Goal: Task Accomplishment & Management: Complete application form

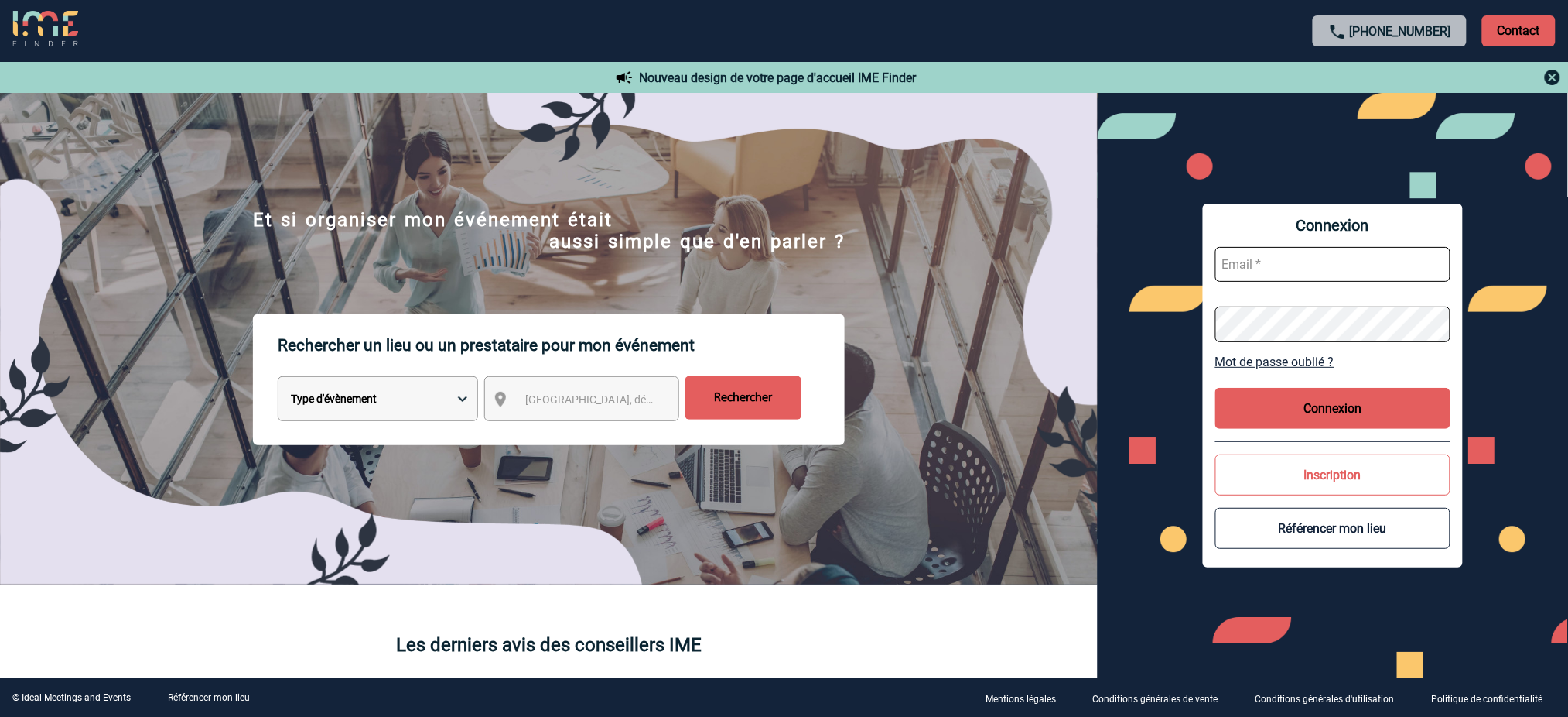
type input "mnoblet@ime-groupe.com"
click at [1329, 397] on button "Connexion" at bounding box center [1333, 408] width 235 height 41
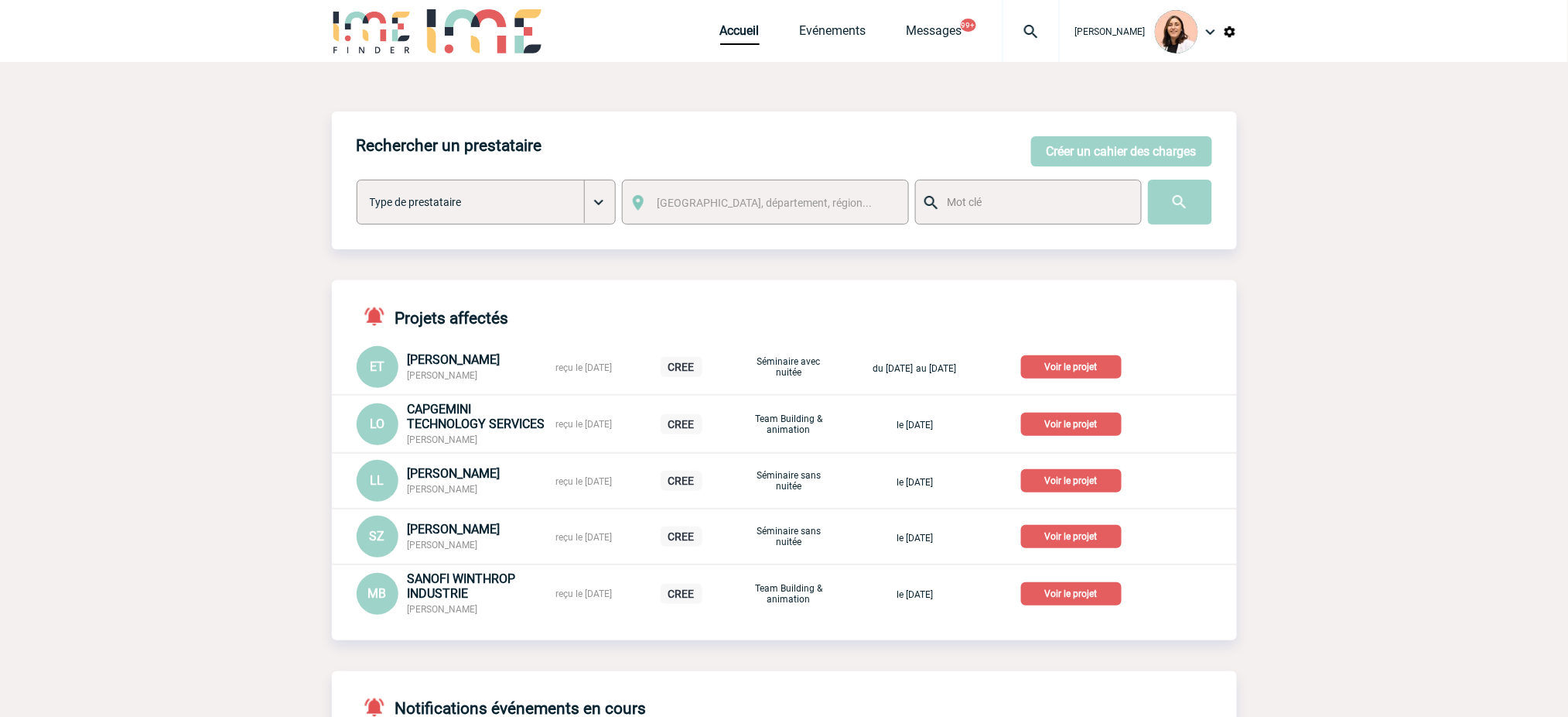
click at [1031, 31] on img at bounding box center [1032, 32] width 55 height 18
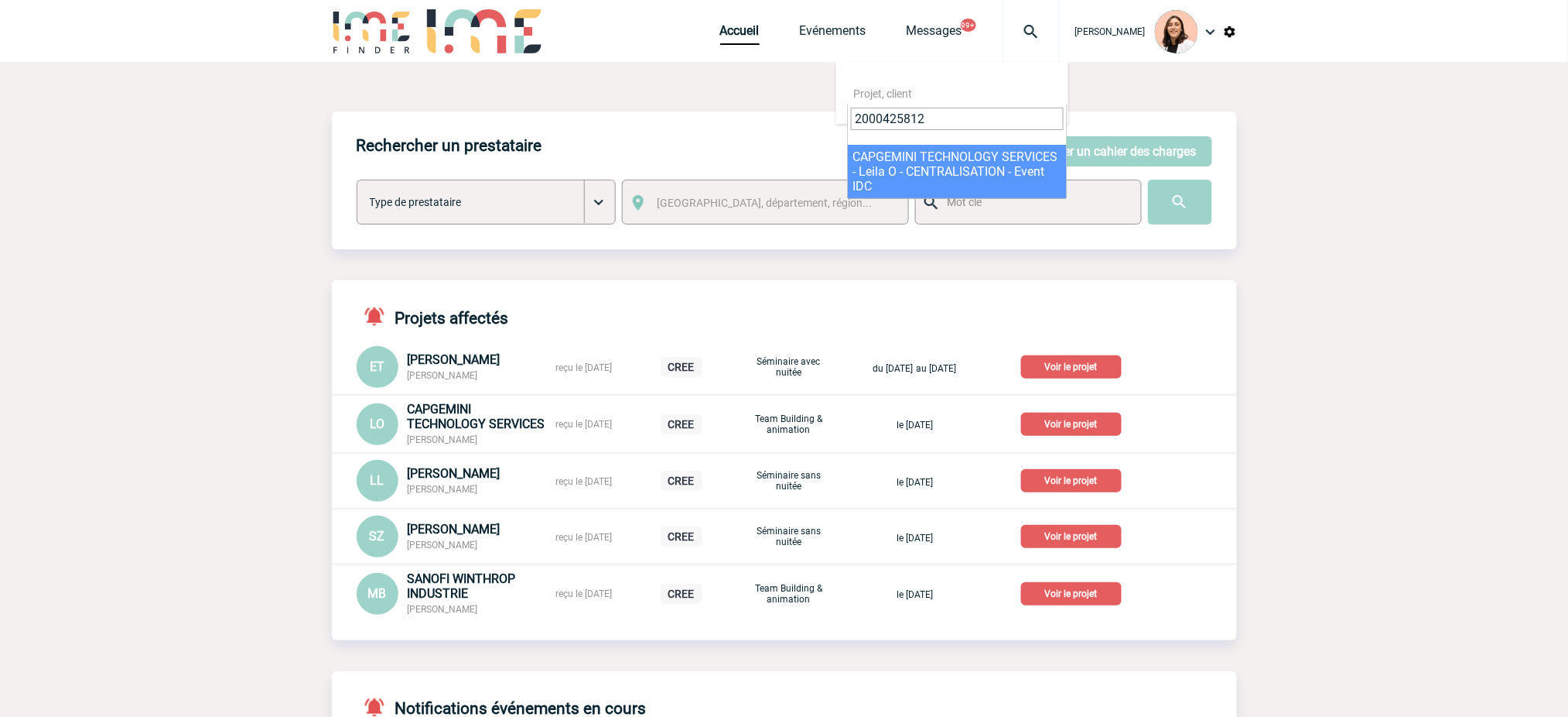
type input "2000425812"
select select "25313"
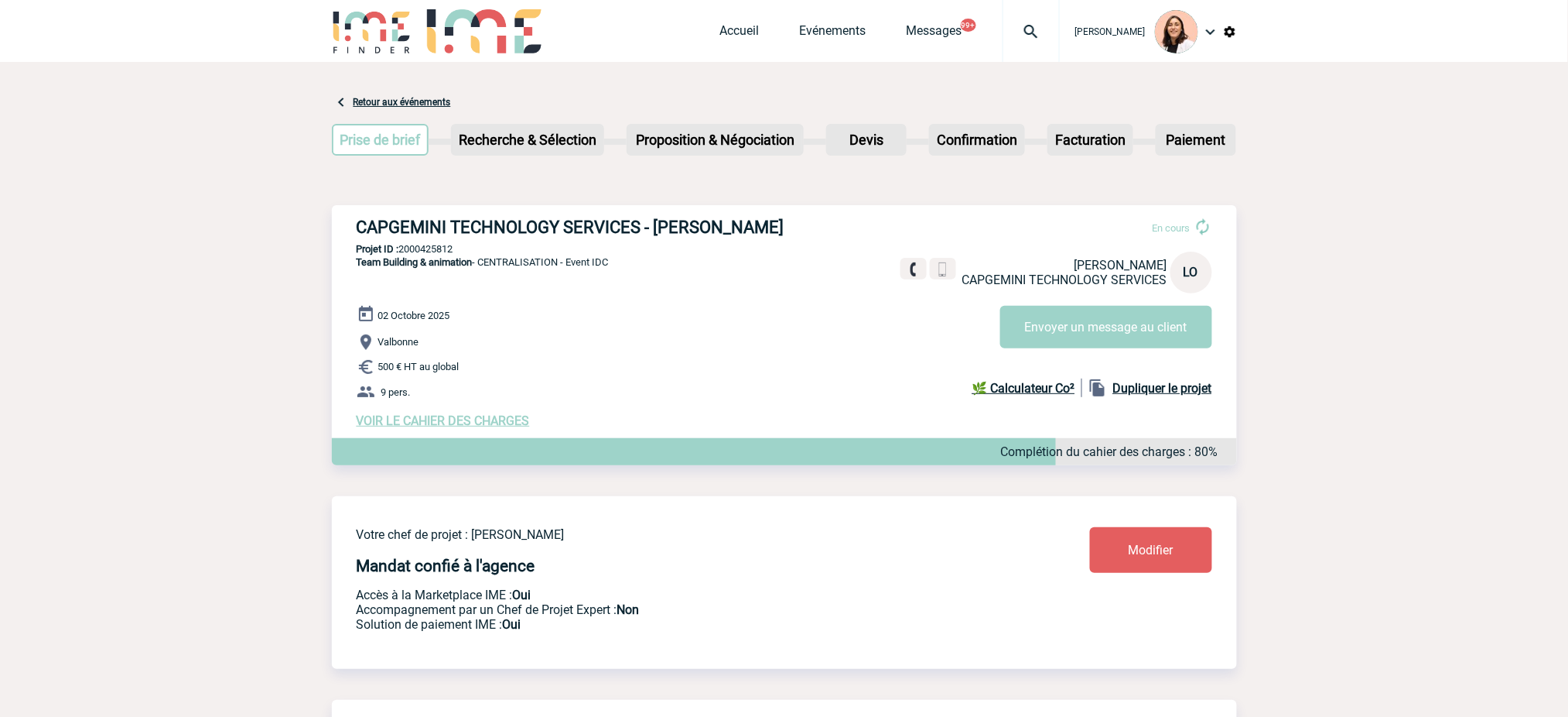
click at [788, 226] on h3 "CAPGEMINI TECHNOLOGY SERVICES - Leila OBREMSKI" at bounding box center [589, 227] width 464 height 19
click at [733, 221] on h3 "CAPGEMINI TECHNOLOGY SERVICES - Leila OBREMSKI" at bounding box center [589, 227] width 464 height 19
copy div "CAPGEMINI TECHNOLOGY SERVICES - Leila OBREMSKI"
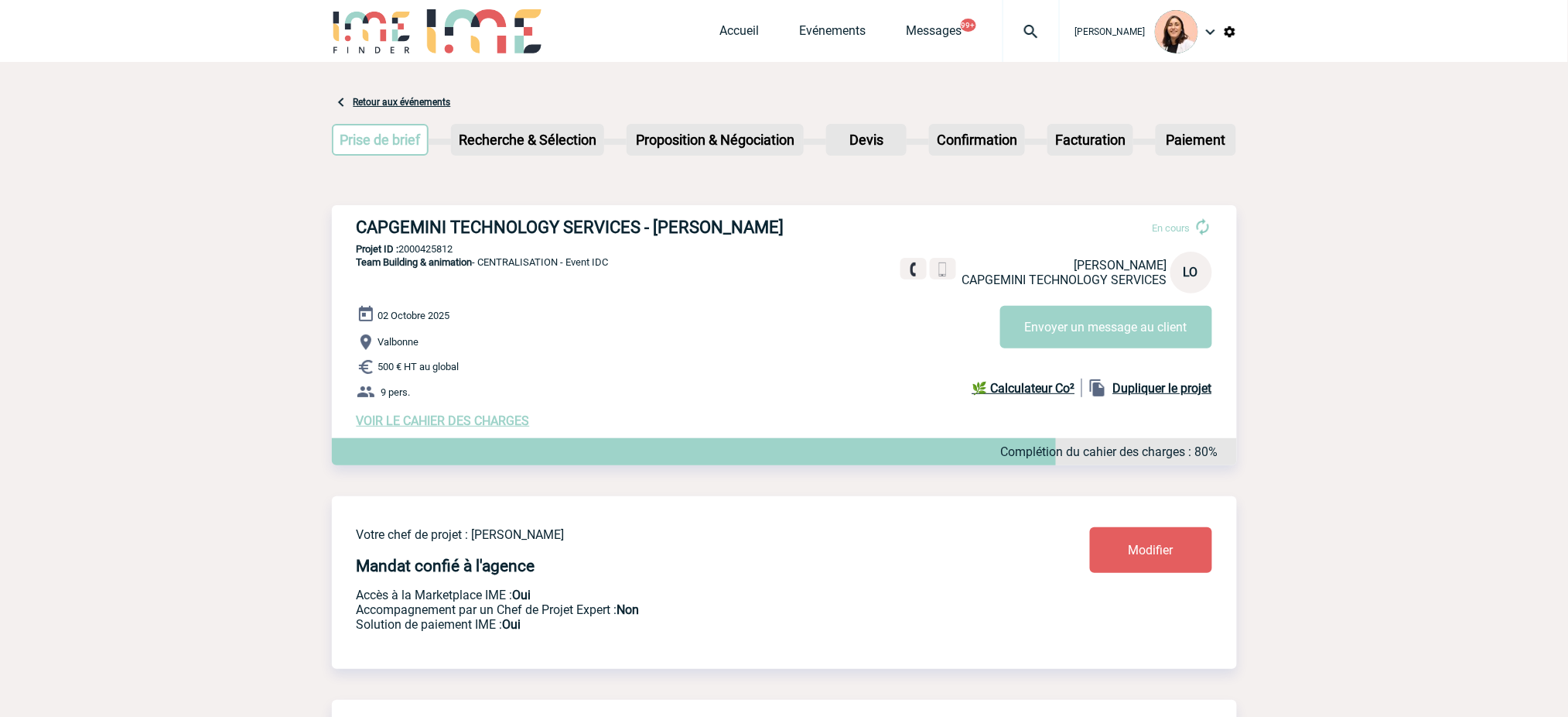
click at [431, 252] on p "Projet ID : 2000425812" at bounding box center [784, 249] width 906 height 11
copy p "2000425812"
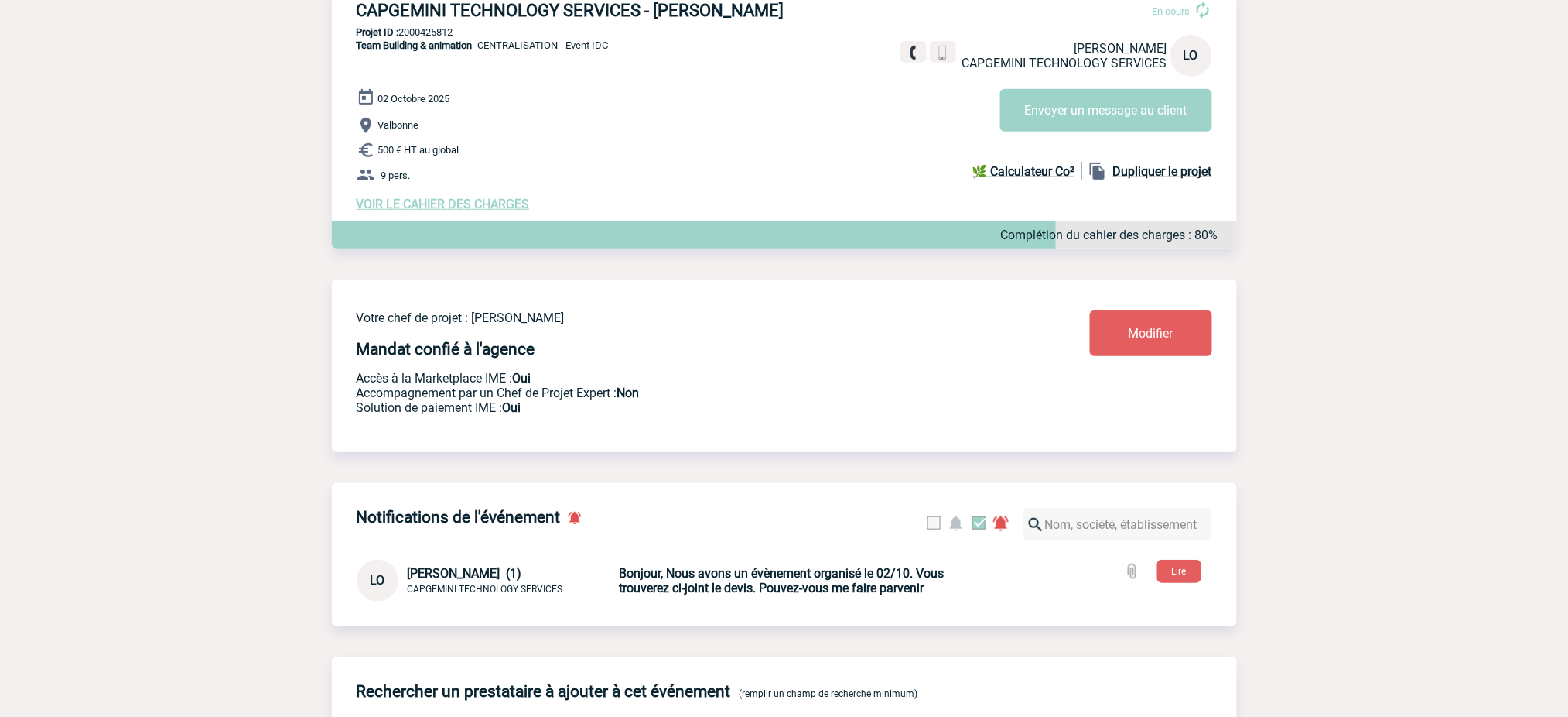
scroll to position [11, 0]
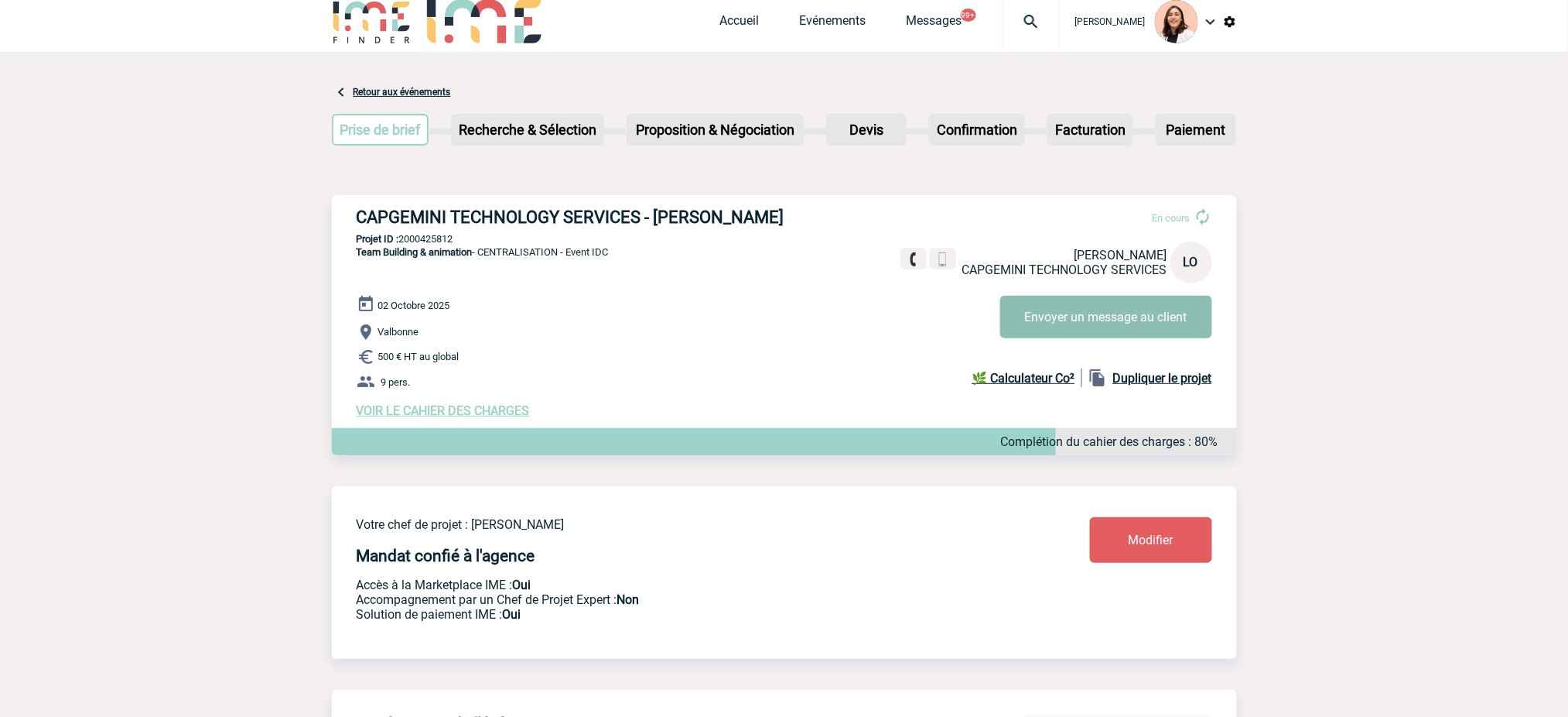
click at [1033, 316] on button "Envoyer un message au client" at bounding box center [1106, 317] width 212 height 43
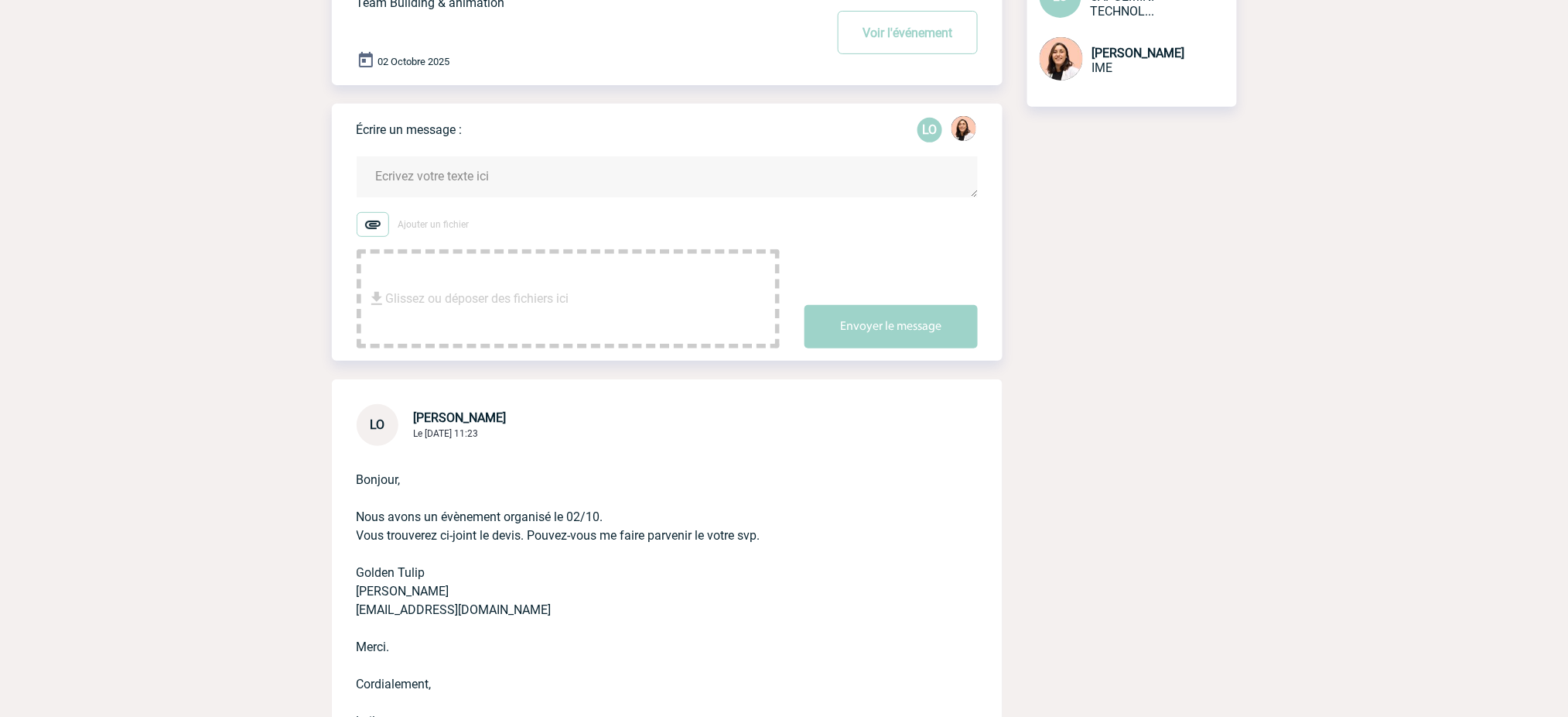
scroll to position [388, 0]
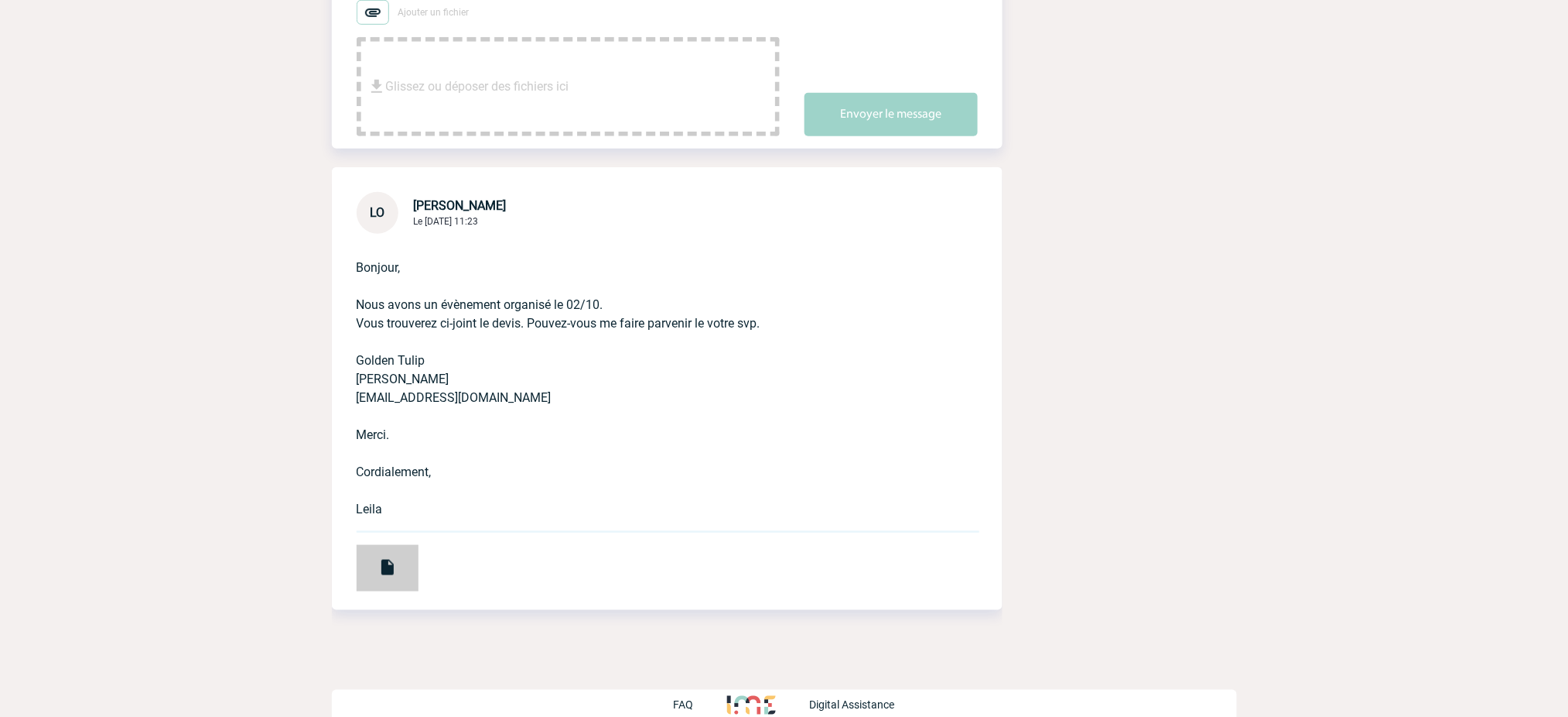
click at [381, 560] on div at bounding box center [387, 568] width 62 height 47
click at [620, 299] on p "Bonjour, Nous avons un évènement organisé le 02/10. Vous trouverez ci-joint le …" at bounding box center [646, 376] width 578 height 285
click at [409, 346] on p "Bonjour, Nous avons un évènement organisé le 02/10. Vous trouverez ci-joint le …" at bounding box center [646, 376] width 578 height 285
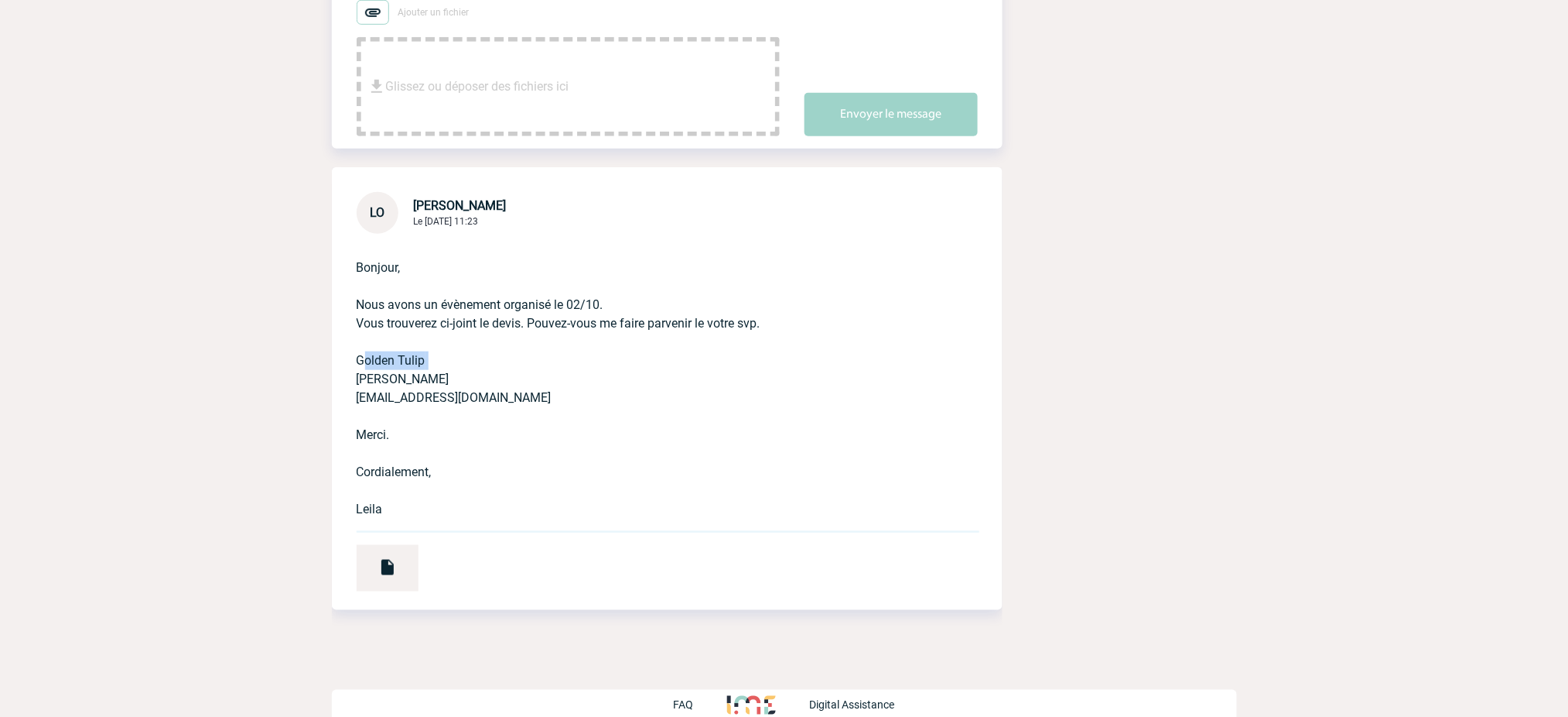
copy p "Golden Tulip"
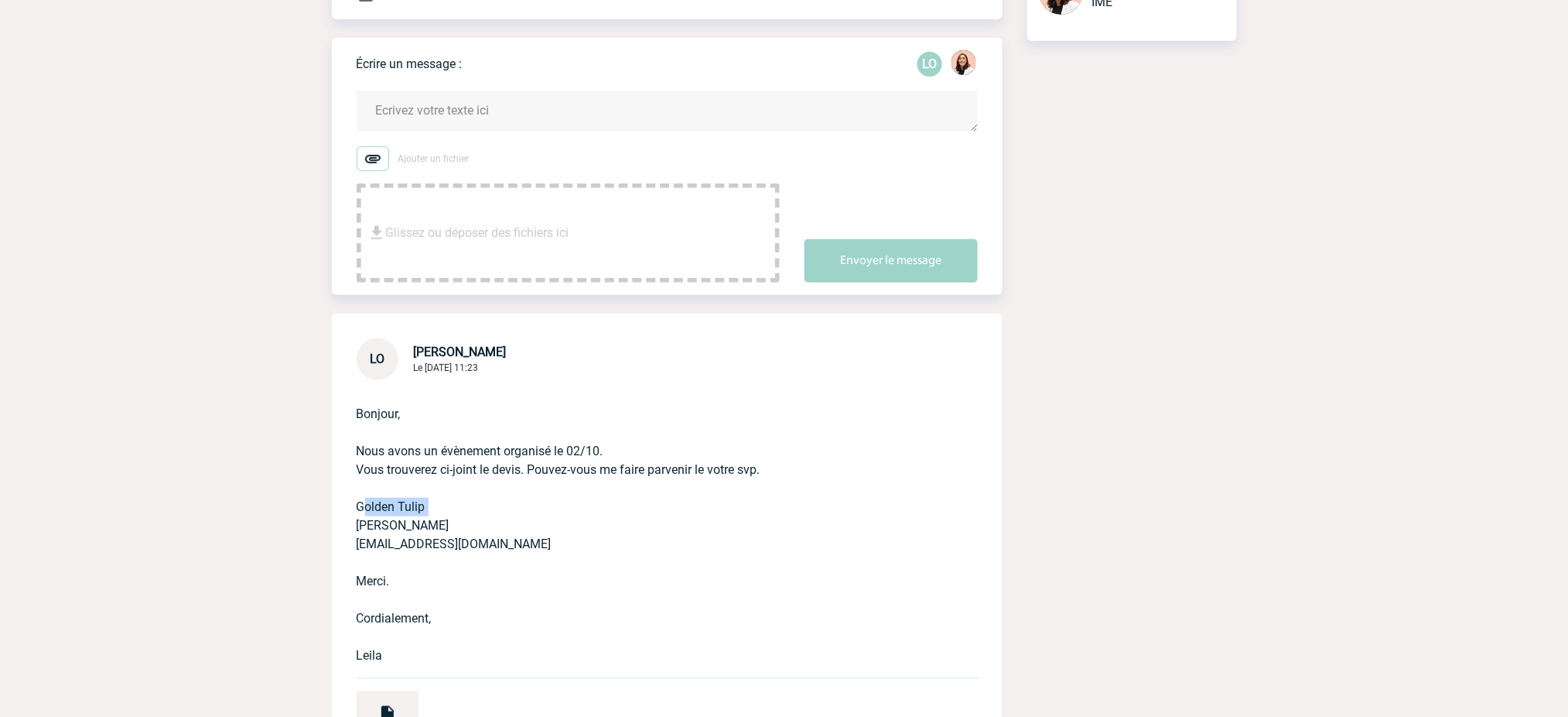
scroll to position [78, 0]
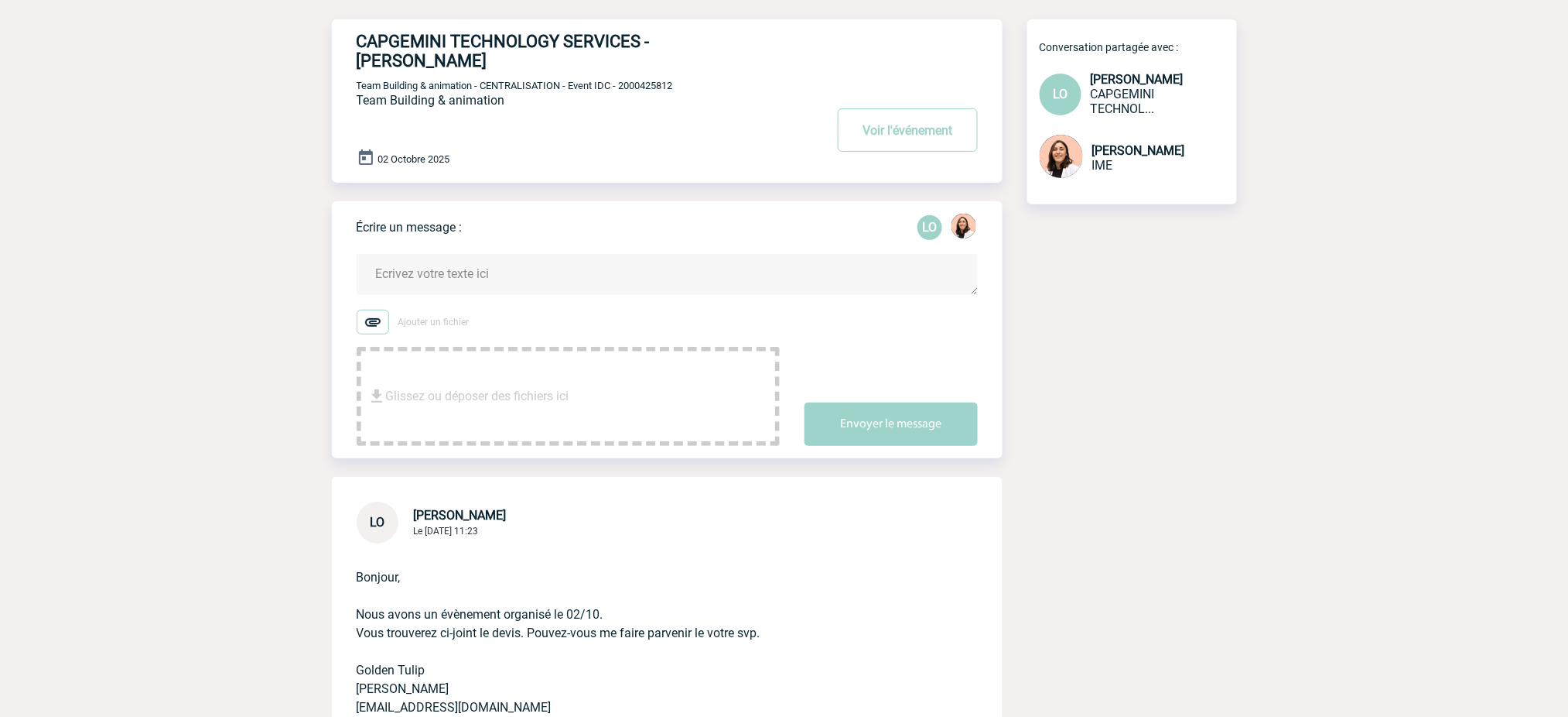
click at [830, 254] on textarea at bounding box center [667, 274] width 621 height 41
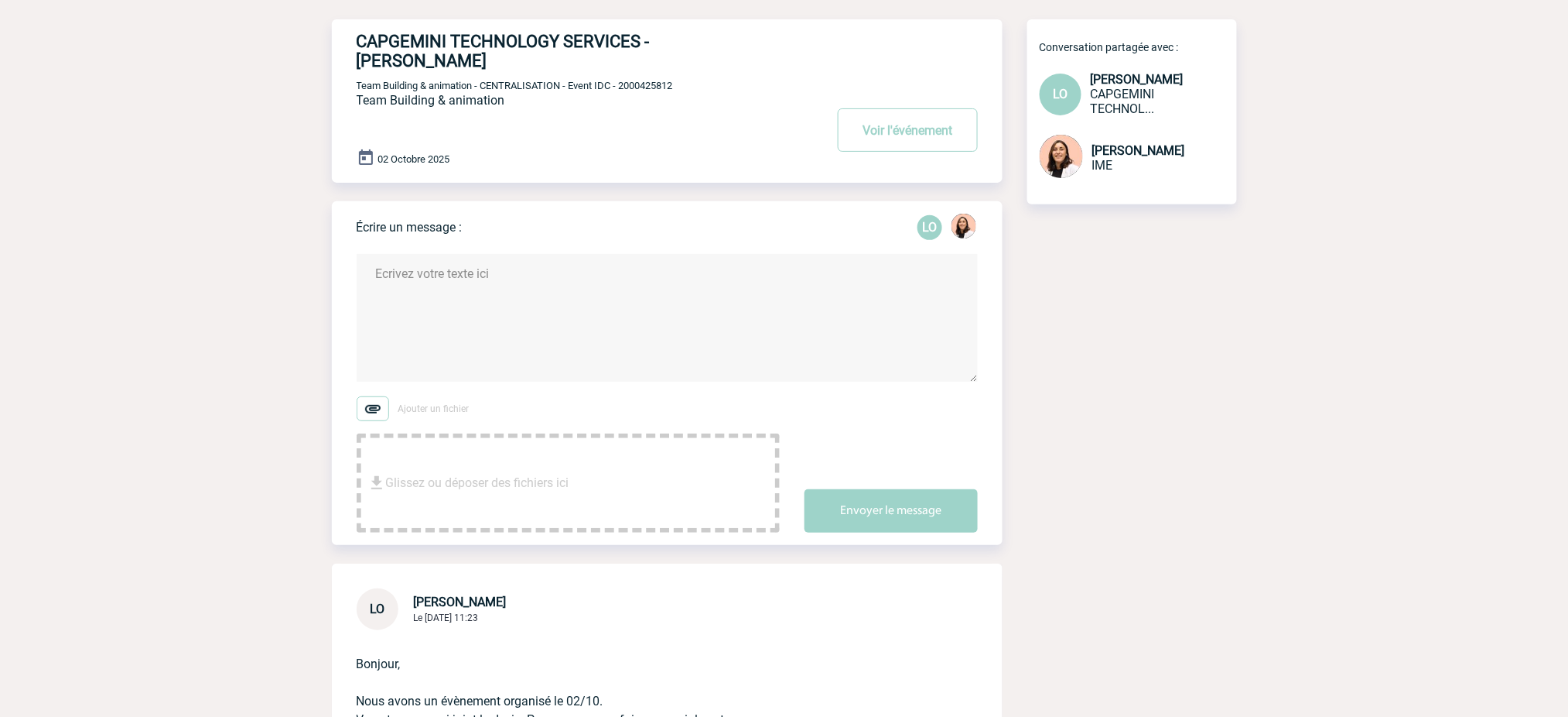
paste textarea "Bonjour, Je vous remercie d’avoir sollicité IME. Je prends connaissance de votr…"
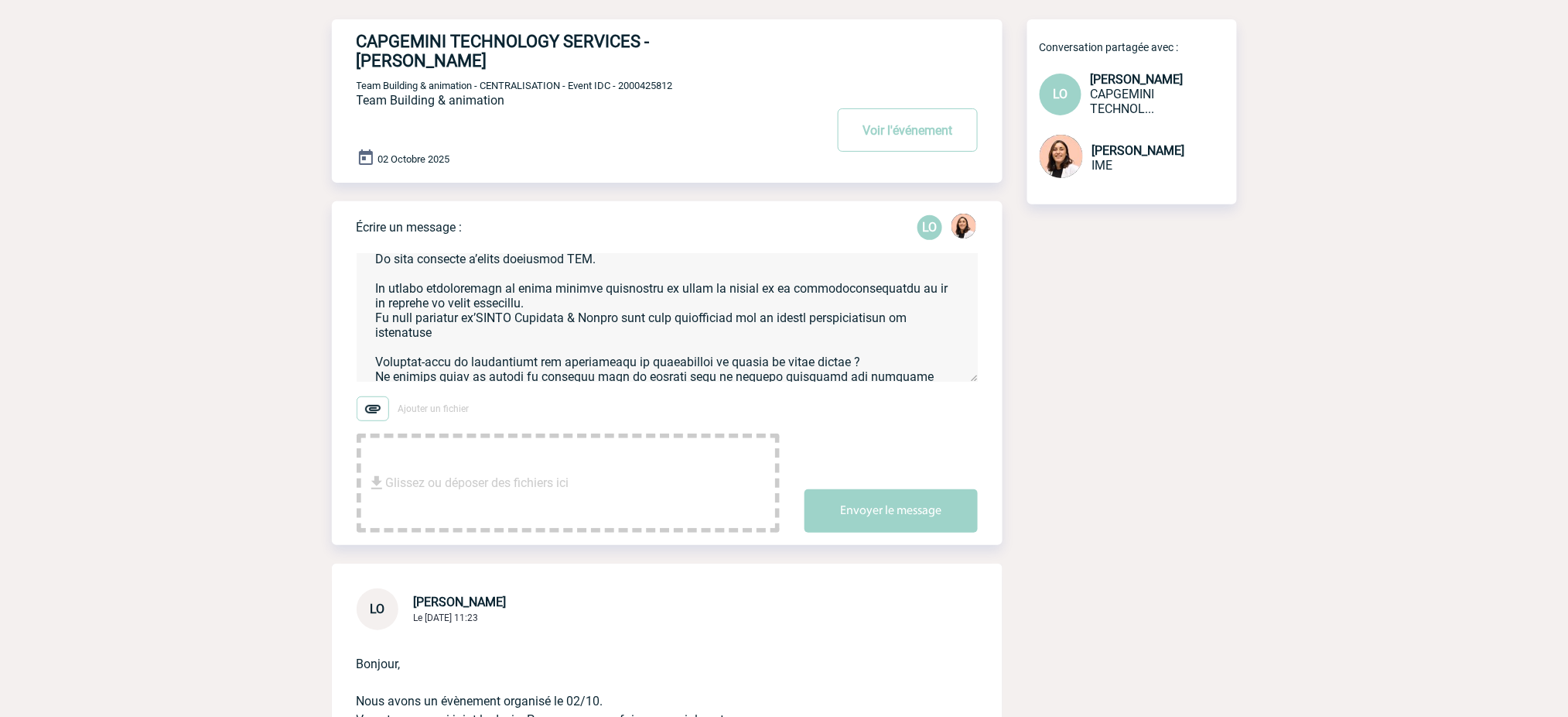
scroll to position [52, 0]
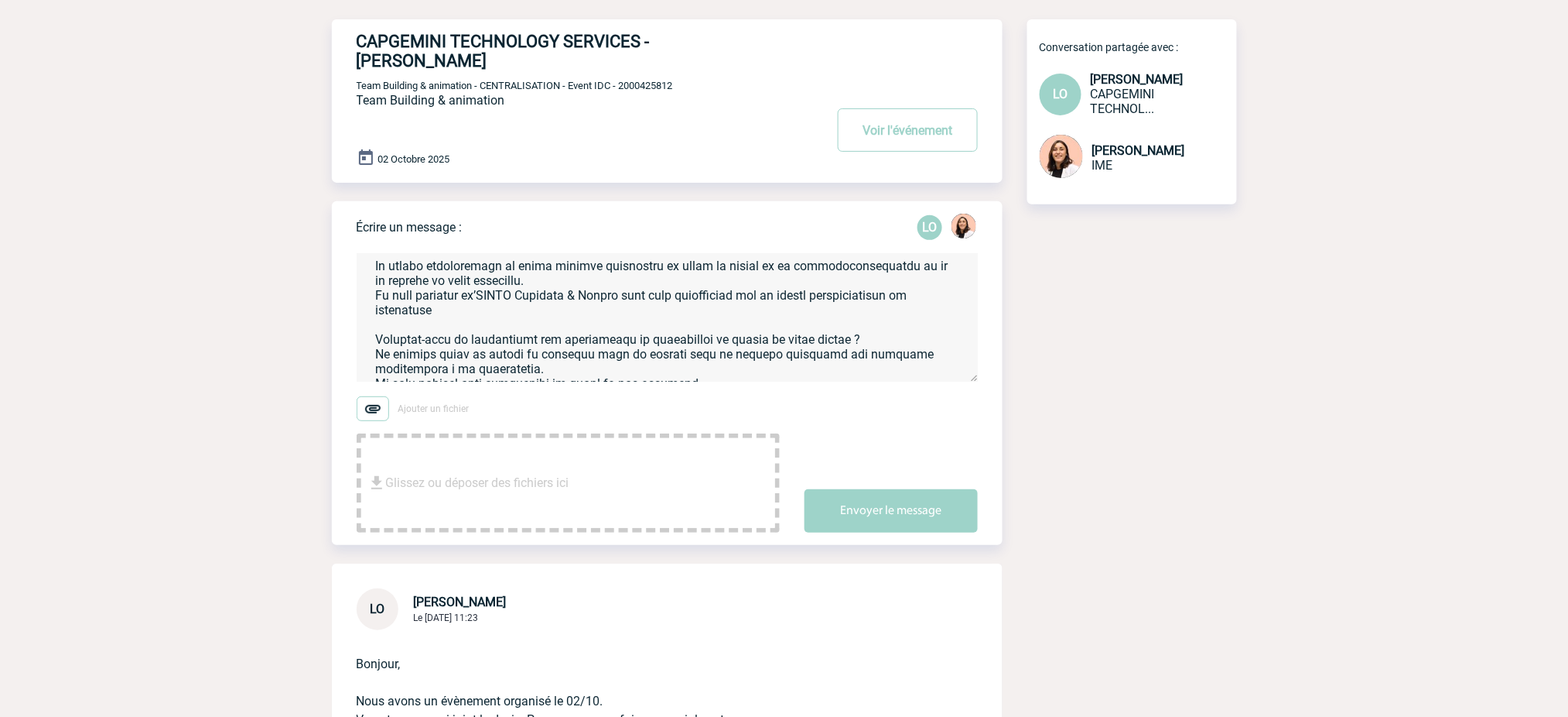
drag, startPoint x: 697, startPoint y: 292, endPoint x: 293, endPoint y: 327, distance: 405.5
click at [293, 327] on body "Melissa NOBLET Accueil Evénements 99+" at bounding box center [784, 526] width 1568 height 1210
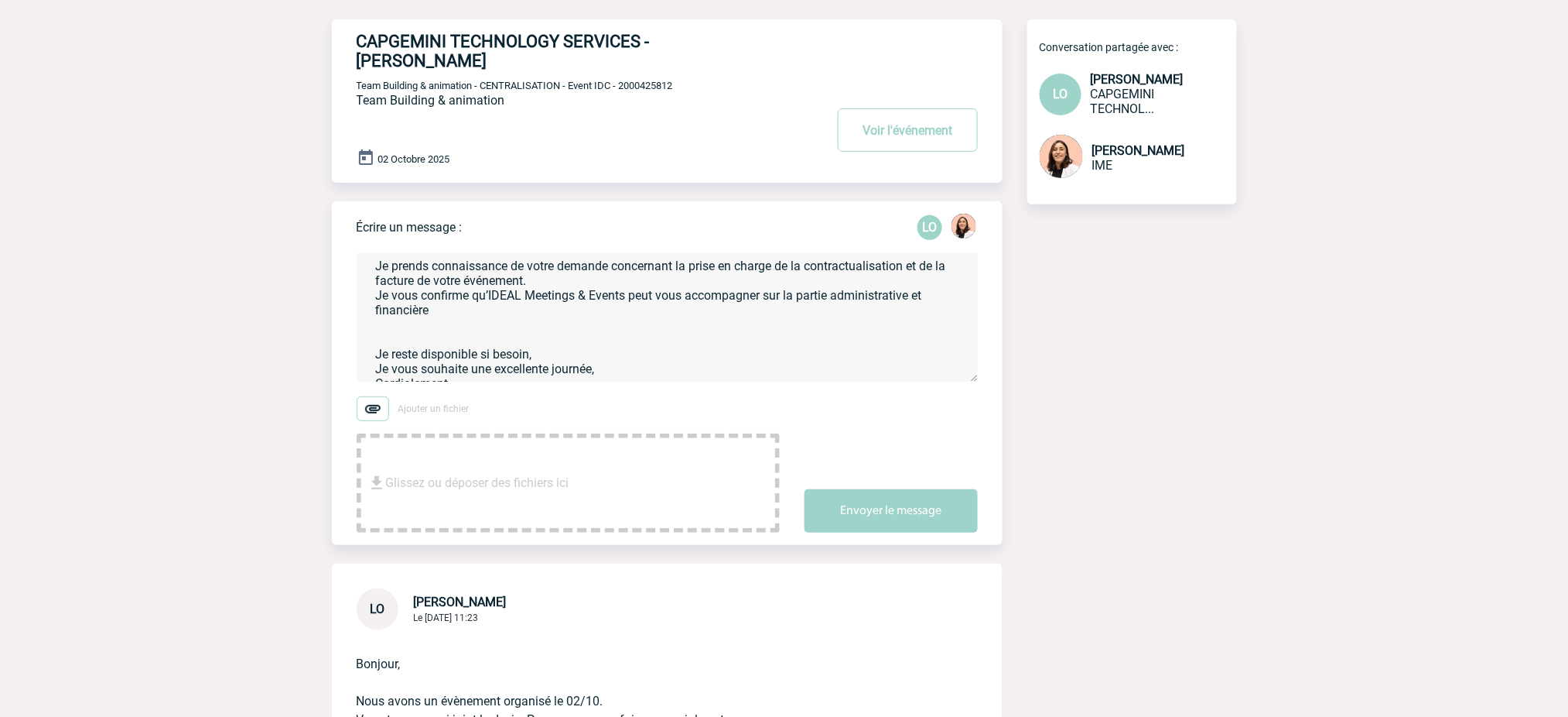
type textarea "Bonjour, Je vous remercie d’avoir sollicité IME. Je prends connaissance de votr…"
click at [1236, 280] on div "CAPGEMINI TECHNOLOGY SERVICES - Leila OBREMSKI Voir l'événement Team Building &…" at bounding box center [784, 544] width 906 height 1050
click at [922, 489] on button "Envoyer le message" at bounding box center [891, 510] width 174 height 43
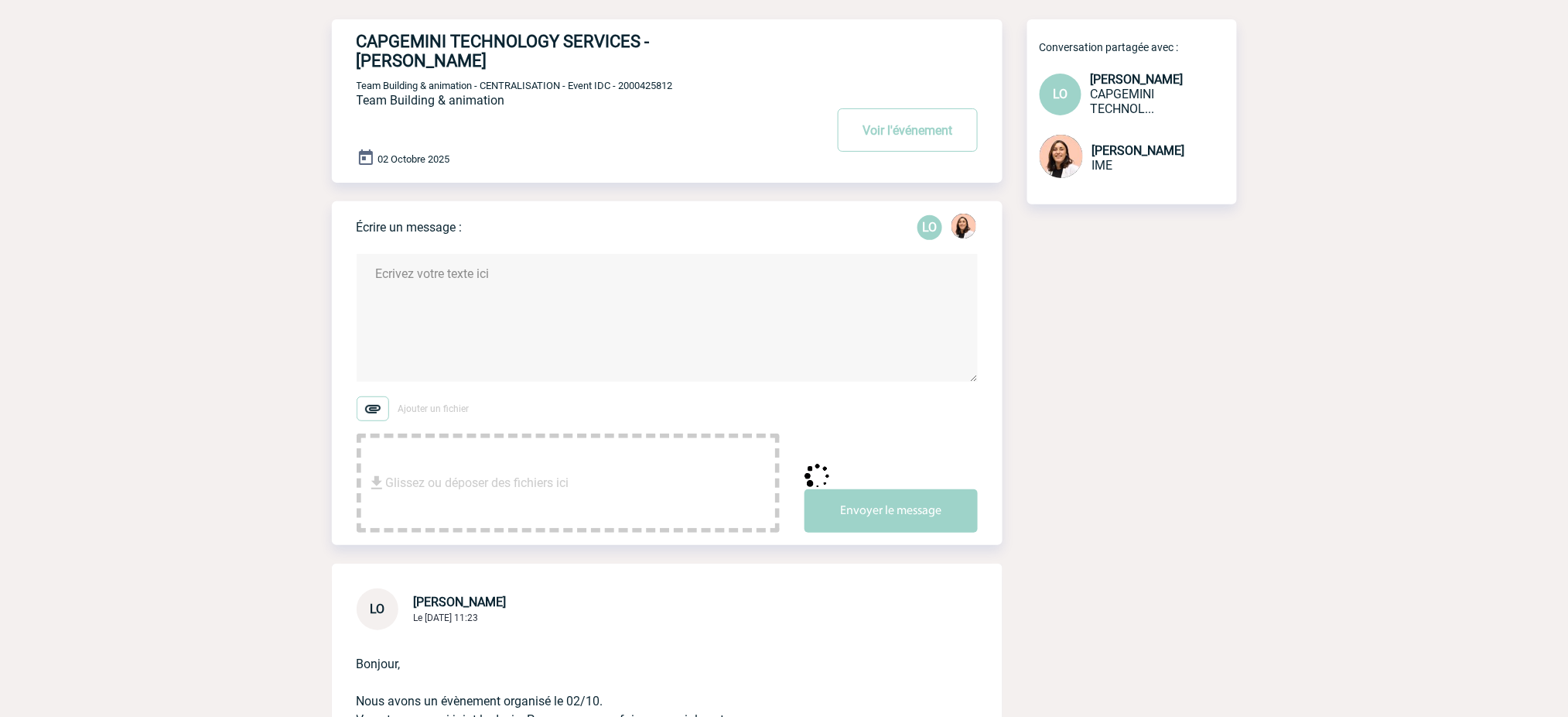
scroll to position [0, 0]
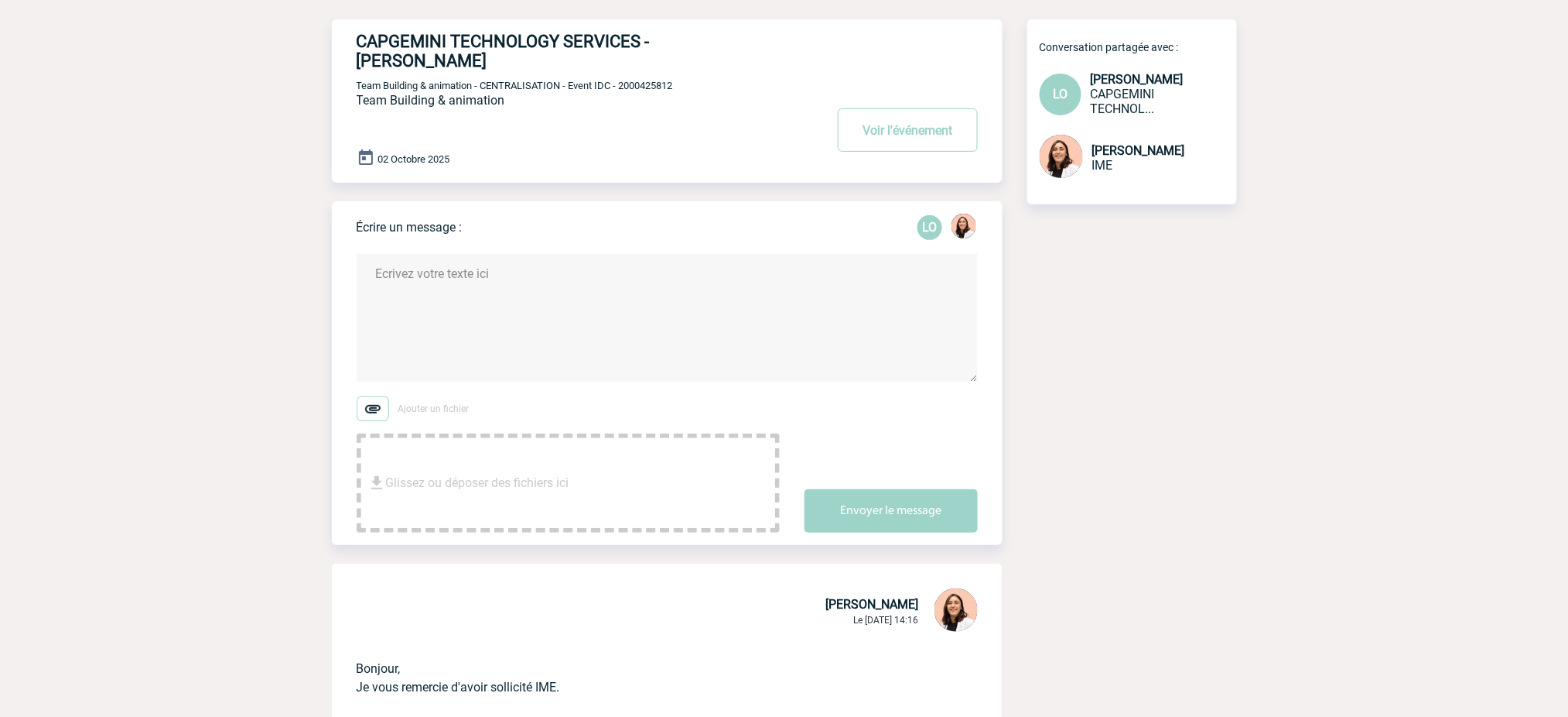
drag, startPoint x: 394, startPoint y: 23, endPoint x: 399, endPoint y: 32, distance: 10.3
click at [397, 30] on div "CAPGEMINI TECHNOLOGY SERVICES - Leila OBREMSKI Voir l'événement Team Building &…" at bounding box center [679, 95] width 646 height 151
click at [399, 32] on h4 "CAPGEMINI TECHNOLOGY SERVICES - Leila OBREMSKI" at bounding box center [568, 51] width 422 height 39
copy h4 "CAPGEMINI"
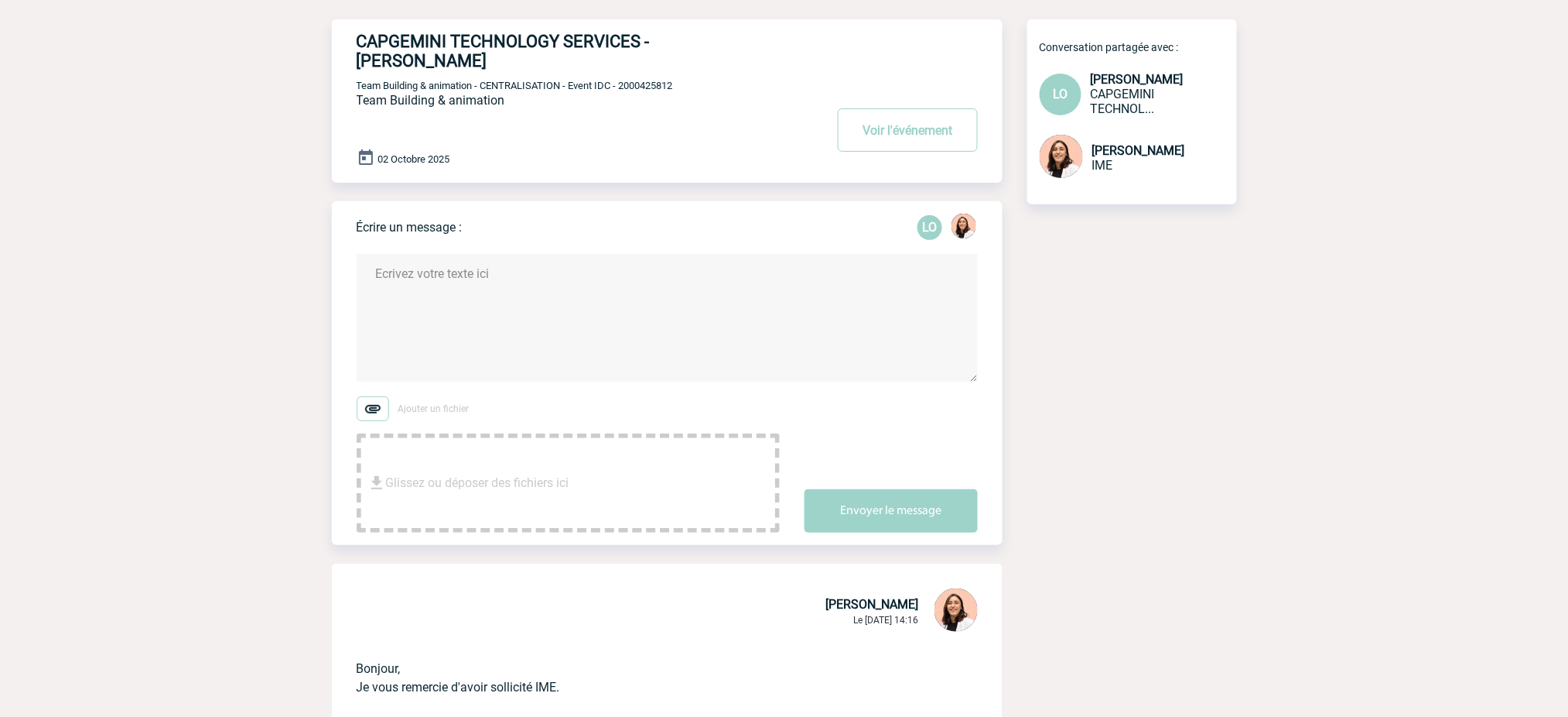
click at [651, 58] on div "CAPGEMINI TECHNOLOGY SERVICES - Leila OBREMSKI Voir l'événement Team Building &…" at bounding box center [679, 95] width 646 height 151
click at [649, 58] on div "CAPGEMINI TECHNOLOGY SERVICES - Leila OBREMSKI Voir l'événement Team Building &…" at bounding box center [679, 95] width 646 height 151
click at [658, 80] on span "Team Building & animation - CENTRALISATION - Event IDC - 2000425812" at bounding box center [515, 86] width 317 height 11
copy span "2000425812"
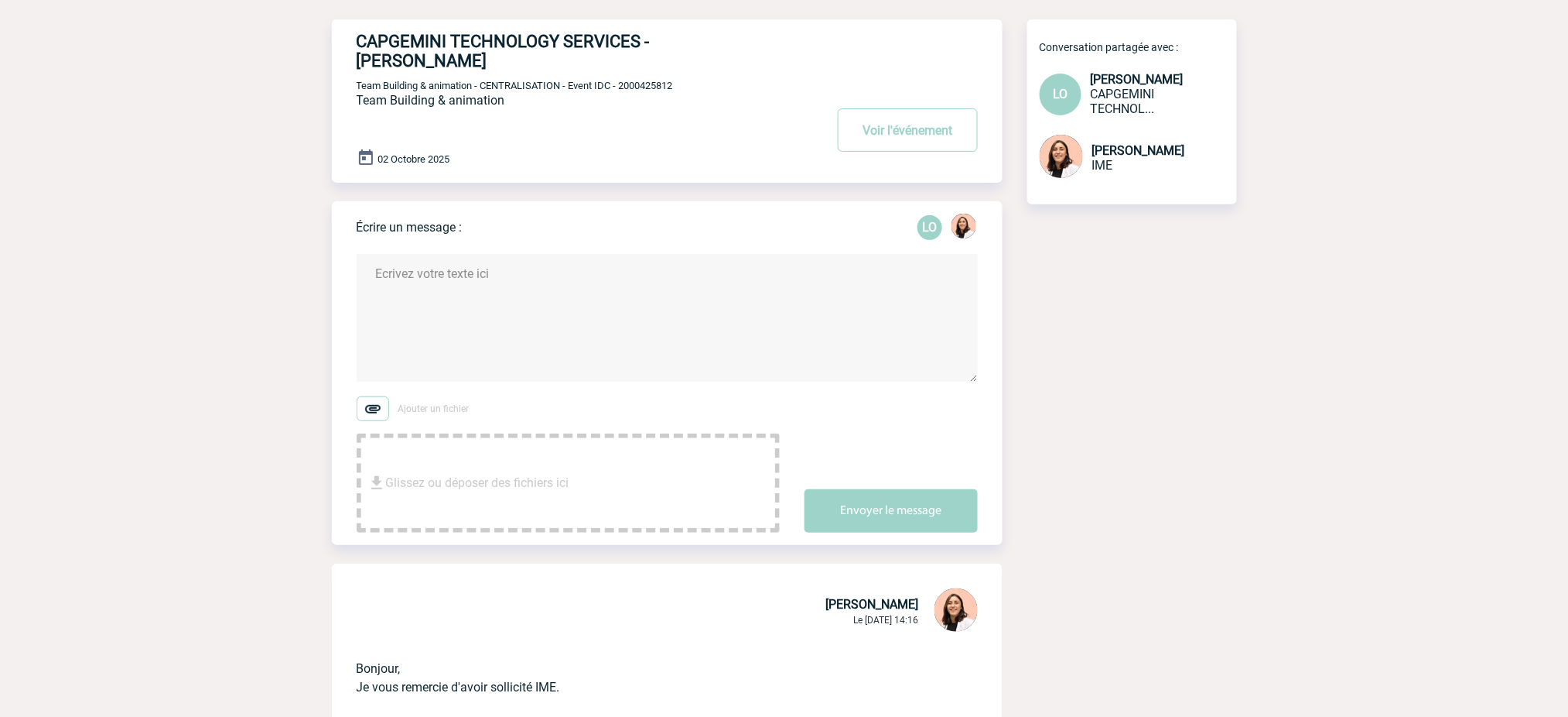
click at [385, 46] on h4 "CAPGEMINI TECHNOLOGY SERVICES - Leila OBREMSKI" at bounding box center [568, 51] width 422 height 39
copy h4 "CAPGEMINI"
click at [797, 57] on div "CAPGEMINI TECHNOLOGY SERVICES - Leila OBREMSKI Voir l'événement Team Building &…" at bounding box center [679, 95] width 646 height 151
drag, startPoint x: 797, startPoint y: 47, endPoint x: 648, endPoint y: 41, distance: 149.1
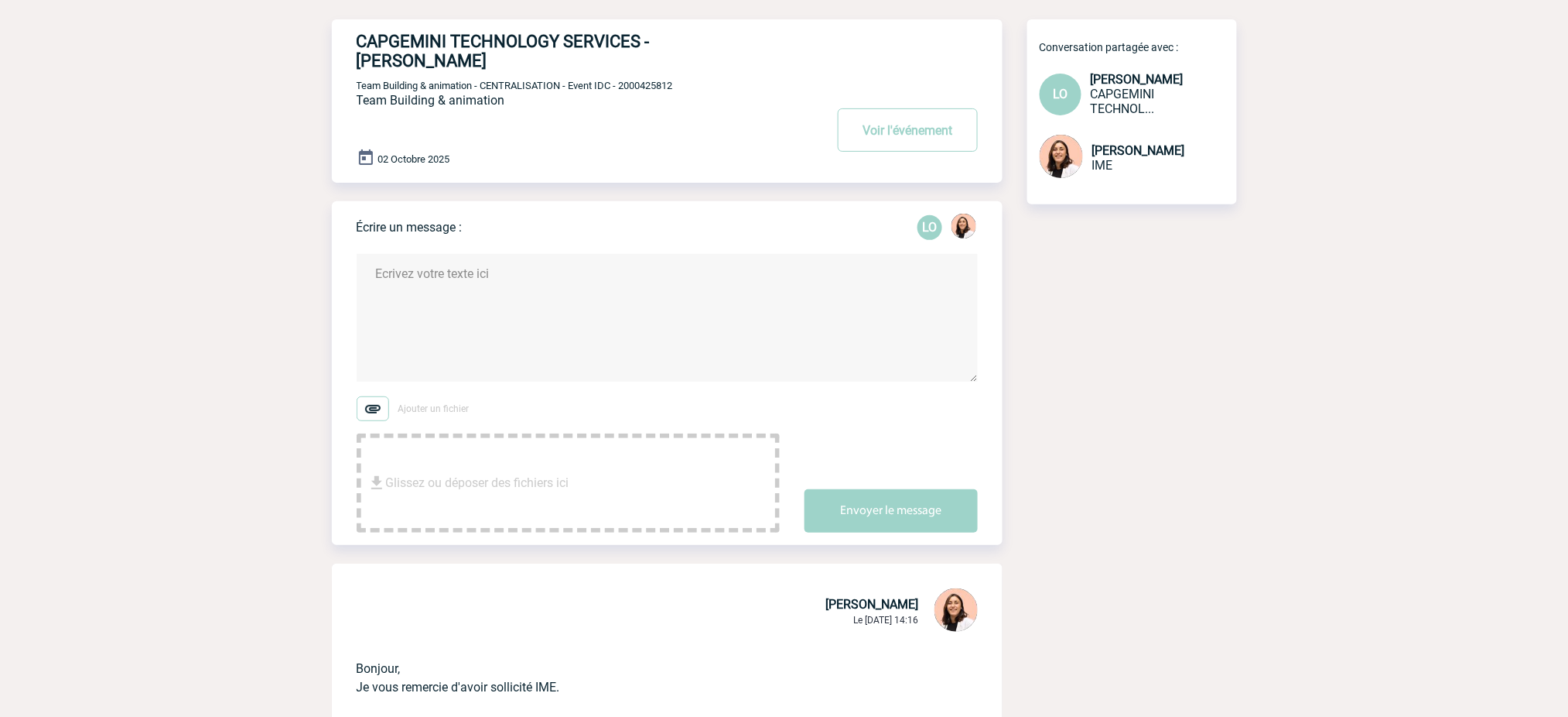
click at [648, 41] on div "CAPGEMINI TECHNOLOGY SERVICES - Leila OBREMSKI Voir l'événement Team Building &…" at bounding box center [679, 95] width 646 height 151
copy h4 "Leila OBREMSKI"
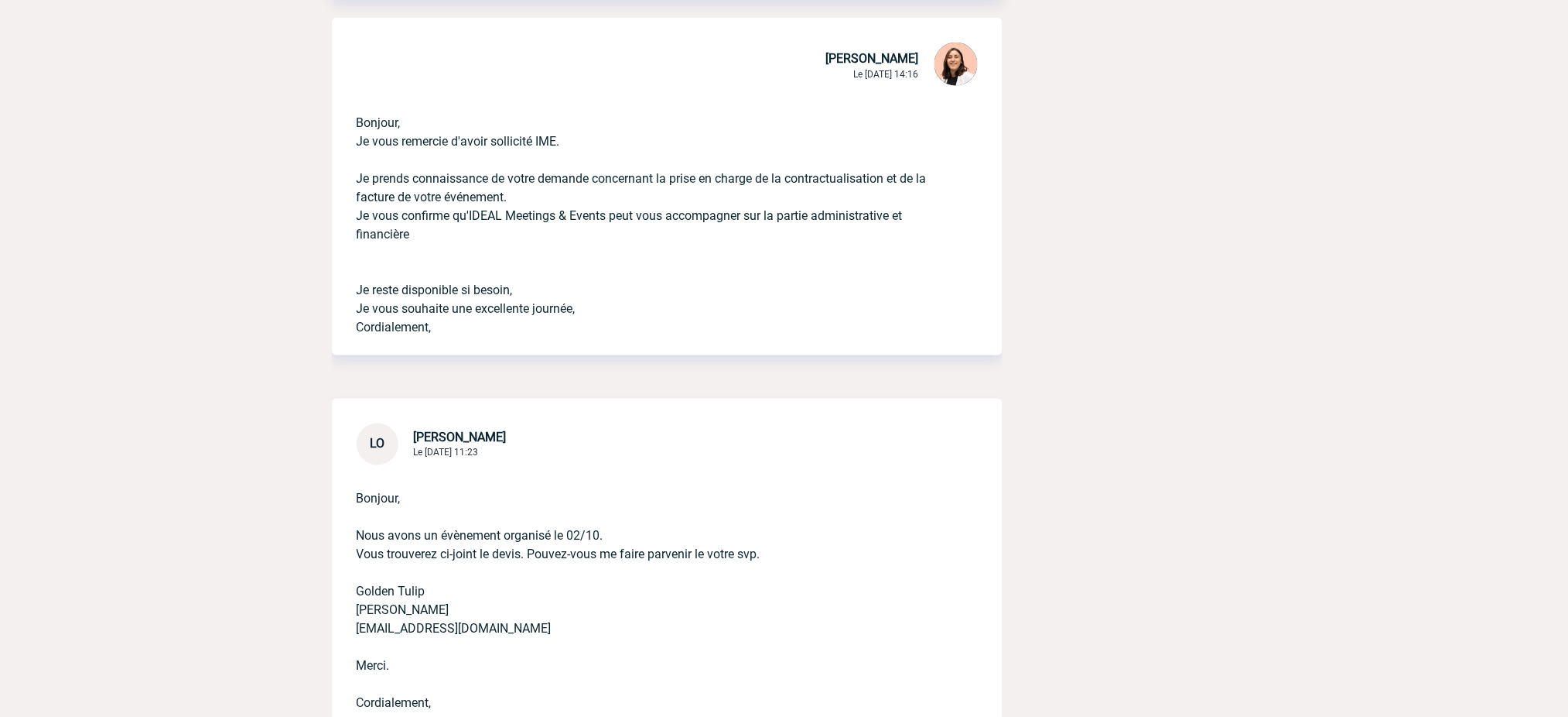
scroll to position [855, 0]
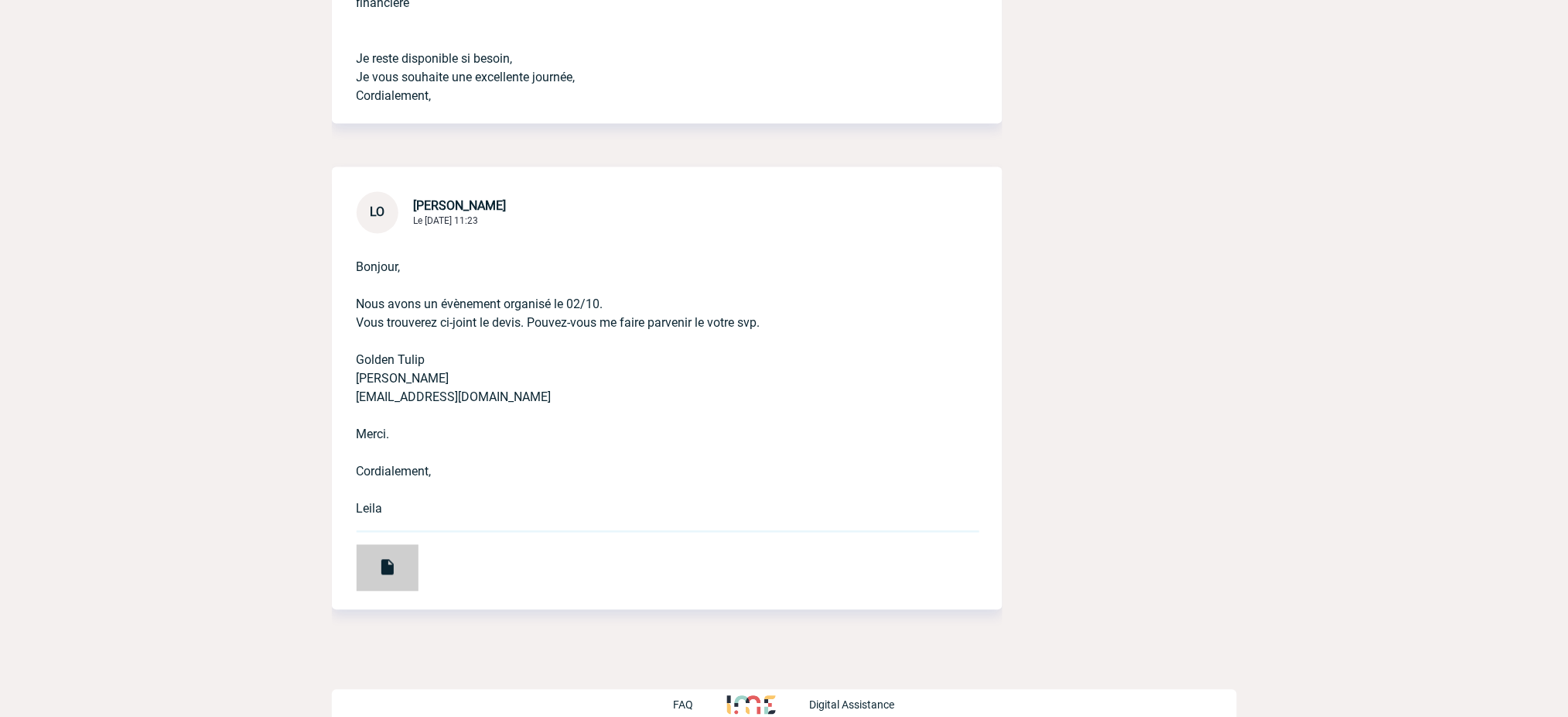
drag, startPoint x: 399, startPoint y: 515, endPoint x: 403, endPoint y: 541, distance: 26.3
click at [399, 525] on div "Bonjour, Nous avons un évènement organisé le 02/10. Vous trouverez ci-joint le …" at bounding box center [667, 422] width 671 height 376
click at [403, 545] on div at bounding box center [387, 568] width 62 height 47
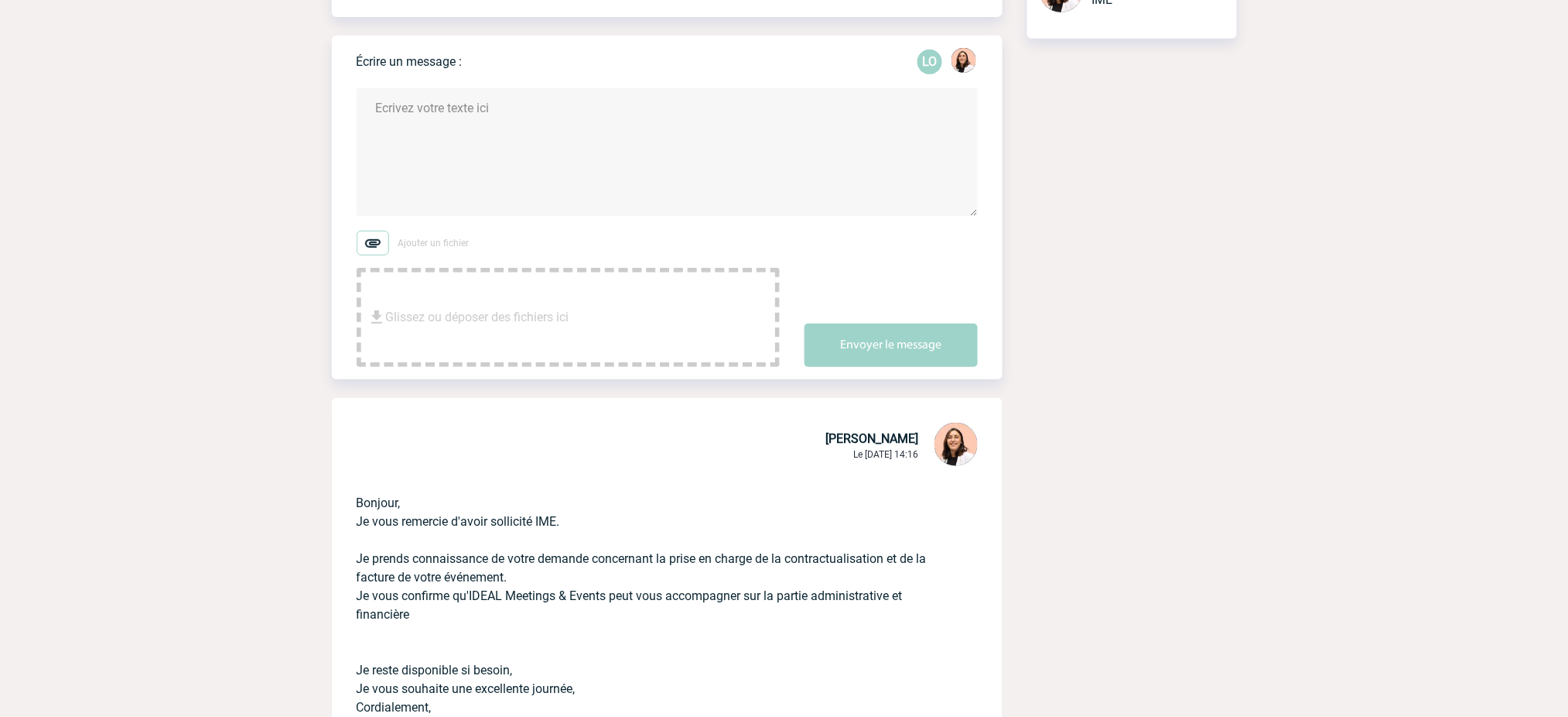
scroll to position [133, 0]
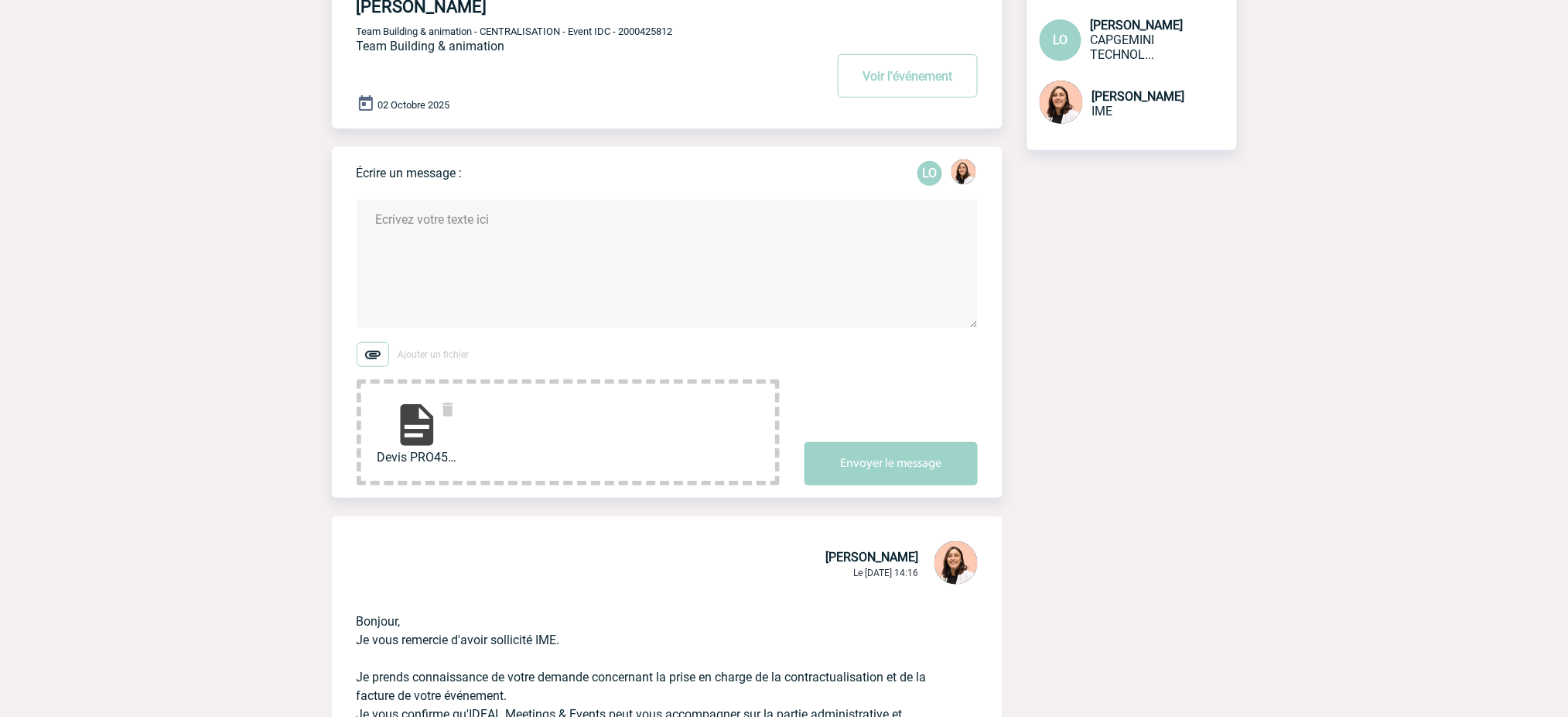
click at [512, 229] on textarea at bounding box center [667, 264] width 621 height 128
paste textarea "Bonjour XXX, J’espère que vous allez bien, Comme convenu j’ai le plaisir de rev…"
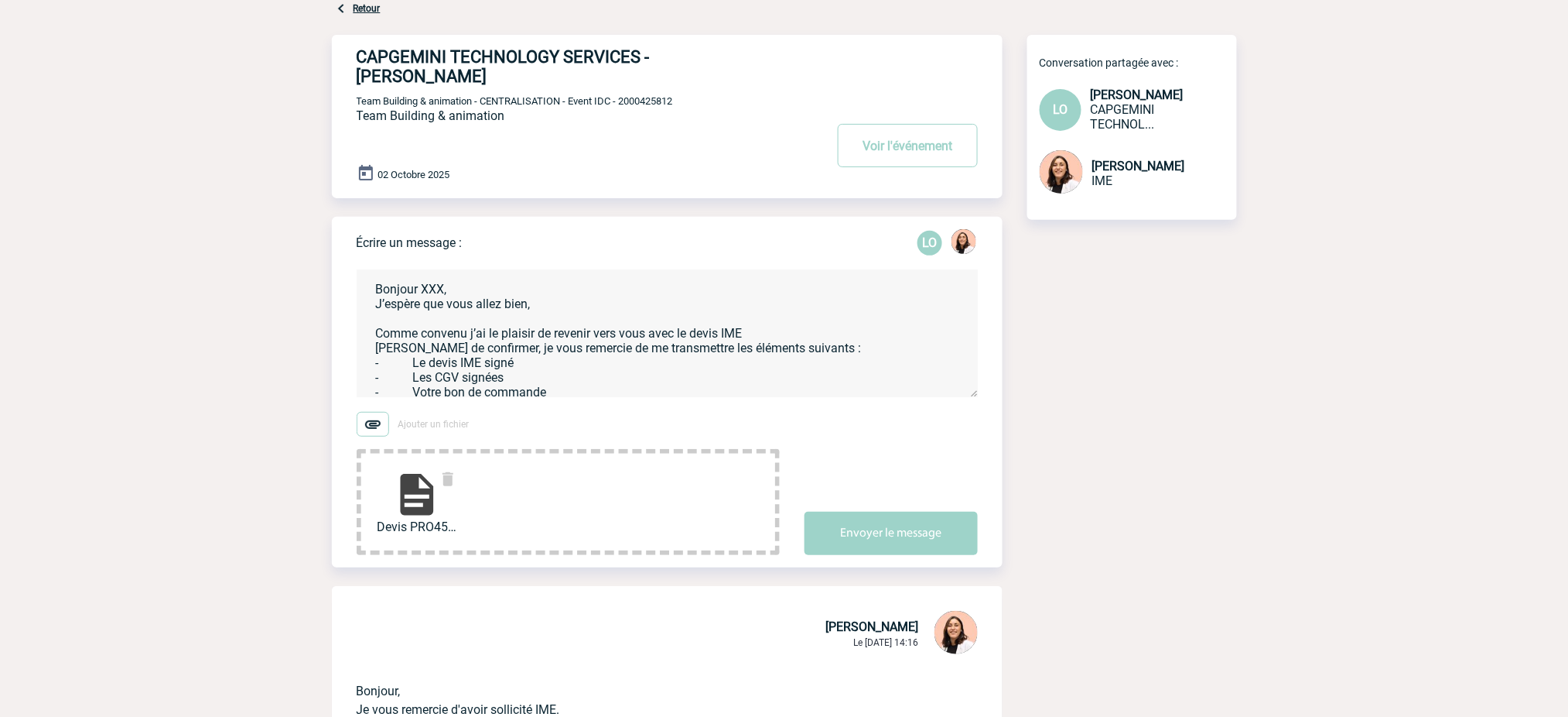
scroll to position [0, 0]
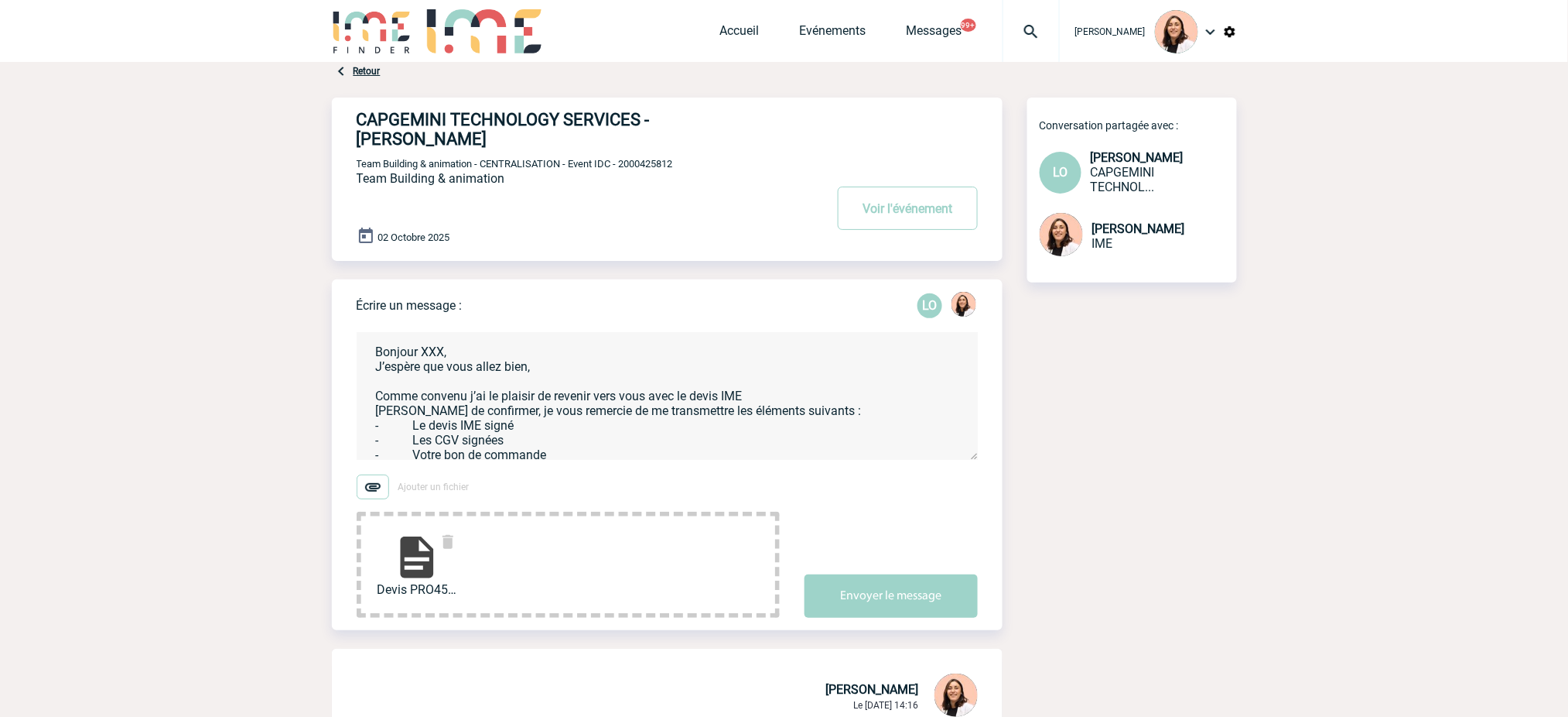
click at [689, 116] on h4 "CAPGEMINI TECHNOLOGY SERVICES - Leila OBREMSKI" at bounding box center [568, 129] width 422 height 39
click at [679, 116] on h4 "CAPGEMINI TECHNOLOGY SERVICES - Leila OBREMSKI" at bounding box center [568, 129] width 422 height 39
copy h4 "Leila"
drag, startPoint x: 547, startPoint y: 353, endPoint x: 342, endPoint y: 319, distance: 207.8
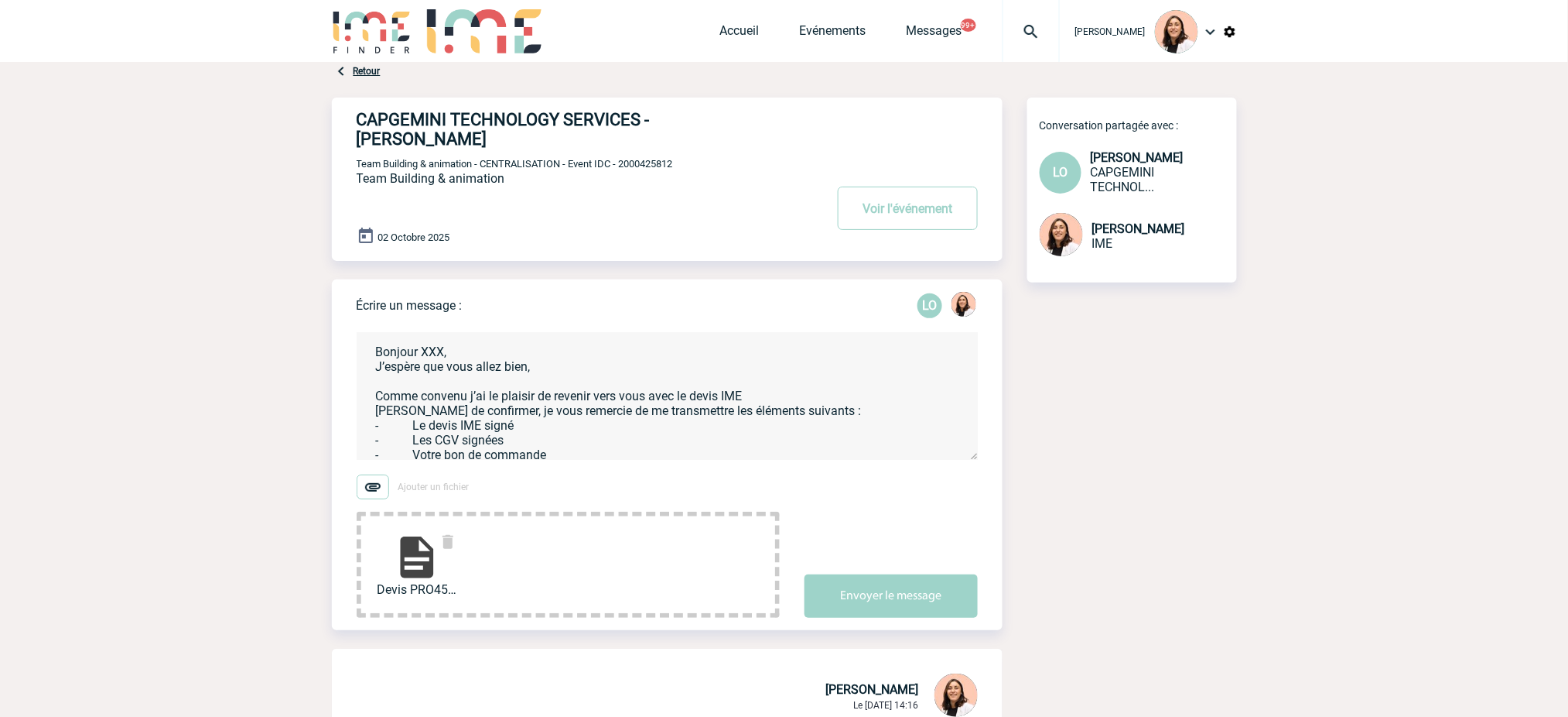
click at [342, 319] on div "Écrire un message : LO Ajouter un fichier Devis PRO452679 CAPG... Envoyer le me…" at bounding box center [667, 454] width 671 height 350
paste textarea "Leila"
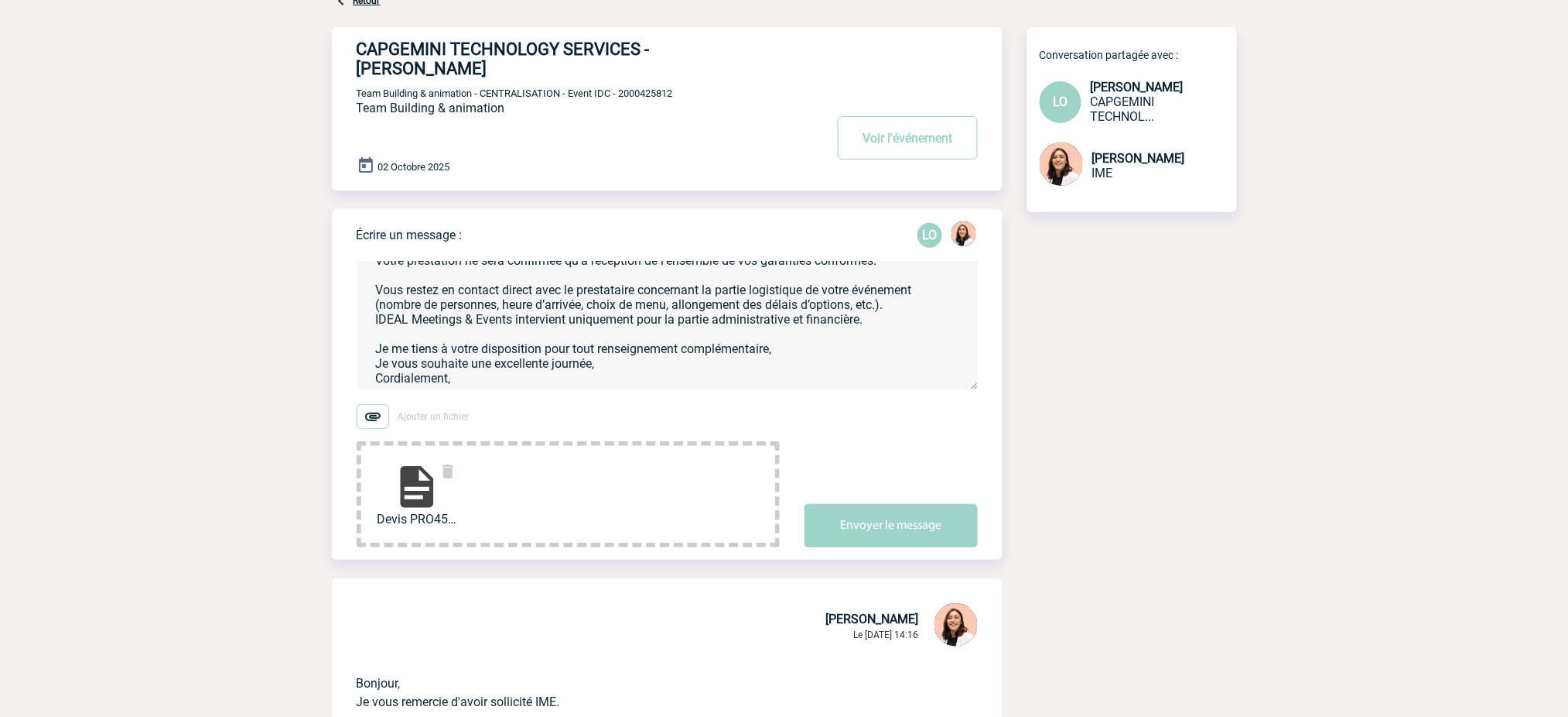
scroll to position [103, 0]
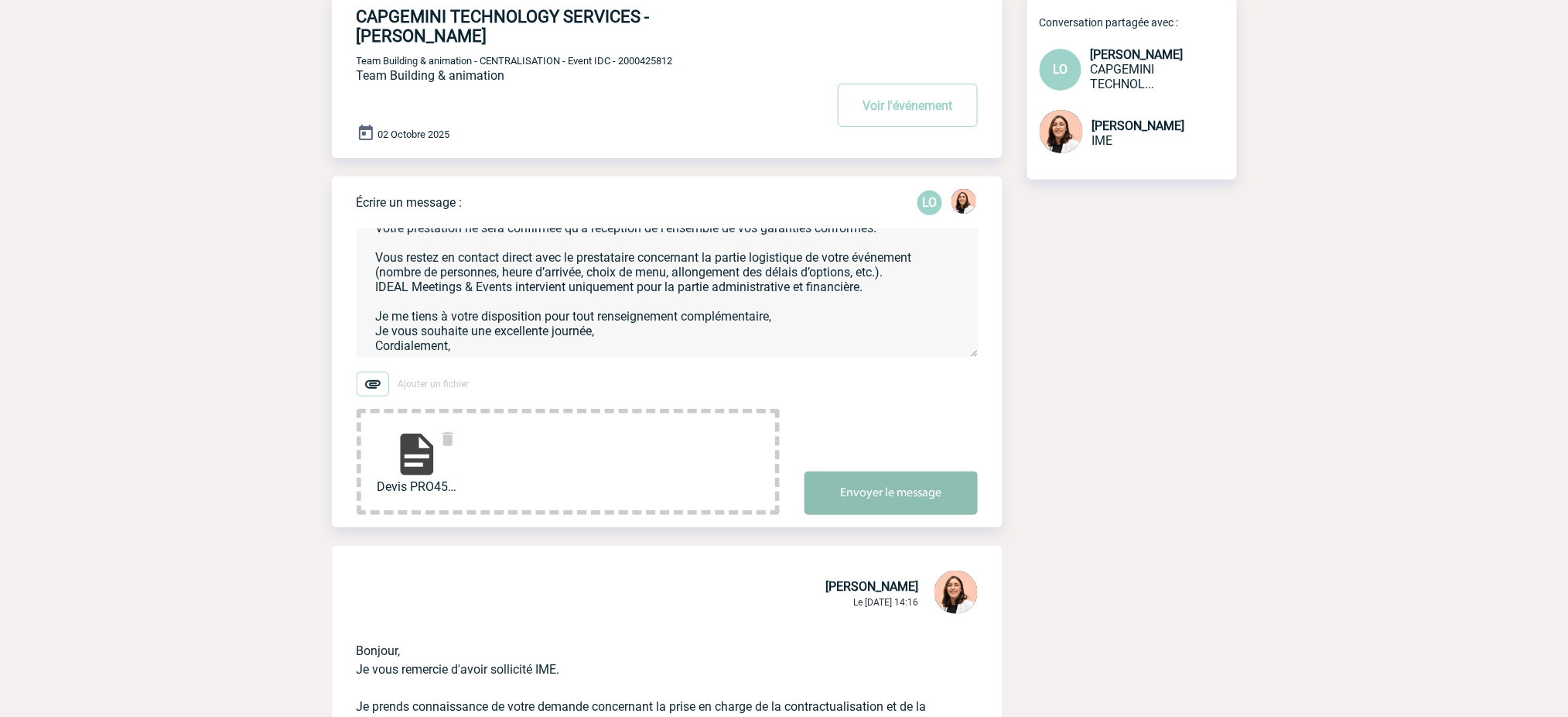
type textarea "Leila Comme convenu j’ai le plaisir de revenir vers vous avec le devis IME Afin…"
click at [942, 473] on button "Envoyer le message" at bounding box center [891, 493] width 174 height 43
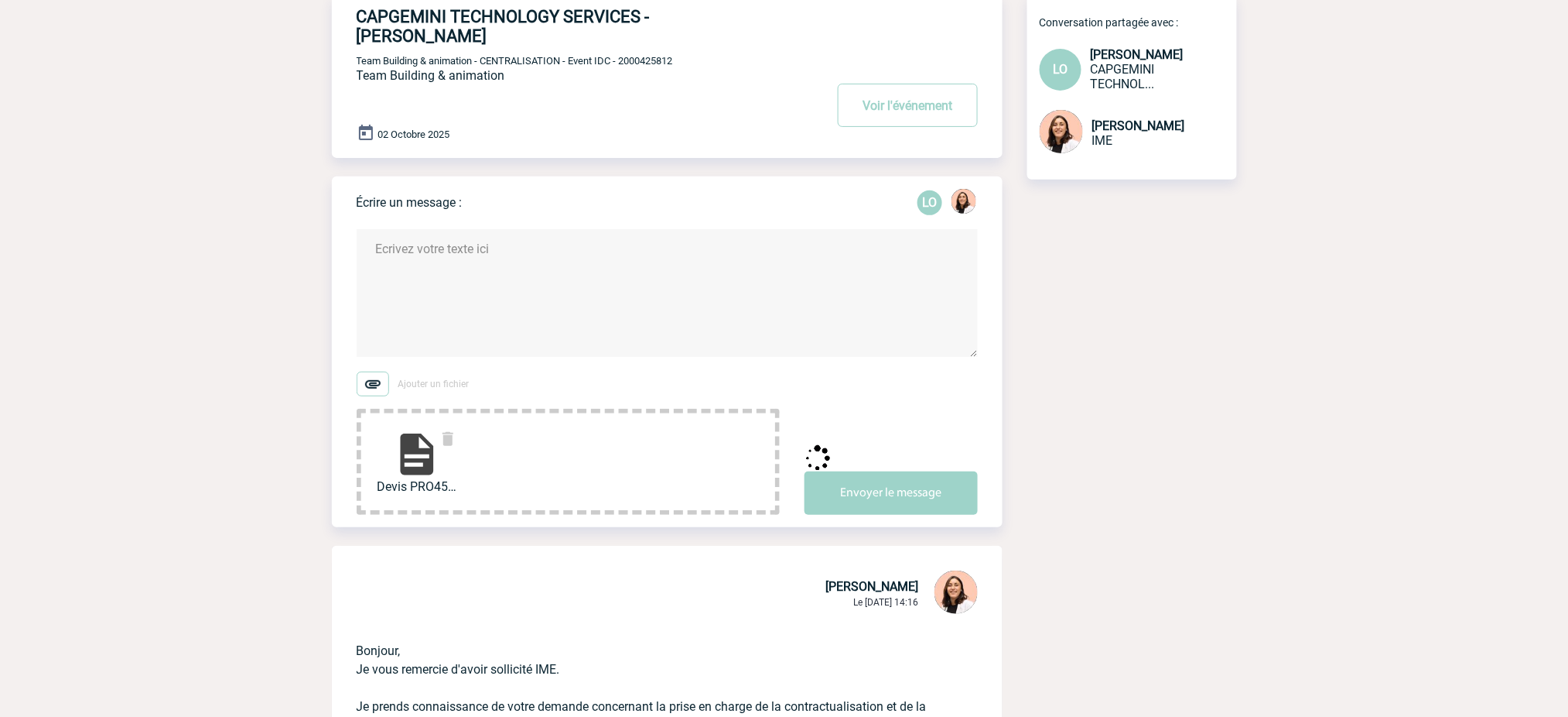
scroll to position [0, 0]
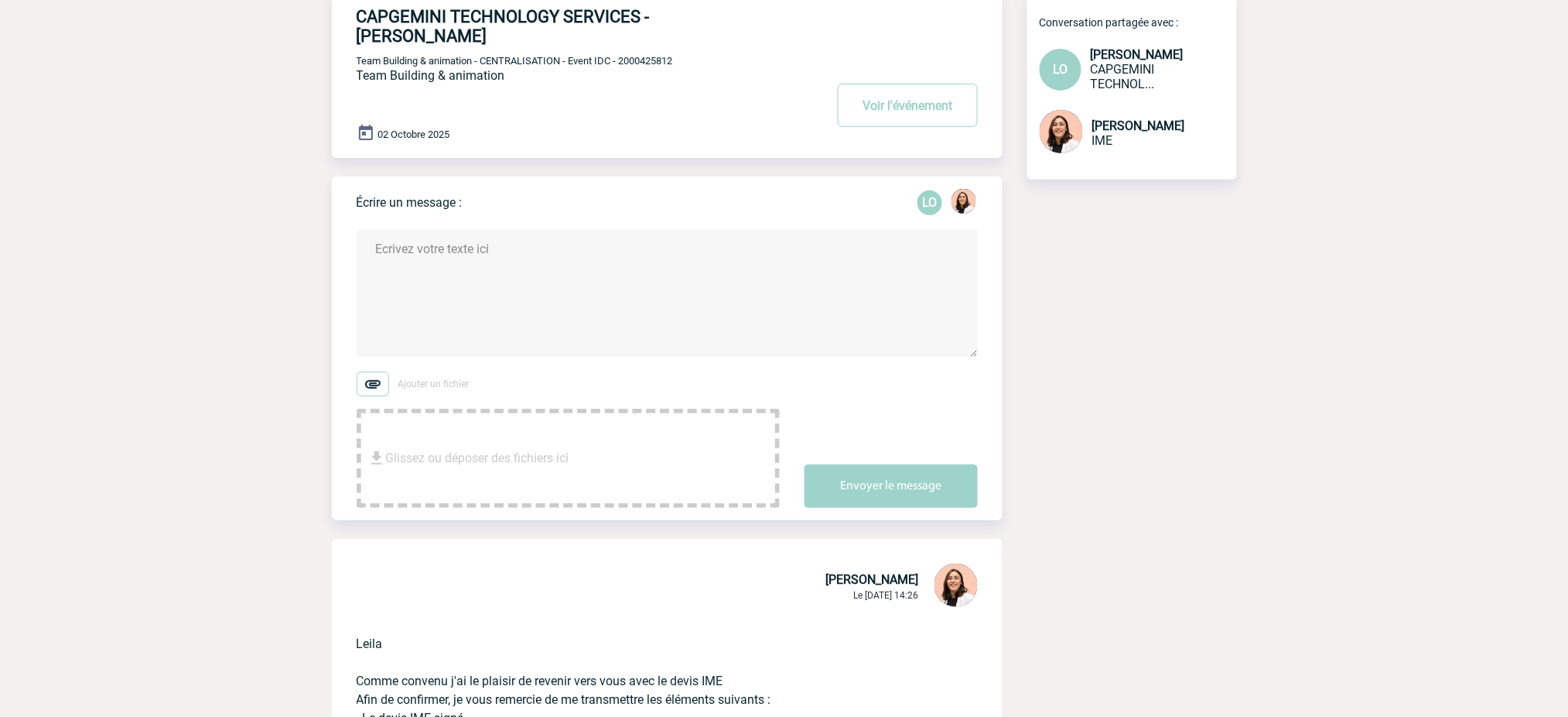
click at [685, 54] on p "Team Building & animation - CENTRALISATION - Event IDC - 2000425812" at bounding box center [589, 60] width 464 height 12
click at [648, 32] on div "CAPGEMINI TECHNOLOGY SERVICES - Leila OBREMSKI Voir l'événement Team Building &…" at bounding box center [679, 70] width 646 height 151
drag, startPoint x: 648, startPoint y: 32, endPoint x: 655, endPoint y: 39, distance: 9.9
click at [650, 34] on div "CAPGEMINI TECHNOLOGY SERVICES - Leila OBREMSKI Voir l'événement Team Building &…" at bounding box center [679, 70] width 646 height 151
click at [655, 55] on span "Team Building & animation - CENTRALISATION - Event IDC - 2000425812" at bounding box center [515, 61] width 317 height 11
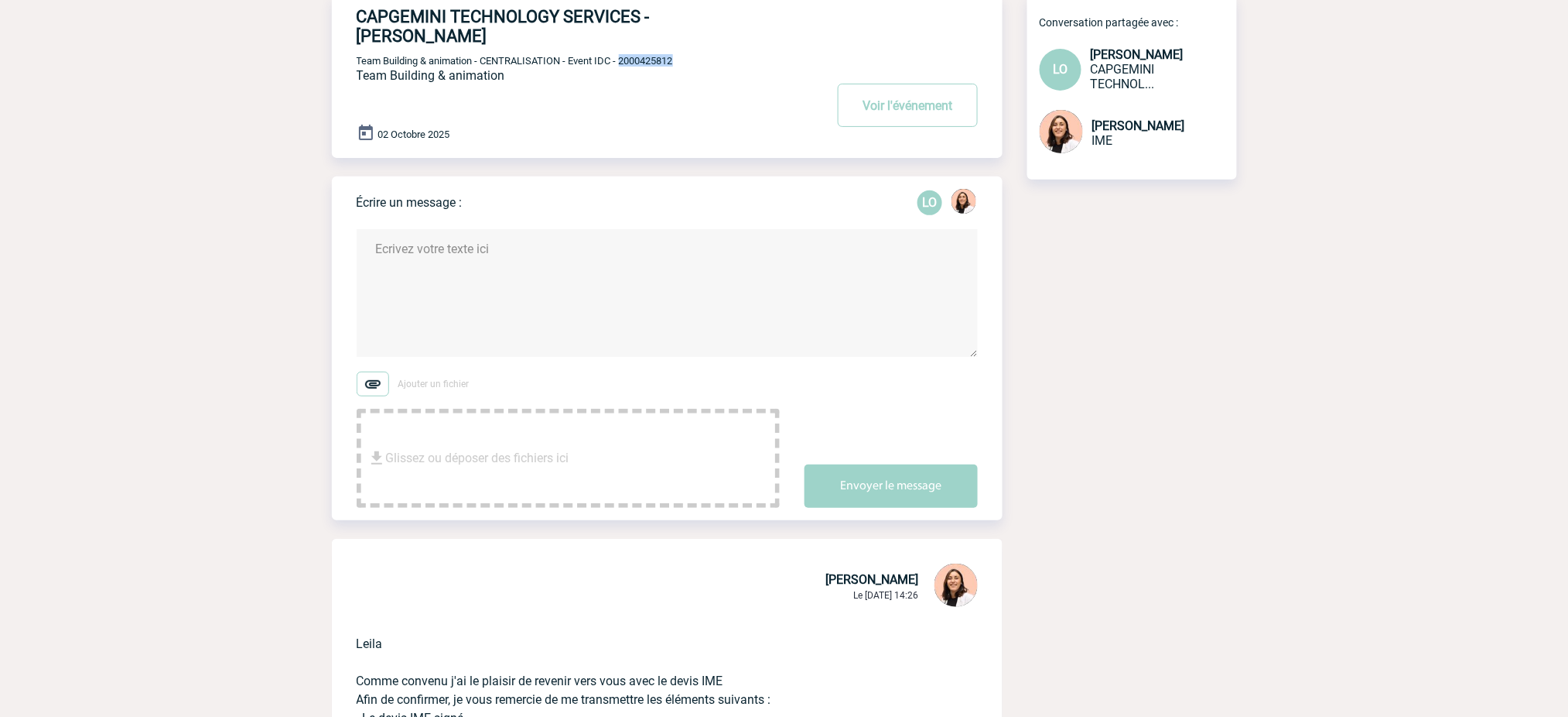
click at [655, 55] on span "Team Building & animation - CENTRALISATION - Event IDC - 2000425812" at bounding box center [515, 61] width 317 height 11
copy span "2000425812"
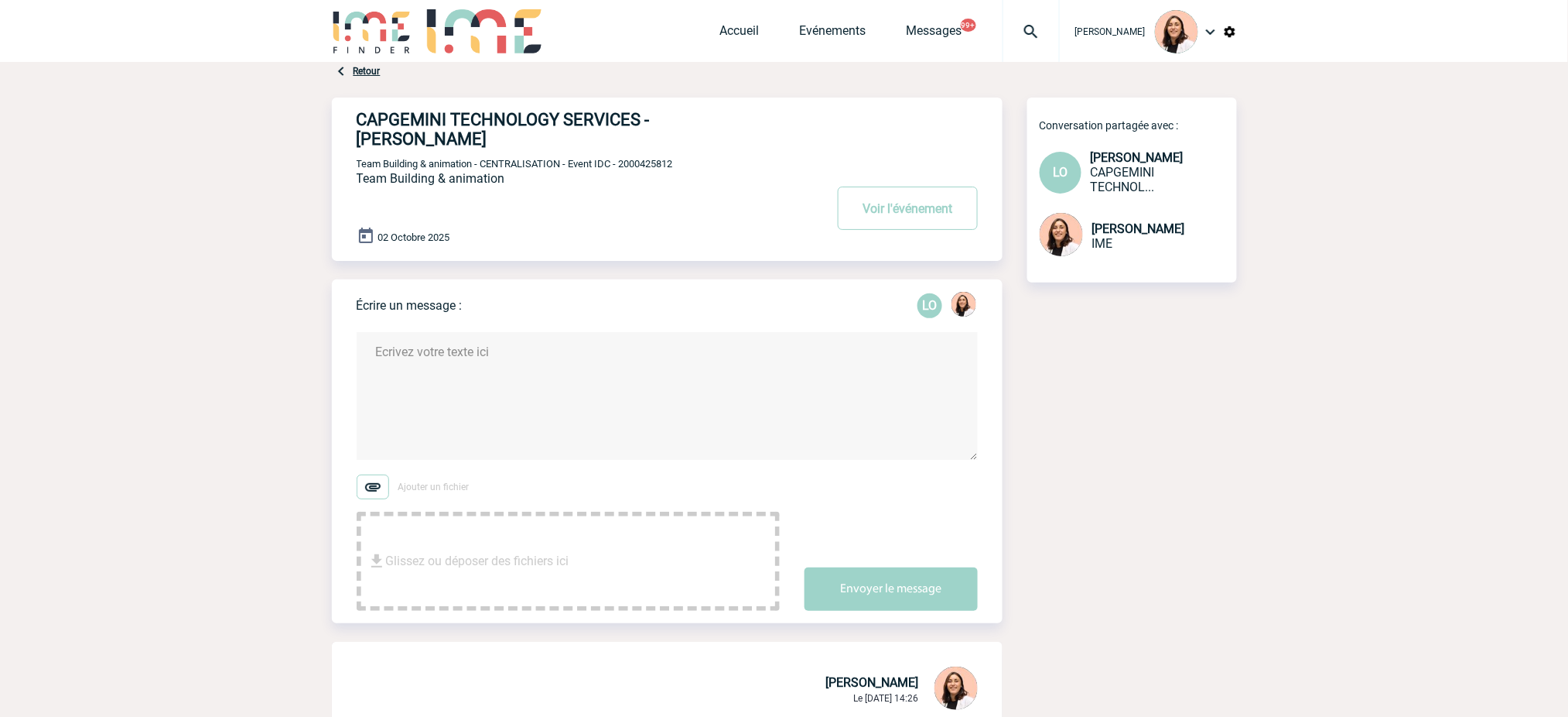
click at [1036, 43] on div at bounding box center [1032, 31] width 57 height 62
click at [1000, 129] on input "search" at bounding box center [957, 119] width 213 height 23
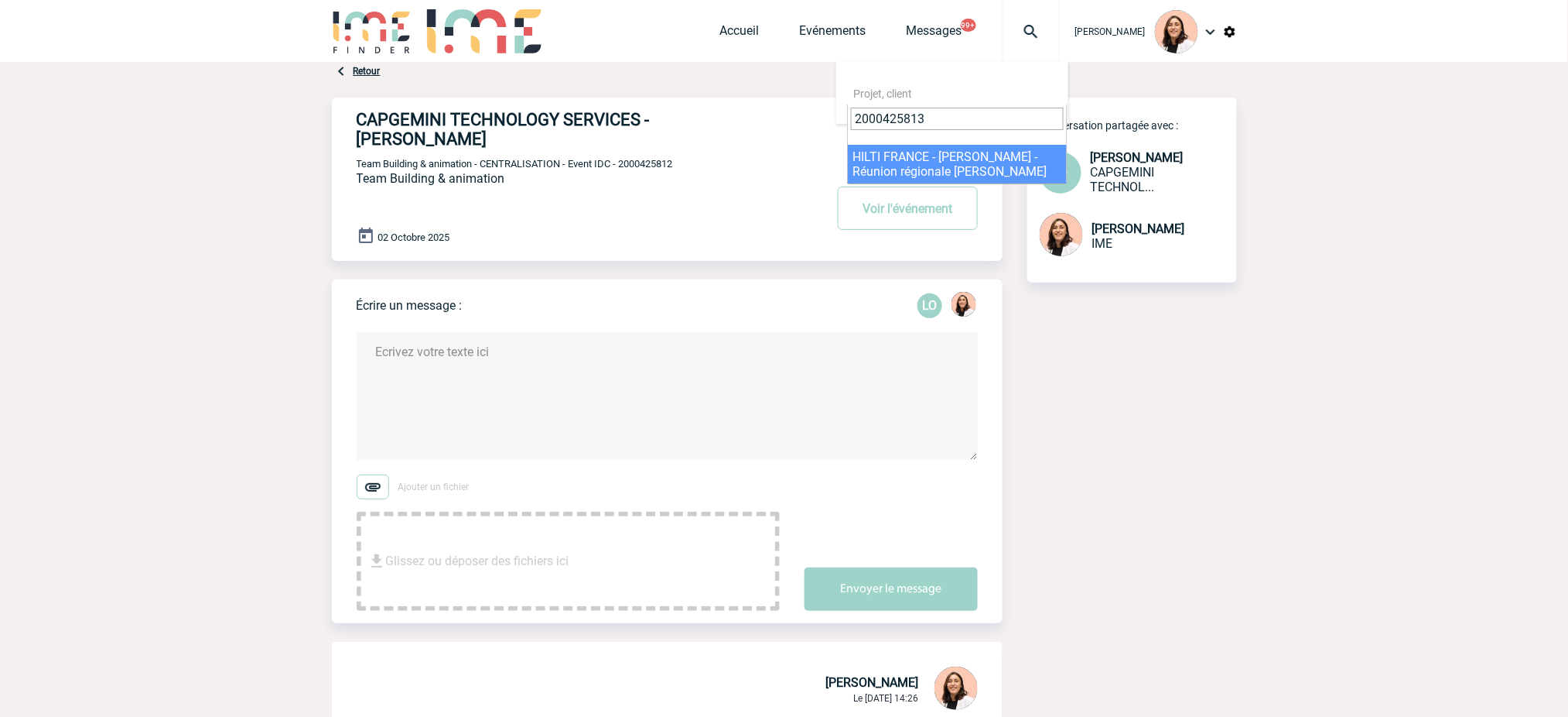
type input "2000425813"
select select "25314"
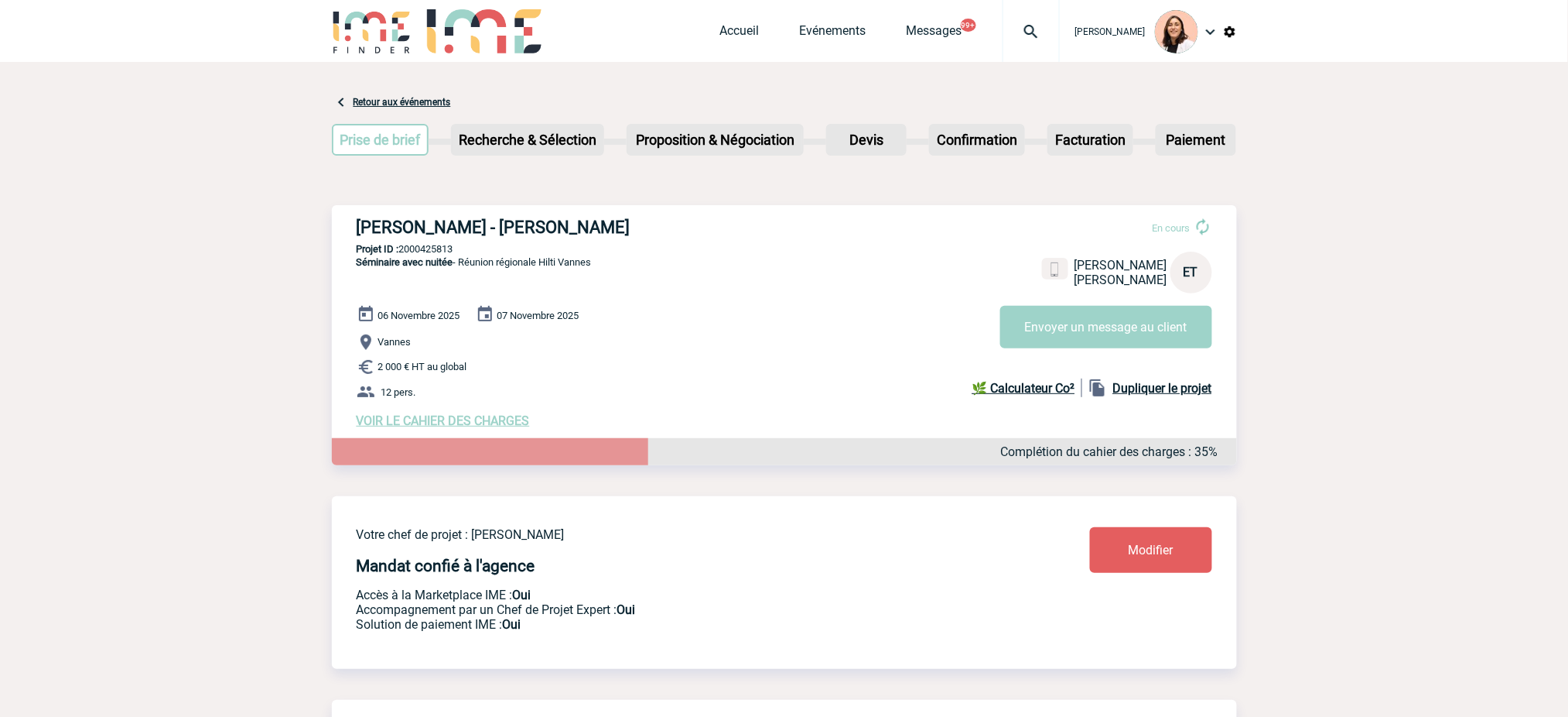
click at [1028, 36] on img at bounding box center [1032, 32] width 55 height 18
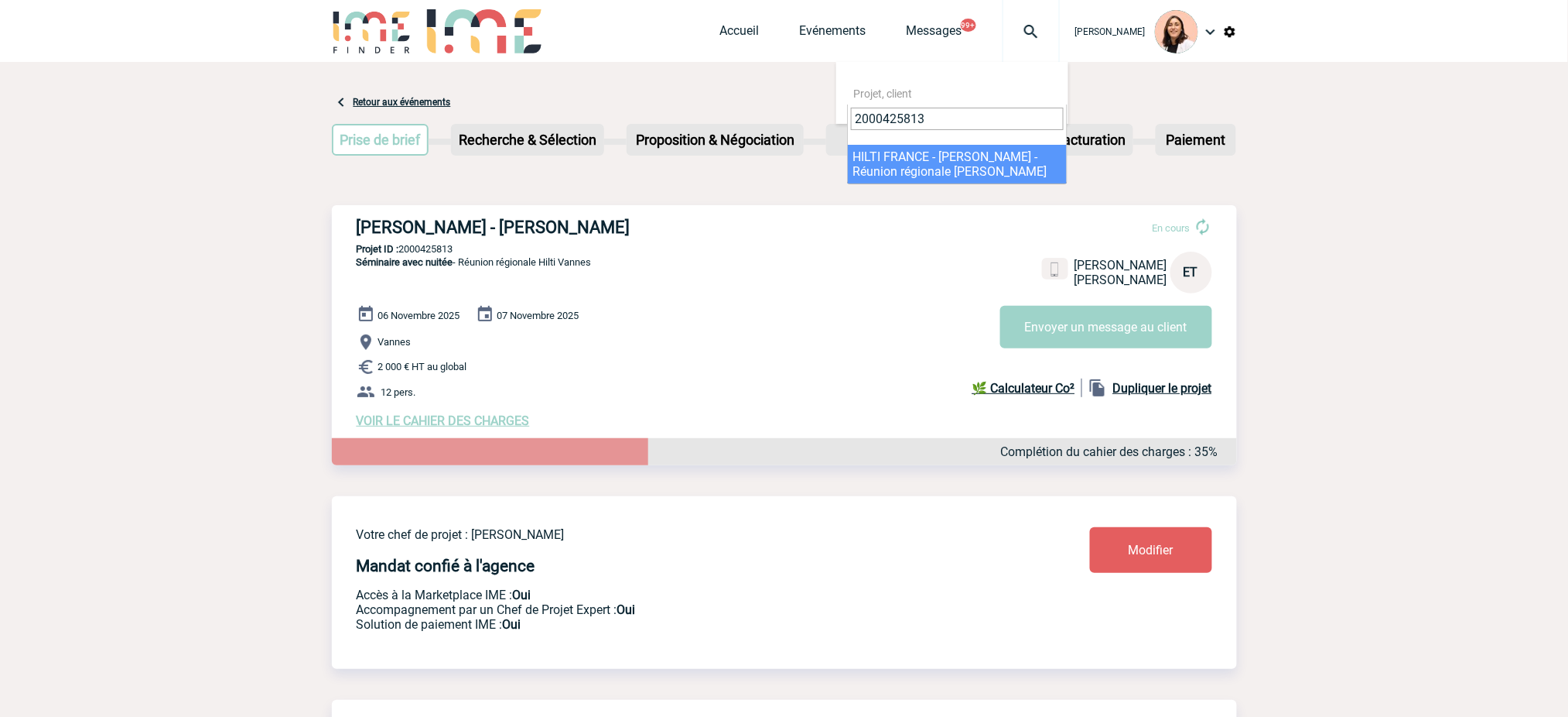
type input "2000425813"
select select "25314"
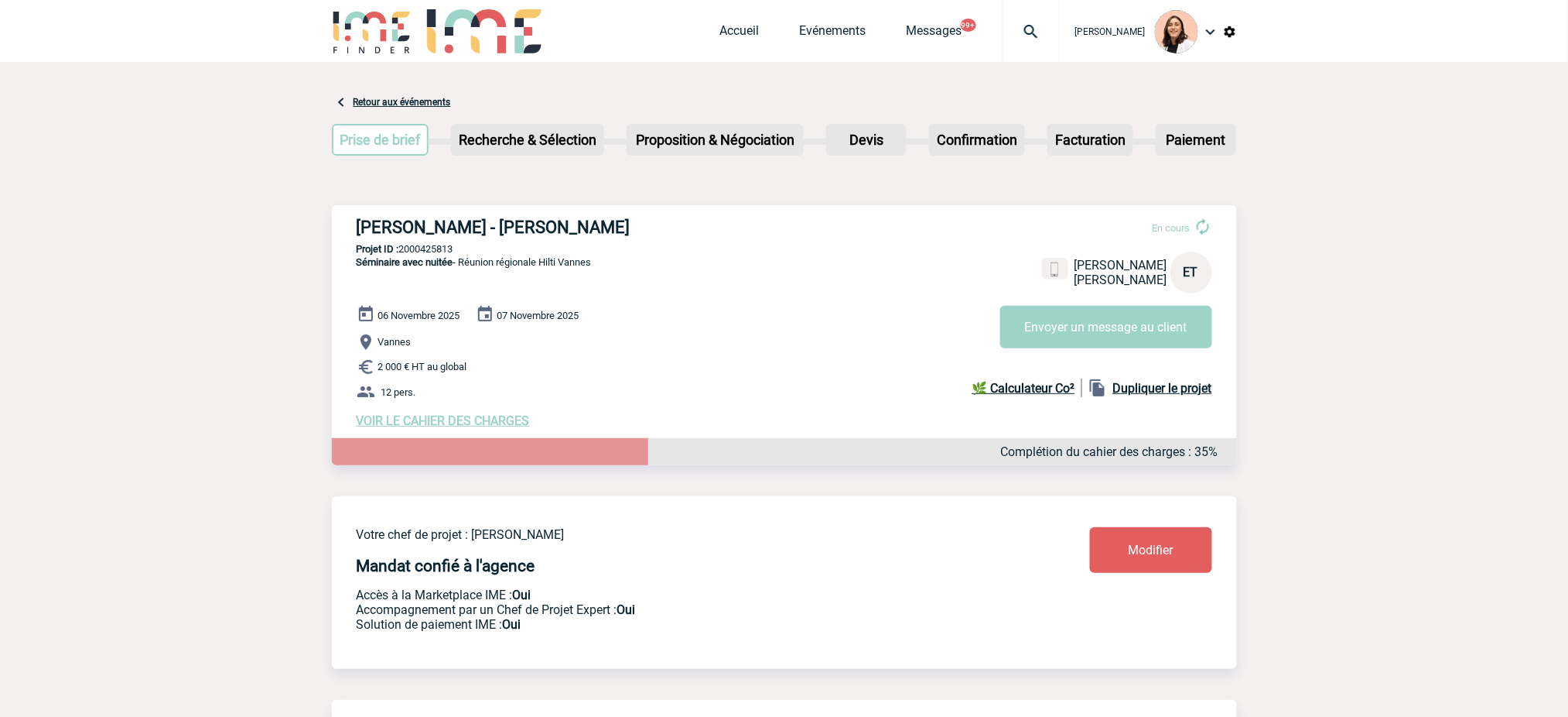
click at [513, 233] on h3 "[PERSON_NAME] - [PERSON_NAME]" at bounding box center [589, 227] width 464 height 19
copy div "[PERSON_NAME] - [PERSON_NAME]"
click at [438, 258] on span "Séminaire avec nuitée" at bounding box center [405, 262] width 96 height 11
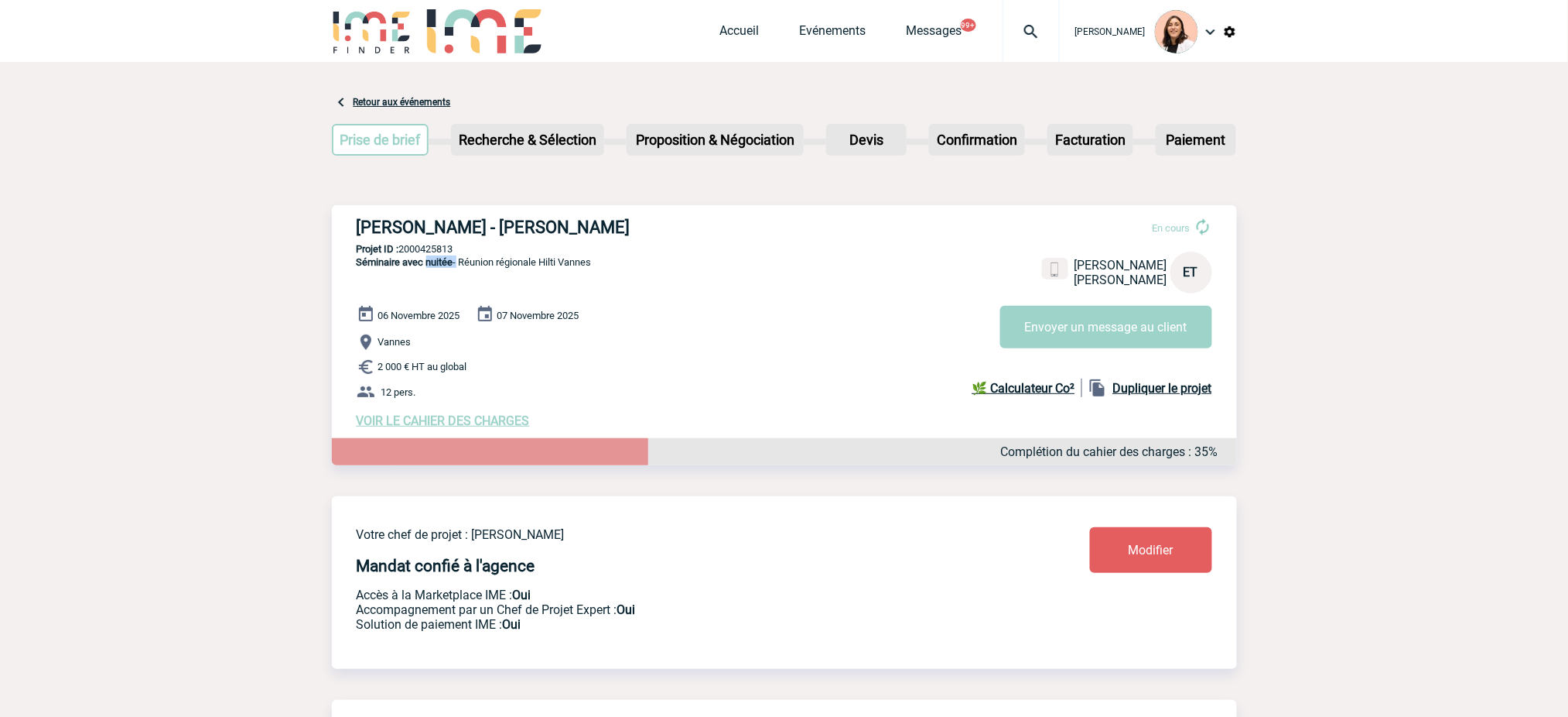
click at [438, 258] on span "Séminaire avec nuitée" at bounding box center [405, 262] width 96 height 11
click at [439, 247] on p "Projet ID : 2000425813" at bounding box center [784, 249] width 906 height 11
copy p "2000425813"
click at [539, 229] on h3 "[PERSON_NAME] - [PERSON_NAME]" at bounding box center [589, 227] width 464 height 19
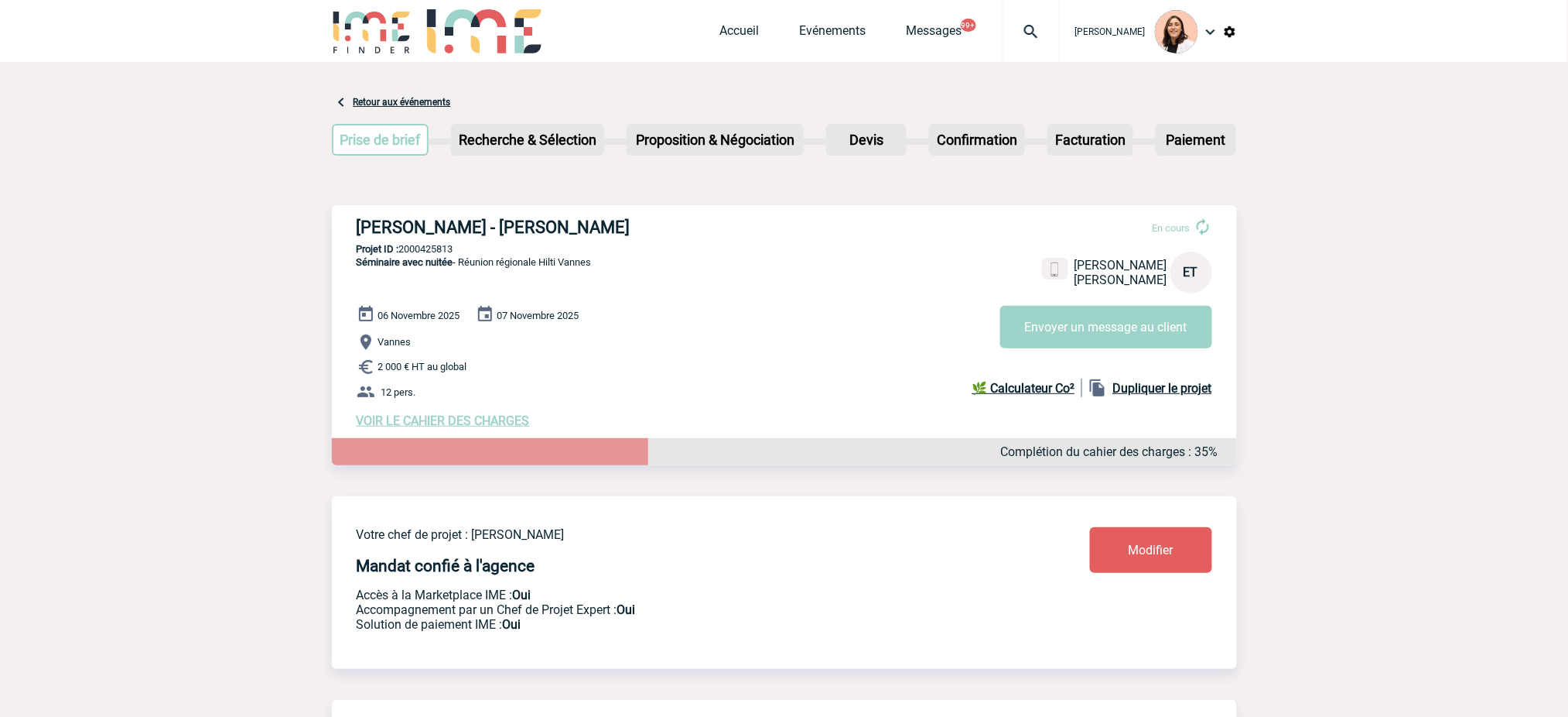
drag, startPoint x: 603, startPoint y: 226, endPoint x: 491, endPoint y: 240, distance: 112.9
click at [491, 240] on div "HILTI FRANCE - Emilie TUAL En cours Emilie TUAL HILTI FRANCE ET Envoyer un mess…" at bounding box center [784, 323] width 906 height 235
click at [783, 306] on div "HILTI FRANCE - Emilie TUAL En cours Emilie TUAL HILTI FRANCE ET Envoyer un mess…" at bounding box center [784, 323] width 906 height 235
click at [487, 417] on span "VOIR LE CAHIER DES CHARGES" at bounding box center [444, 420] width 174 height 14
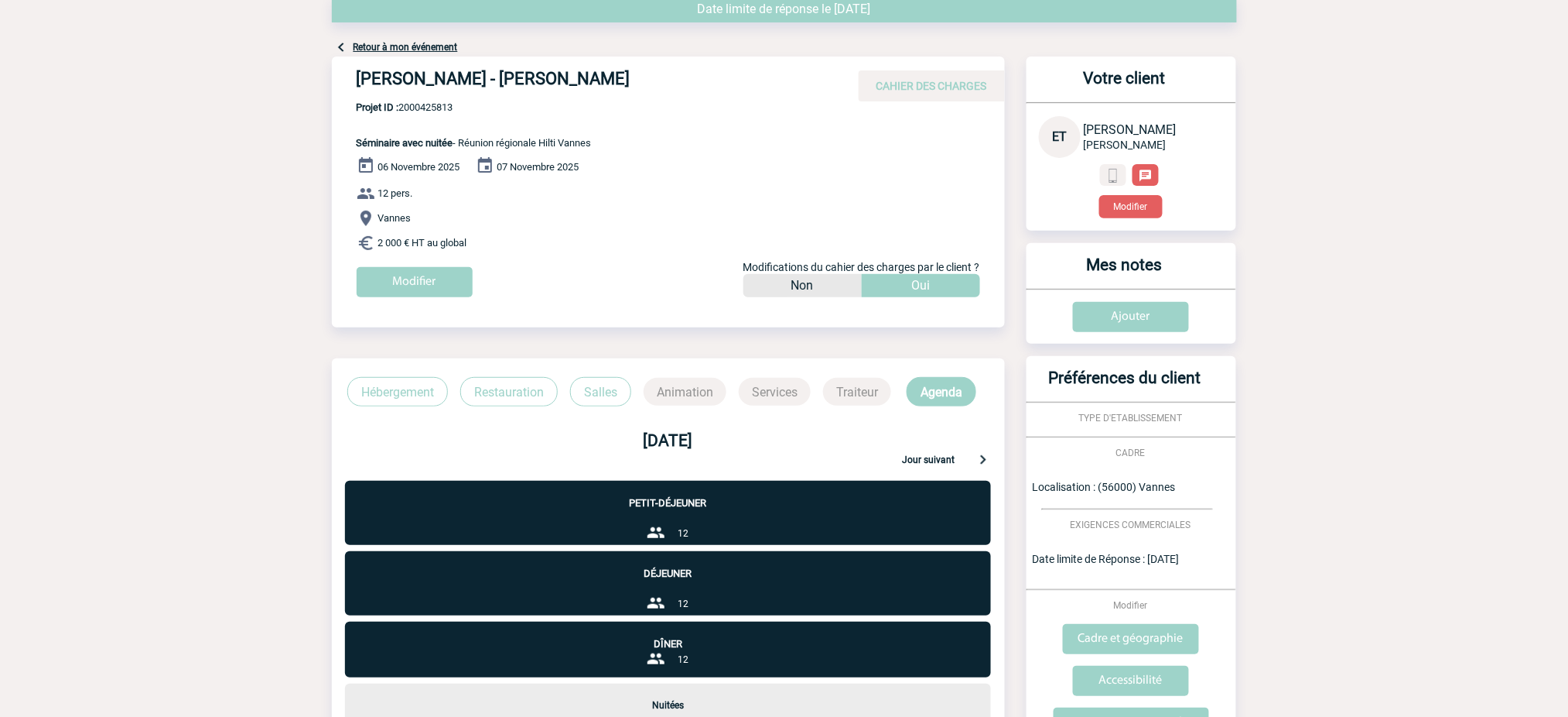
scroll to position [103, 0]
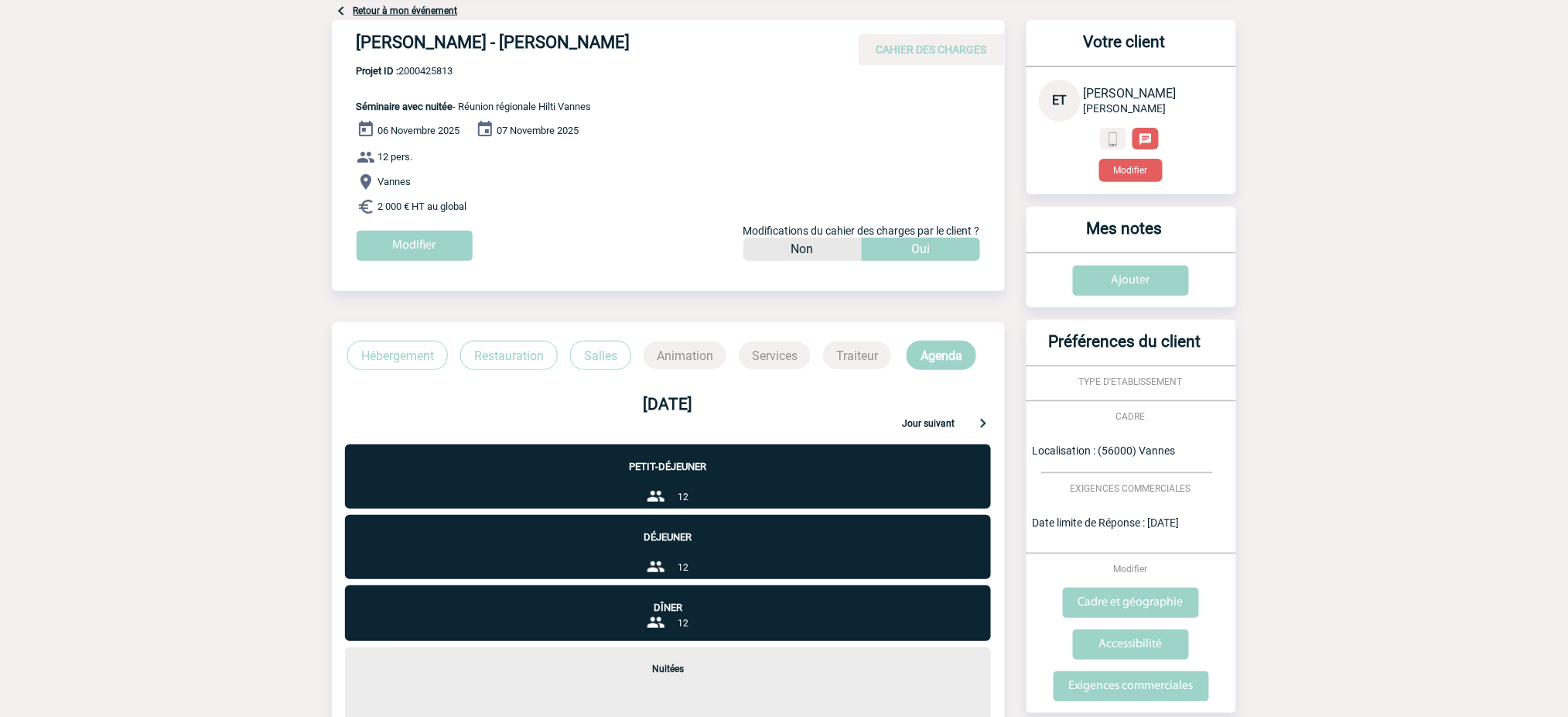
drag, startPoint x: 483, startPoint y: 209, endPoint x: 463, endPoint y: 109, distance: 102.0
click at [463, 109] on div "[PERSON_NAME] - [PERSON_NAME] CAHIER DES CHARGES [PERSON_NAME] - [PERSON_NAME] …" at bounding box center [668, 146] width 673 height 252
copy div "Réunion régionale Hilti Vannes [DATE] [DATE] 12 pers. Vannes 2 000 € HT au glob…"
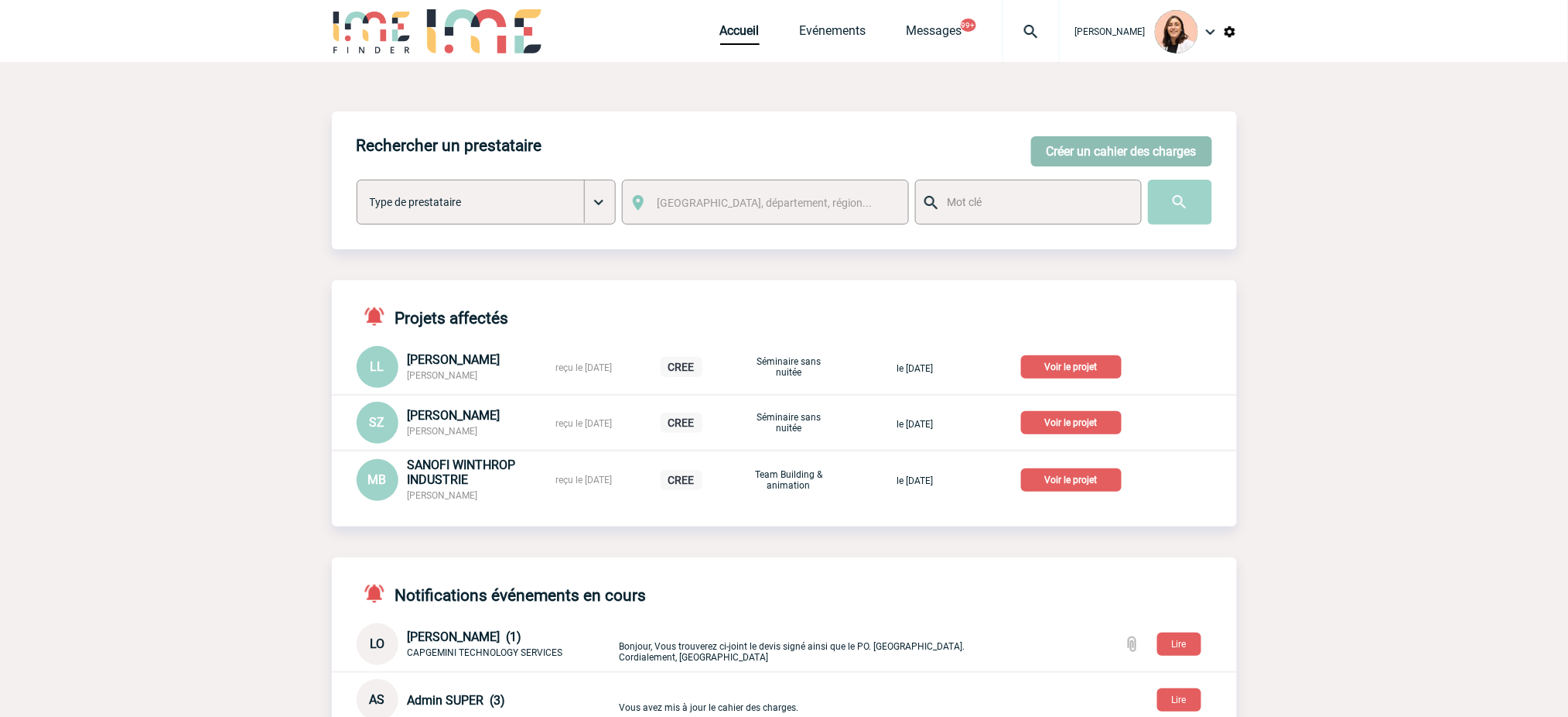
click at [1111, 139] on button "Créer un cahier des charges" at bounding box center [1122, 152] width 181 height 31
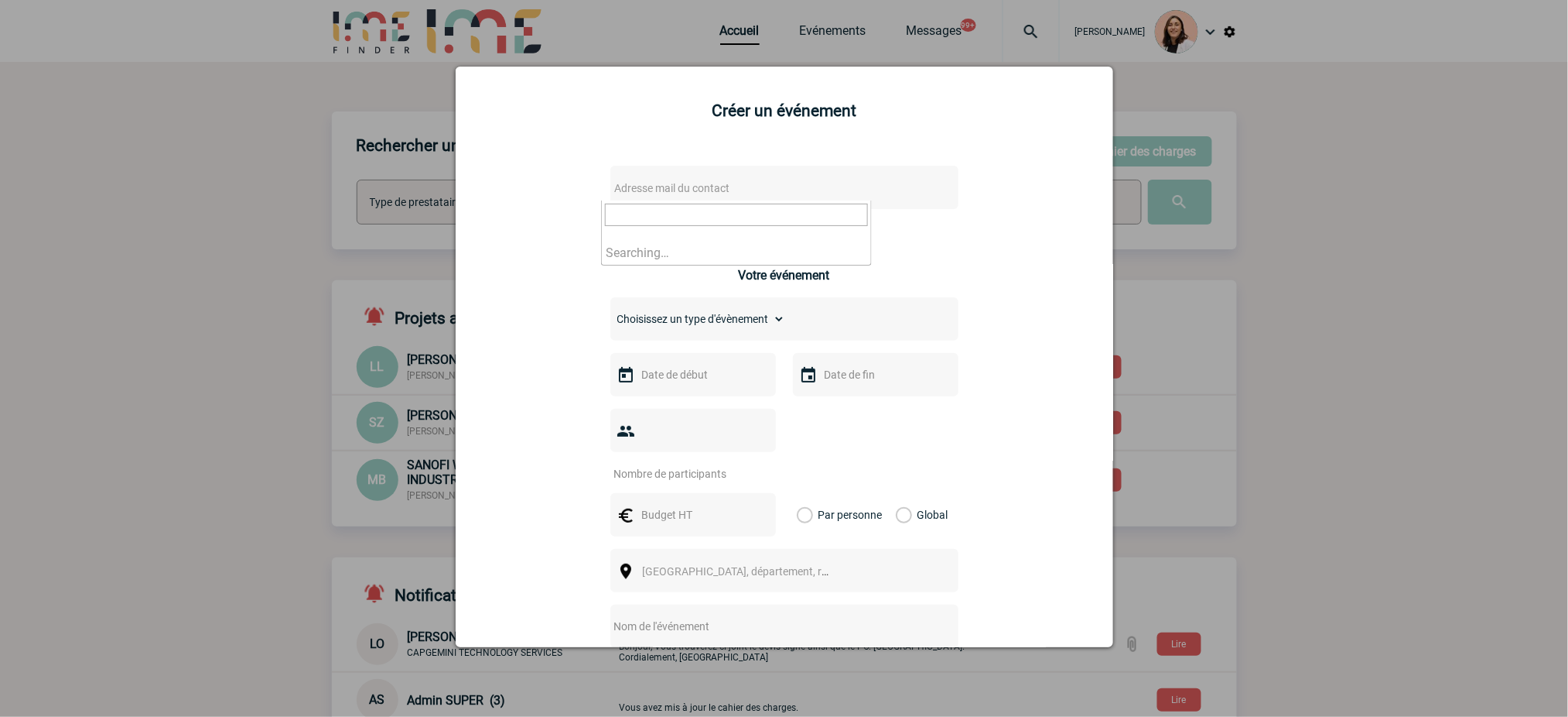
click at [729, 194] on span "Adresse mail du contact" at bounding box center [744, 188] width 271 height 22
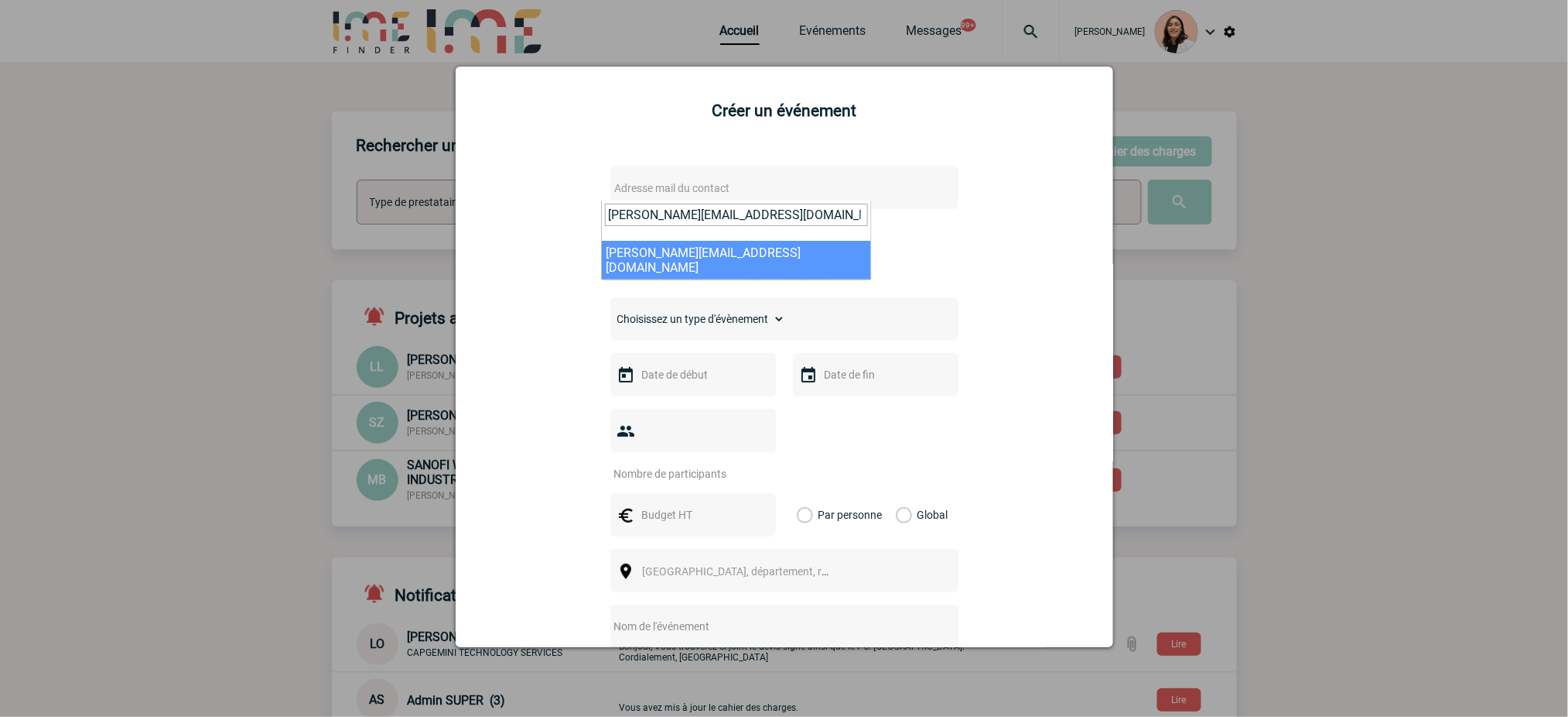
type input "catherine.riffard@mobilize-fs.com"
select select "121531"
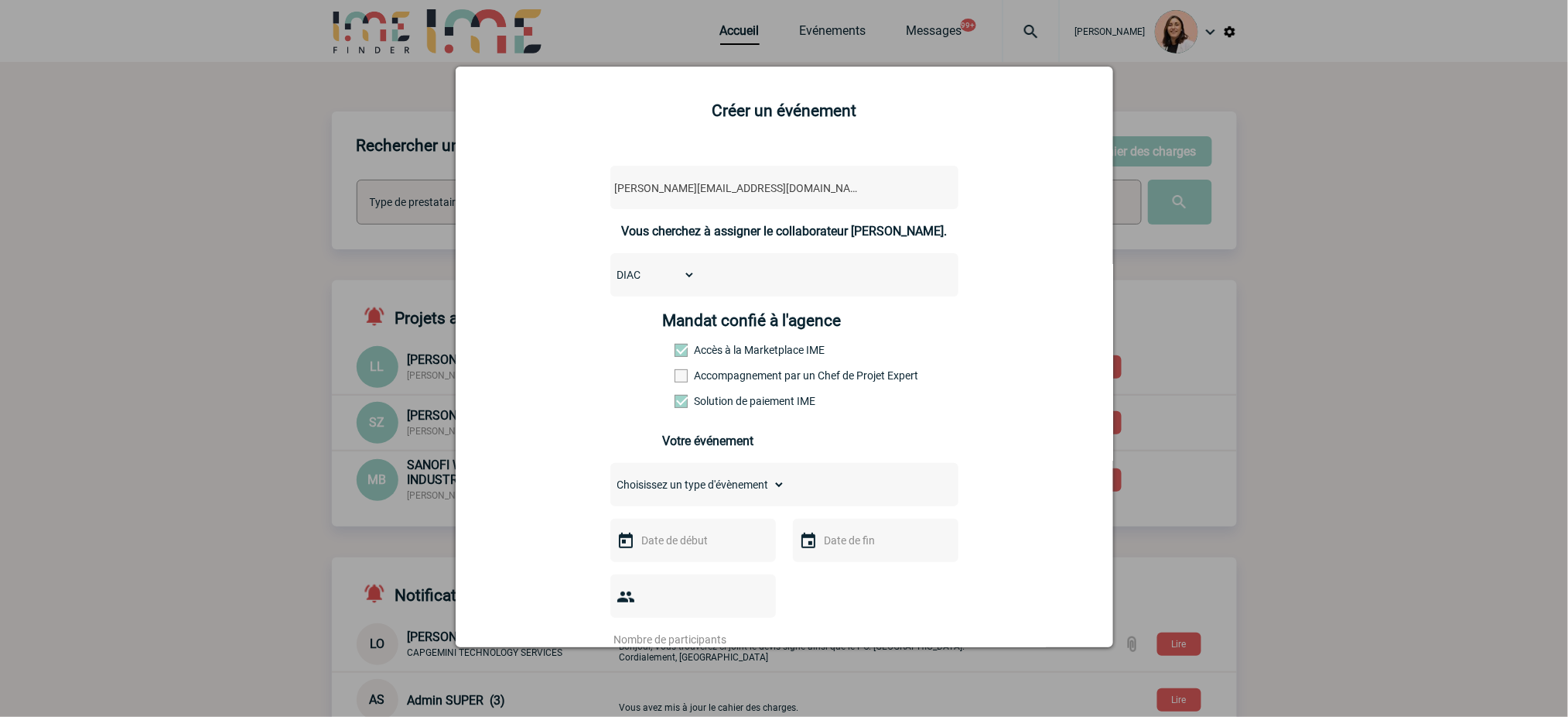
click at [947, 267] on div "DIAC RCI BANQUE" at bounding box center [784, 274] width 348 height 43
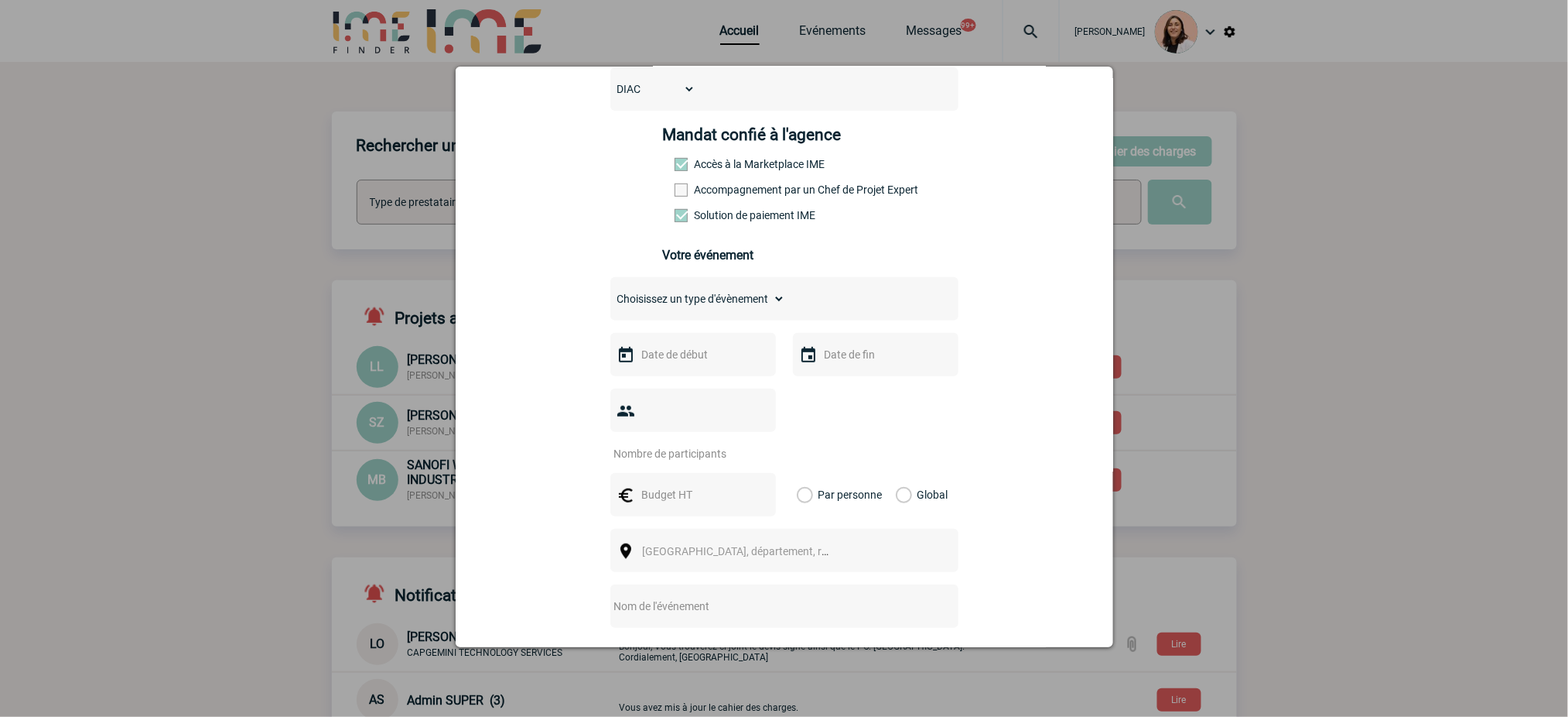
scroll to position [309, 0]
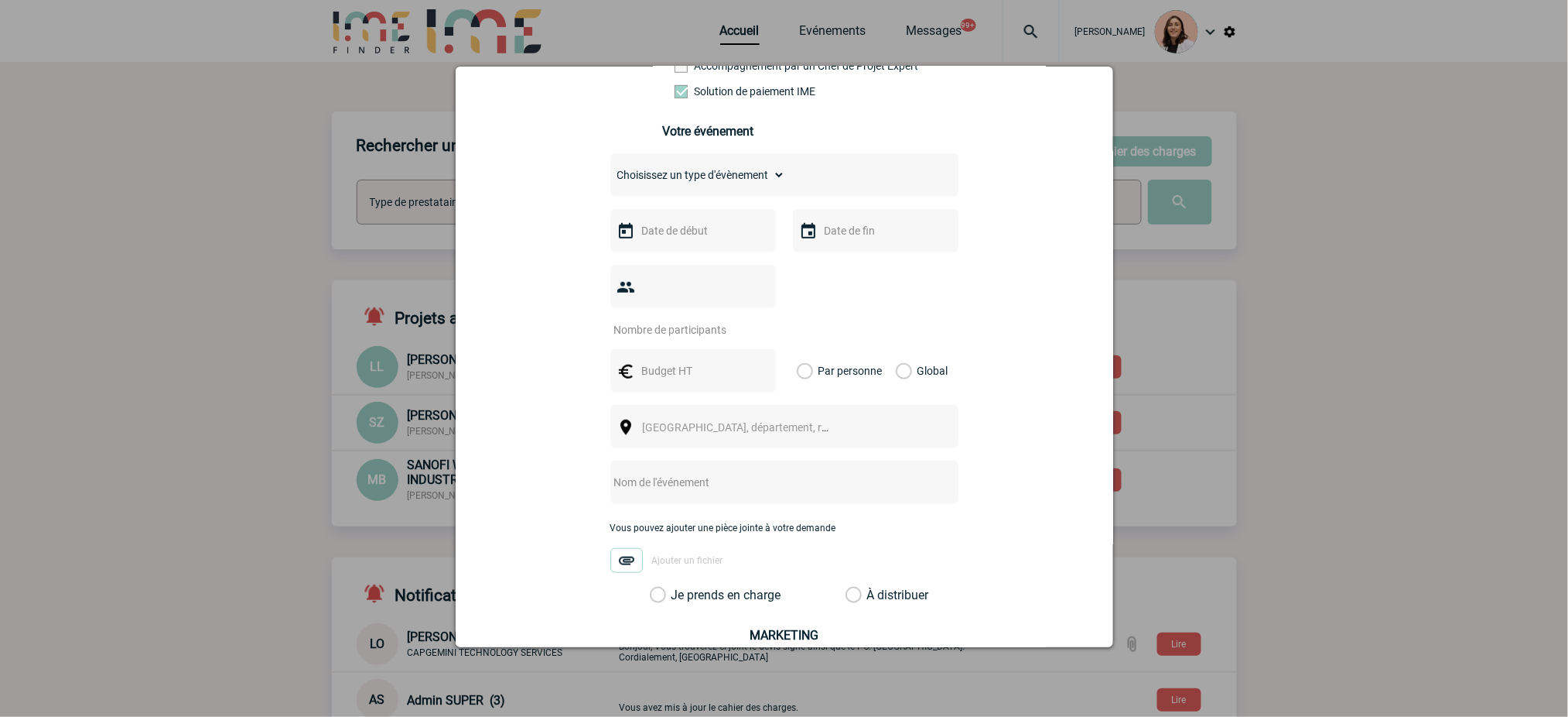
click at [742, 186] on select "Choisissez un type d'évènement Séminaire avec nuitée Séminaire sans nuitée Repa…" at bounding box center [698, 175] width 175 height 22
select select "1"
click at [611, 169] on select "Choisissez un type d'évènement Séminaire avec nuitée Séminaire sans nuitée Repa…" at bounding box center [698, 175] width 175 height 22
click at [722, 239] on input "text" at bounding box center [692, 230] width 107 height 20
click at [832, 261] on span "Suivant" at bounding box center [830, 261] width 12 height 12
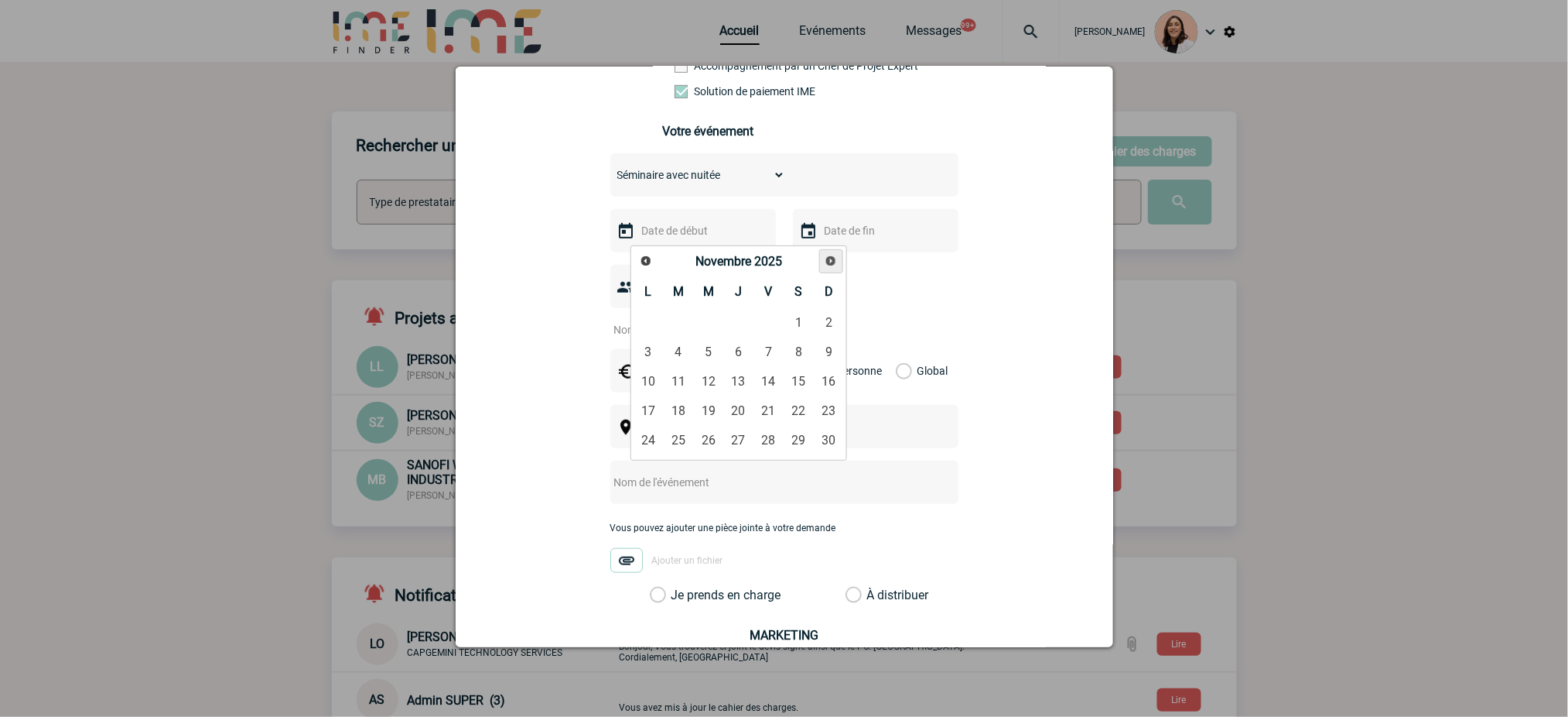
click at [832, 261] on span "Suivant" at bounding box center [830, 261] width 12 height 12
click at [662, 378] on link "15" at bounding box center [649, 381] width 29 height 28
type input "15-12-2025"
click at [847, 241] on input "text" at bounding box center [874, 230] width 107 height 20
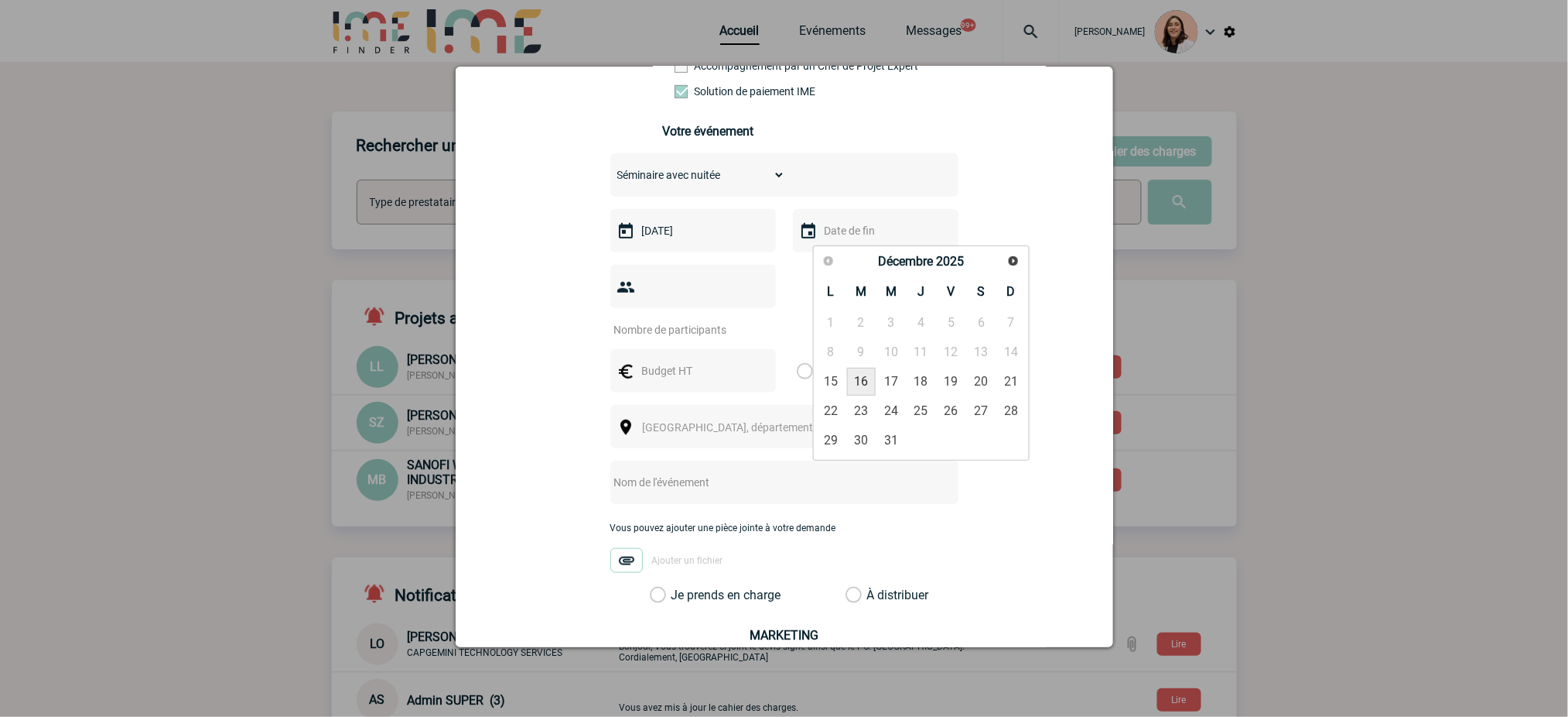
click at [867, 383] on link "16" at bounding box center [862, 381] width 29 height 28
type input "16-12-2025"
type input "1"
click at [724, 331] on input "1" at bounding box center [683, 329] width 145 height 20
type input "20"
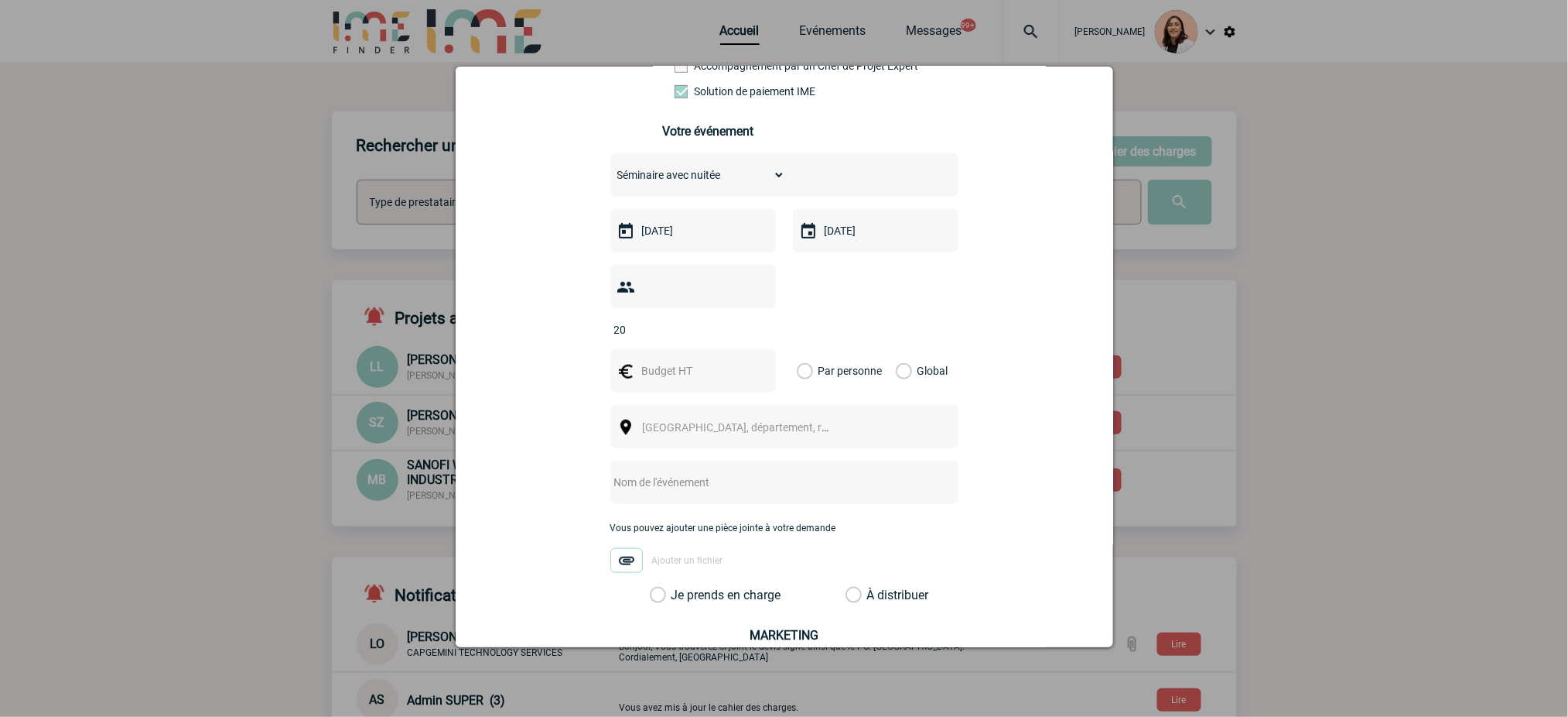
click at [855, 346] on div "Choisissez un type d'évènement Séminaire avec nuitée Séminaire sans nuitée Repa…" at bounding box center [784, 378] width 348 height 450
click at [714, 367] on input "text" at bounding box center [692, 370] width 107 height 20
type input "2500"
click at [906, 379] on label "Global" at bounding box center [901, 370] width 10 height 43
click at [0, 0] on input "Global" at bounding box center [0, 0] width 0 height 0
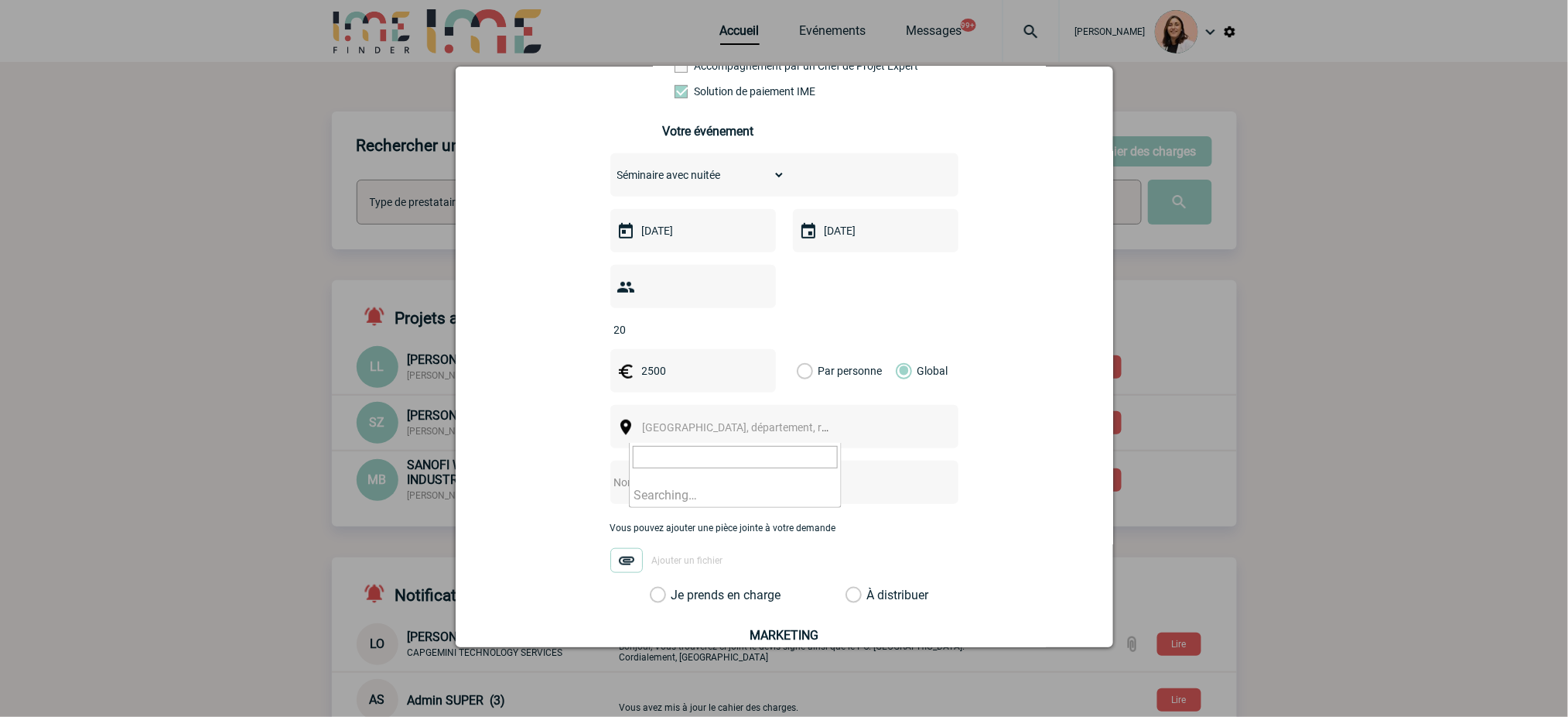
click at [781, 426] on span "Ville, département, région..." at bounding box center [742, 427] width 213 height 22
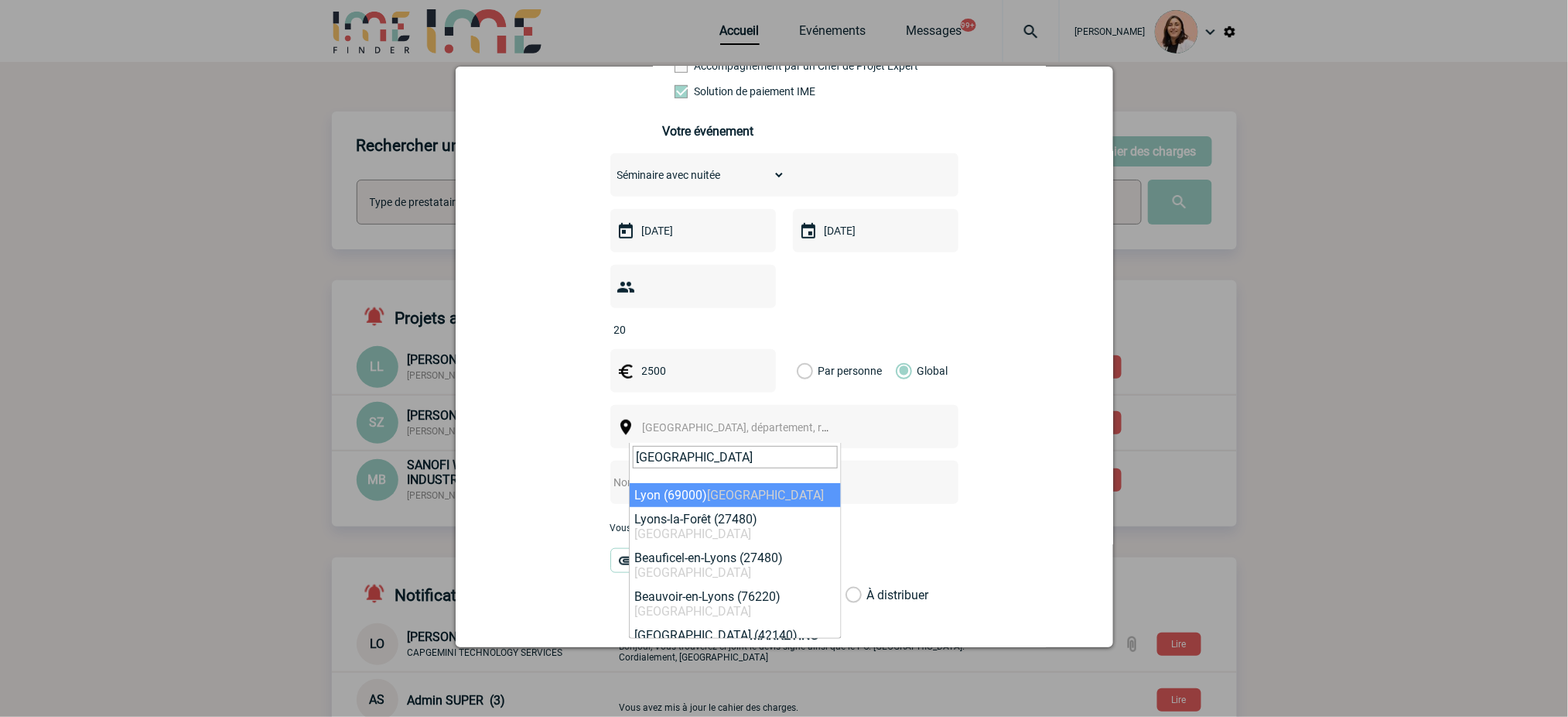
type input "lyon"
select select "36544"
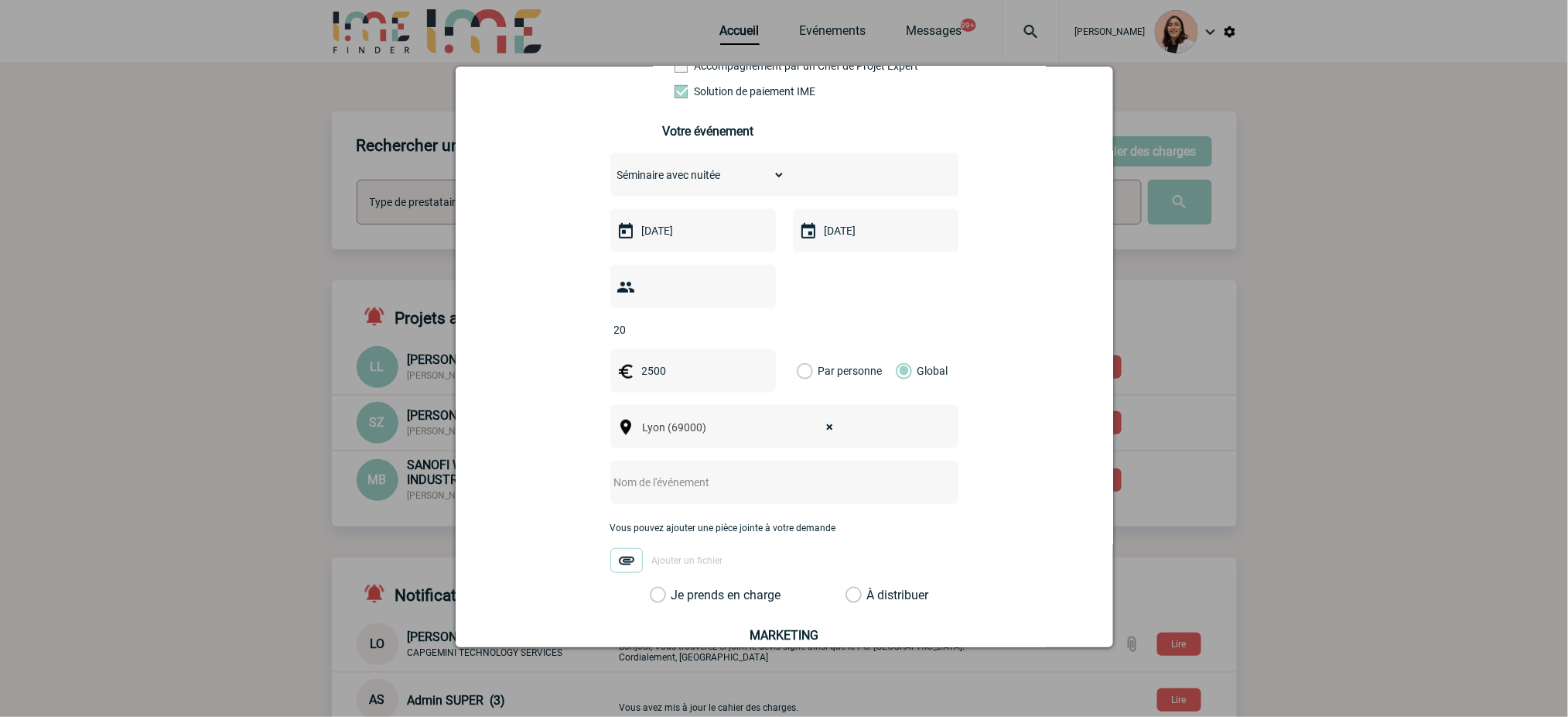
click at [725, 481] on input "text" at bounding box center [764, 482] width 307 height 20
click at [731, 493] on input "text" at bounding box center [764, 482] width 307 height 20
type input "Séminaire du [DATE]"
click at [677, 603] on label "Je prends en charge" at bounding box center [663, 595] width 27 height 15
click at [0, 0] on input "Je prends en charge" at bounding box center [0, 0] width 0 height 0
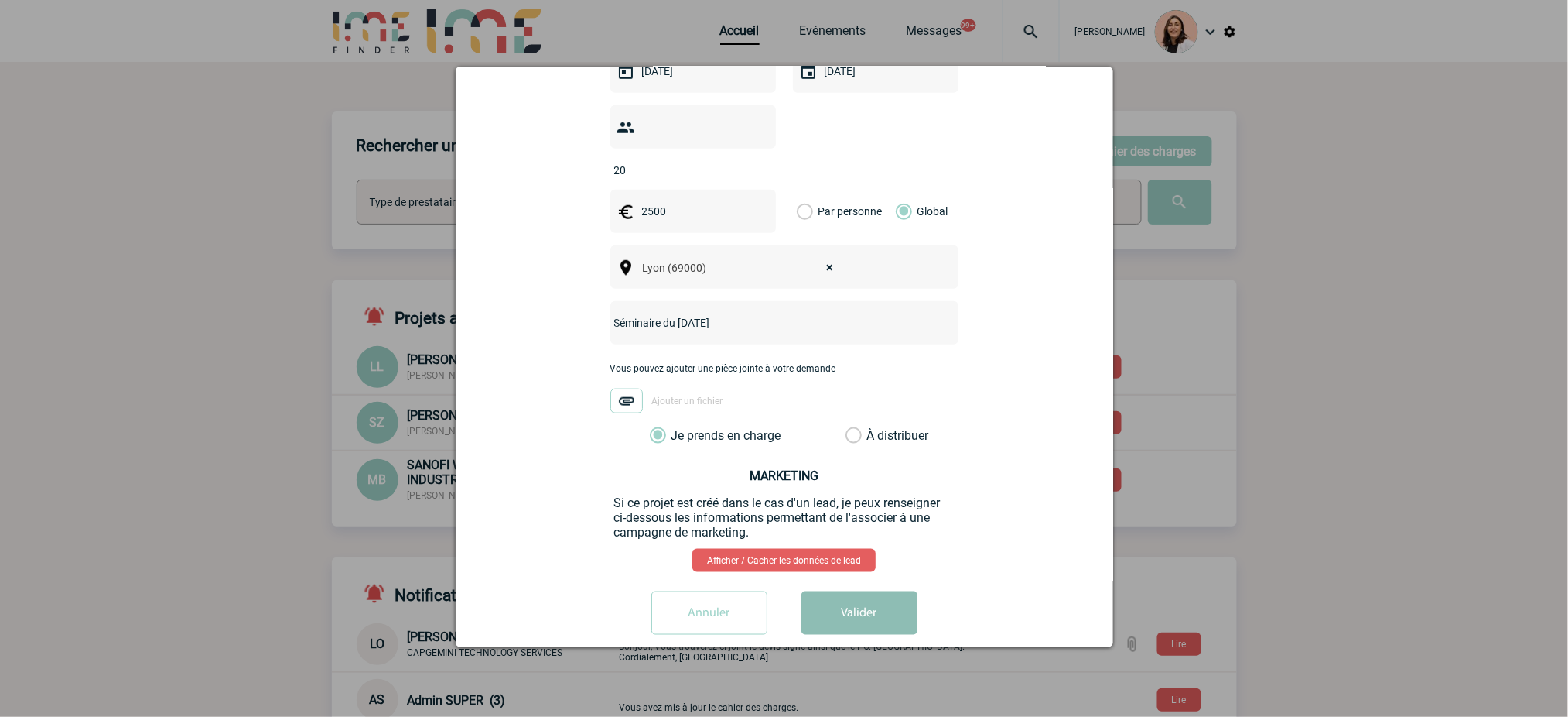
scroll to position [496, 0]
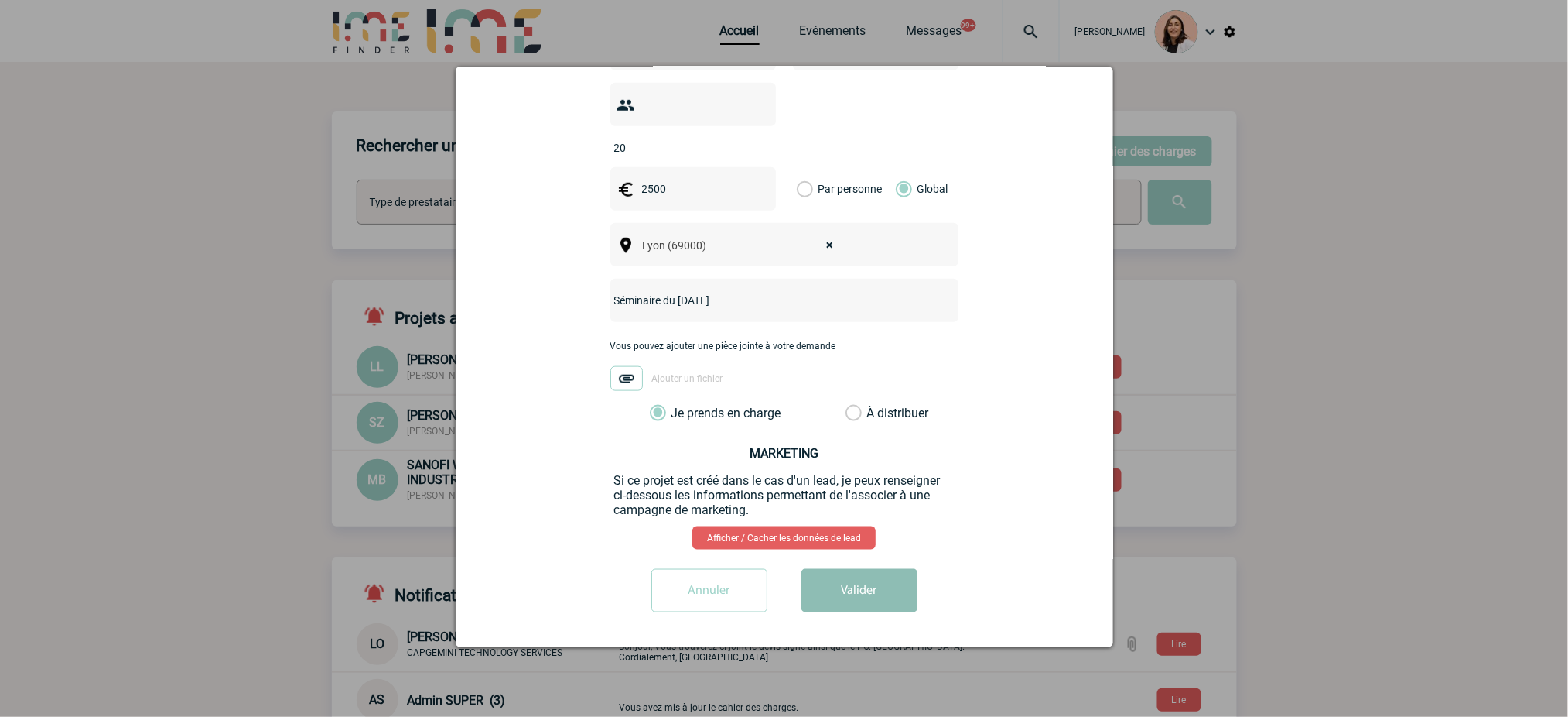
click at [850, 591] on button "Valider" at bounding box center [860, 590] width 116 height 43
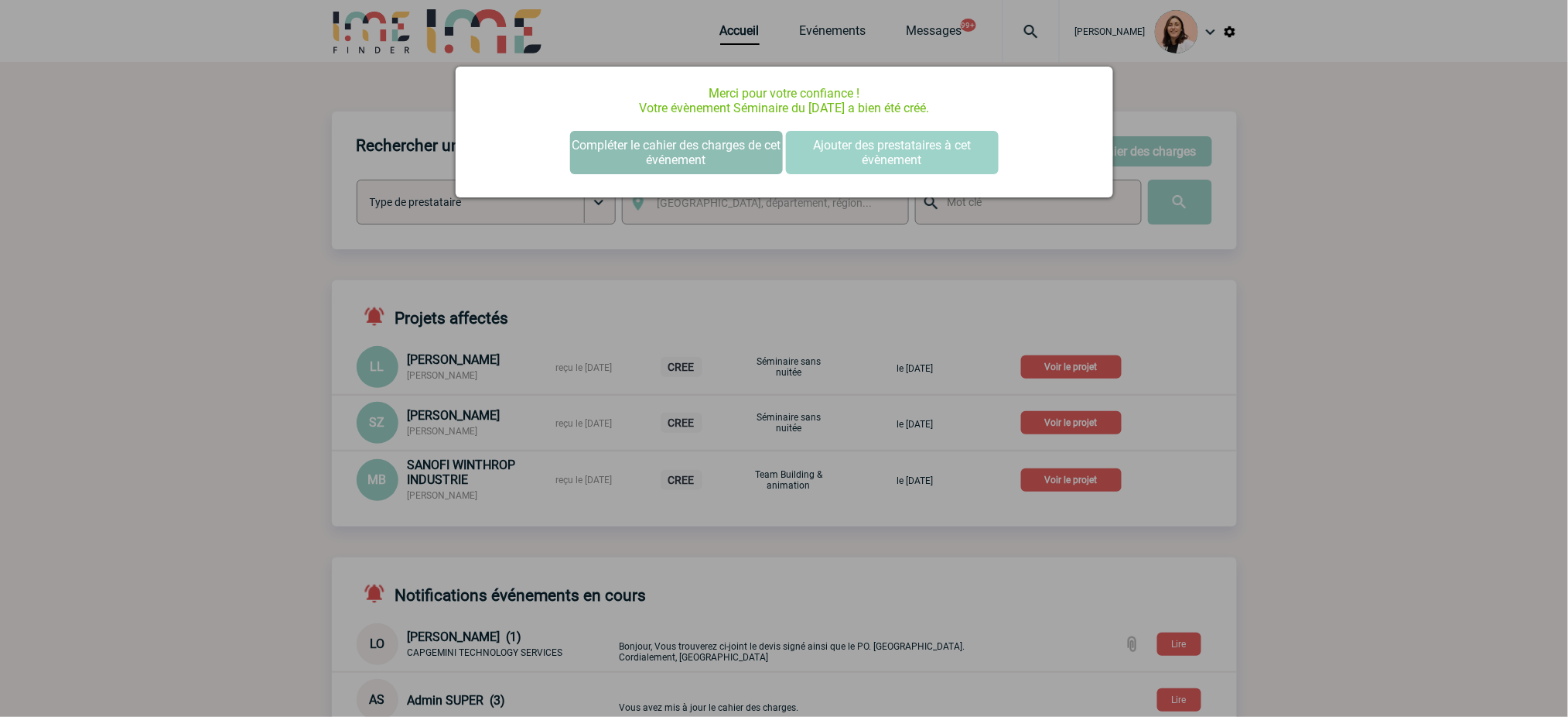
click at [624, 155] on button "Compléter le cahier des charges de cet événement" at bounding box center [677, 152] width 213 height 43
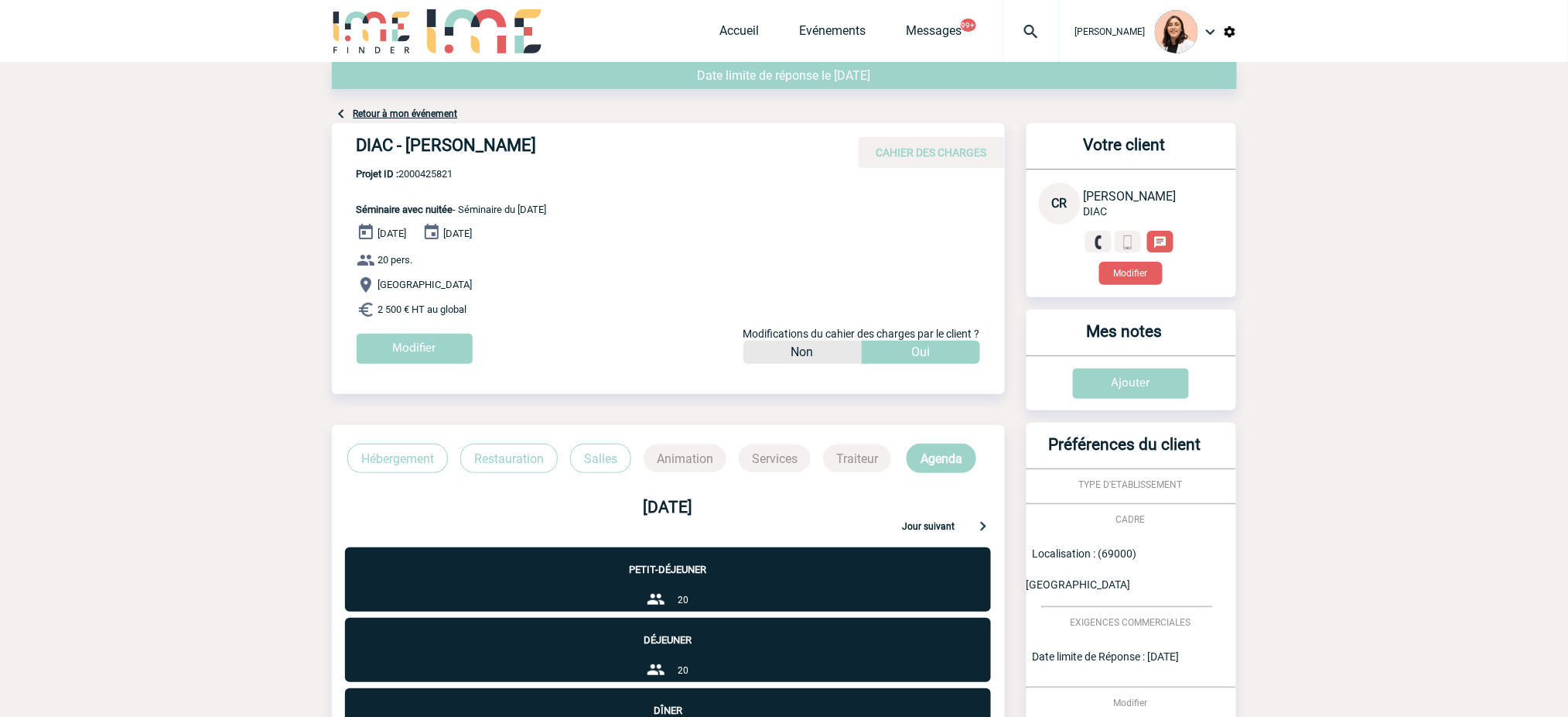
click at [546, 144] on h4 "DIAC - [PERSON_NAME]" at bounding box center [589, 149] width 464 height 27
copy div "DIAC - [PERSON_NAME]"
click at [430, 174] on span "Projet ID : 2000425821" at bounding box center [451, 174] width 190 height 11
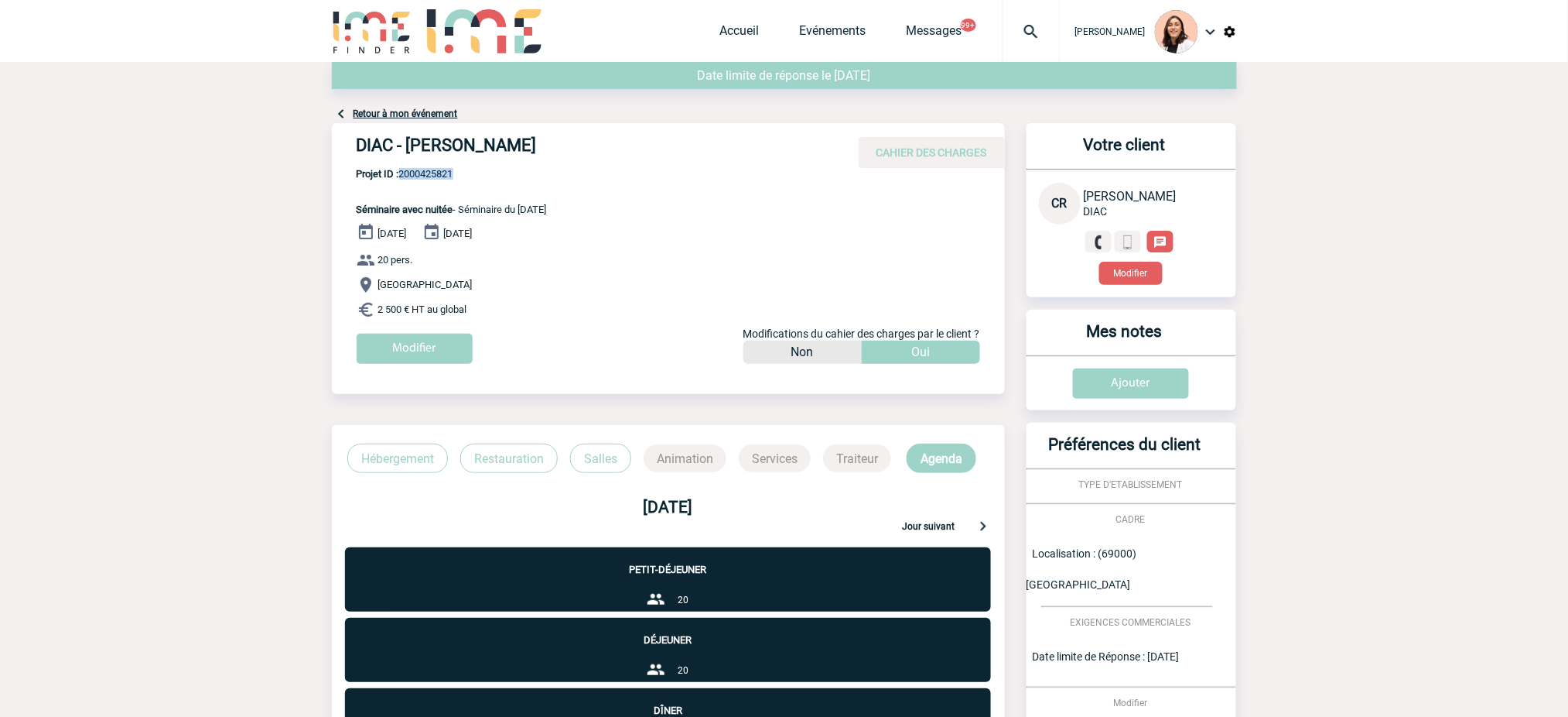
click at [430, 174] on span "Projet ID : 2000425821" at bounding box center [451, 174] width 190 height 11
copy span "2000425821"
click at [429, 359] on input "Modifier" at bounding box center [415, 348] width 116 height 31
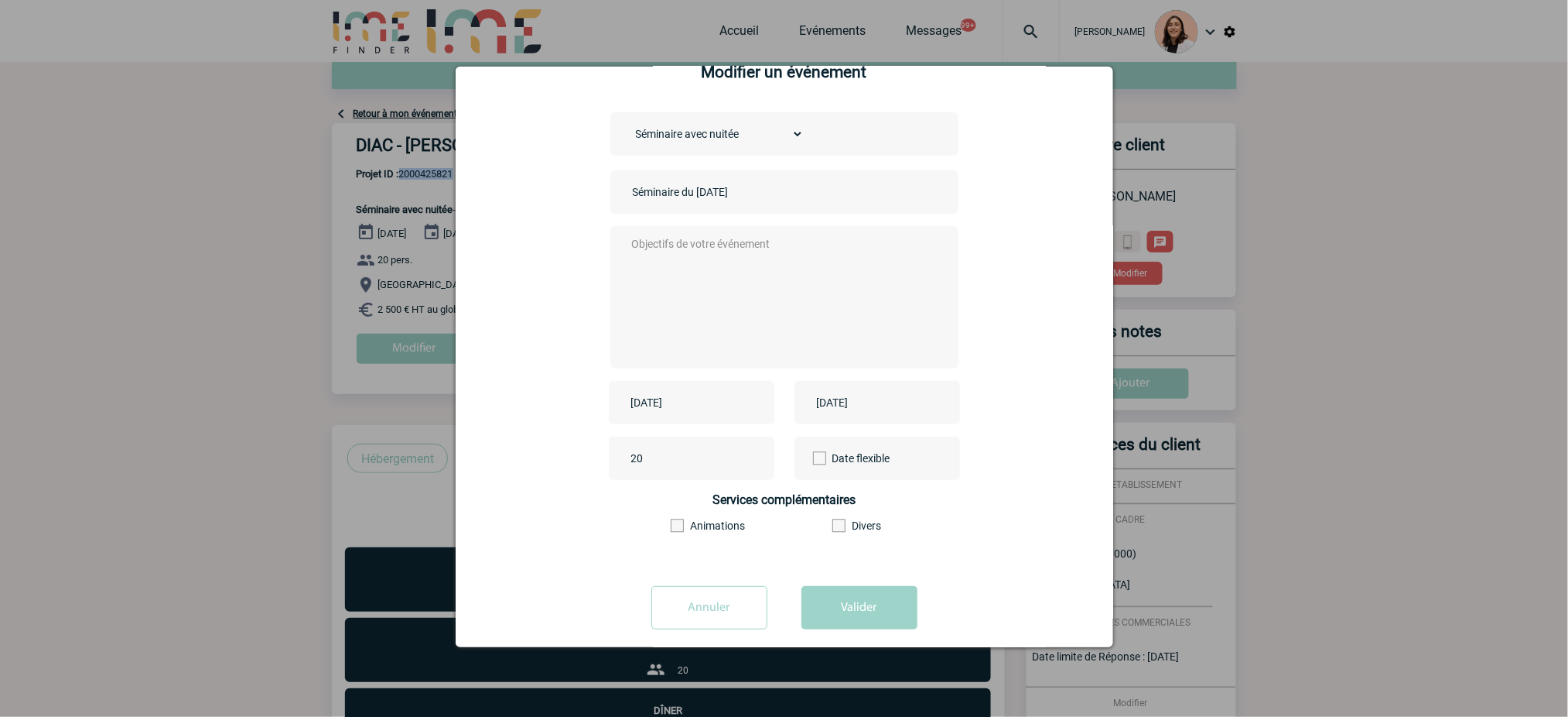
scroll to position [57, 0]
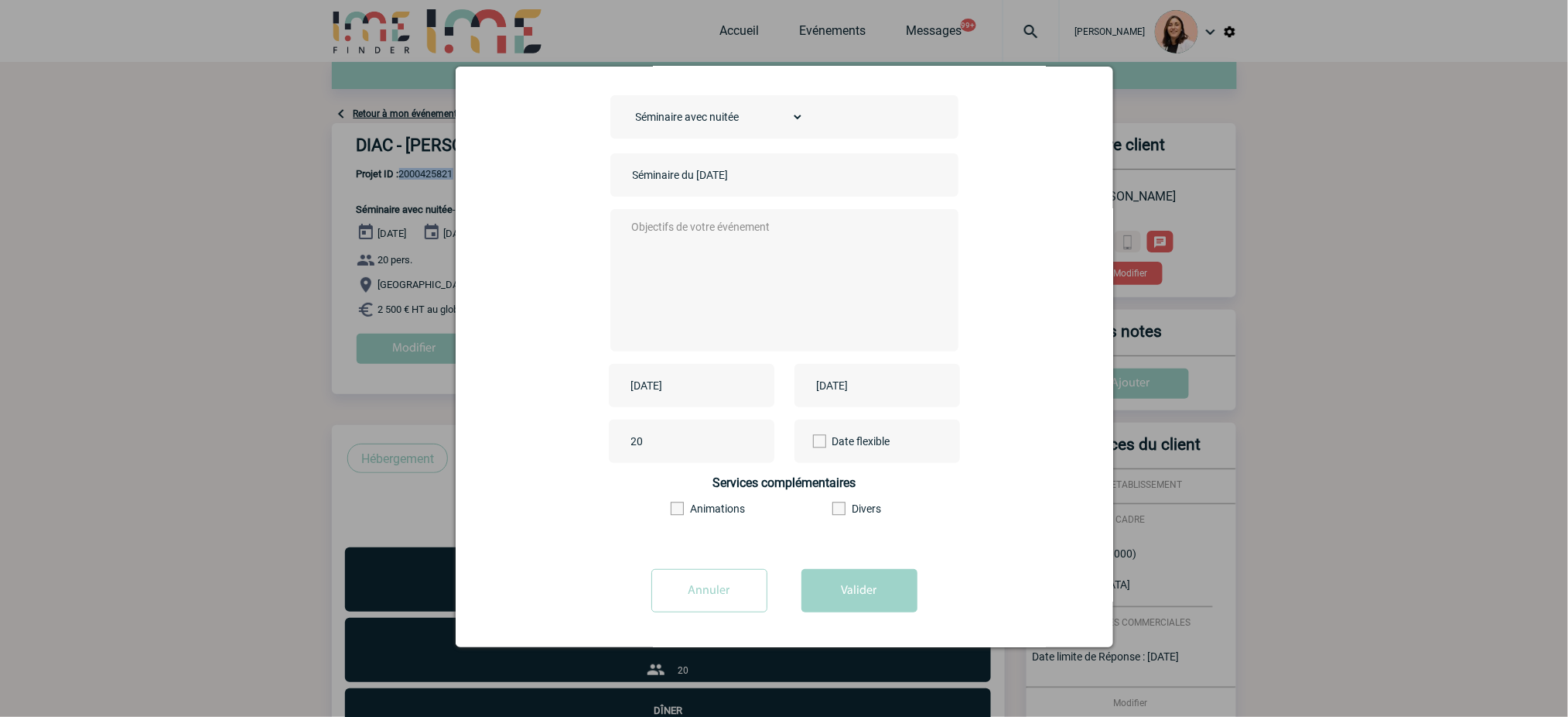
click at [722, 583] on input "Annuler" at bounding box center [710, 590] width 116 height 43
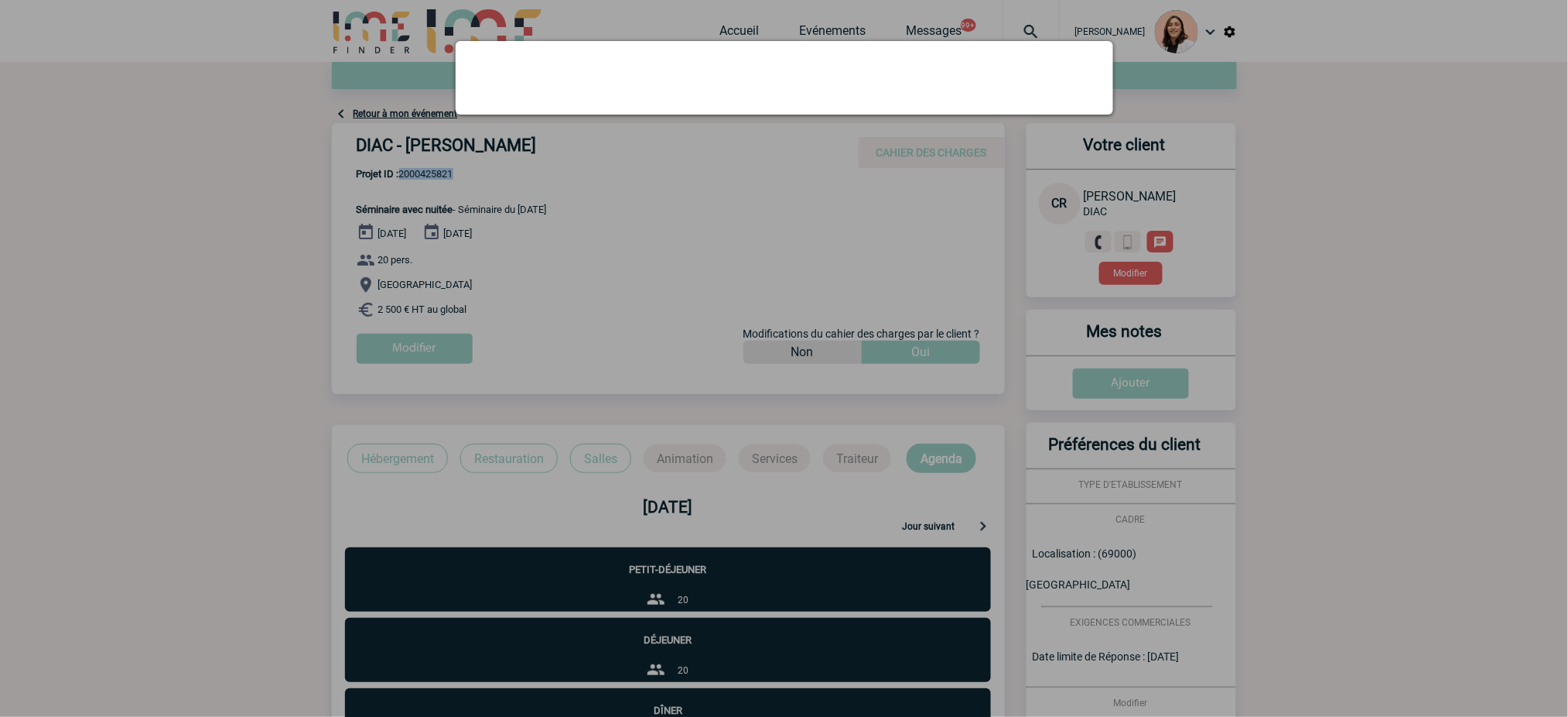
scroll to position [0, 0]
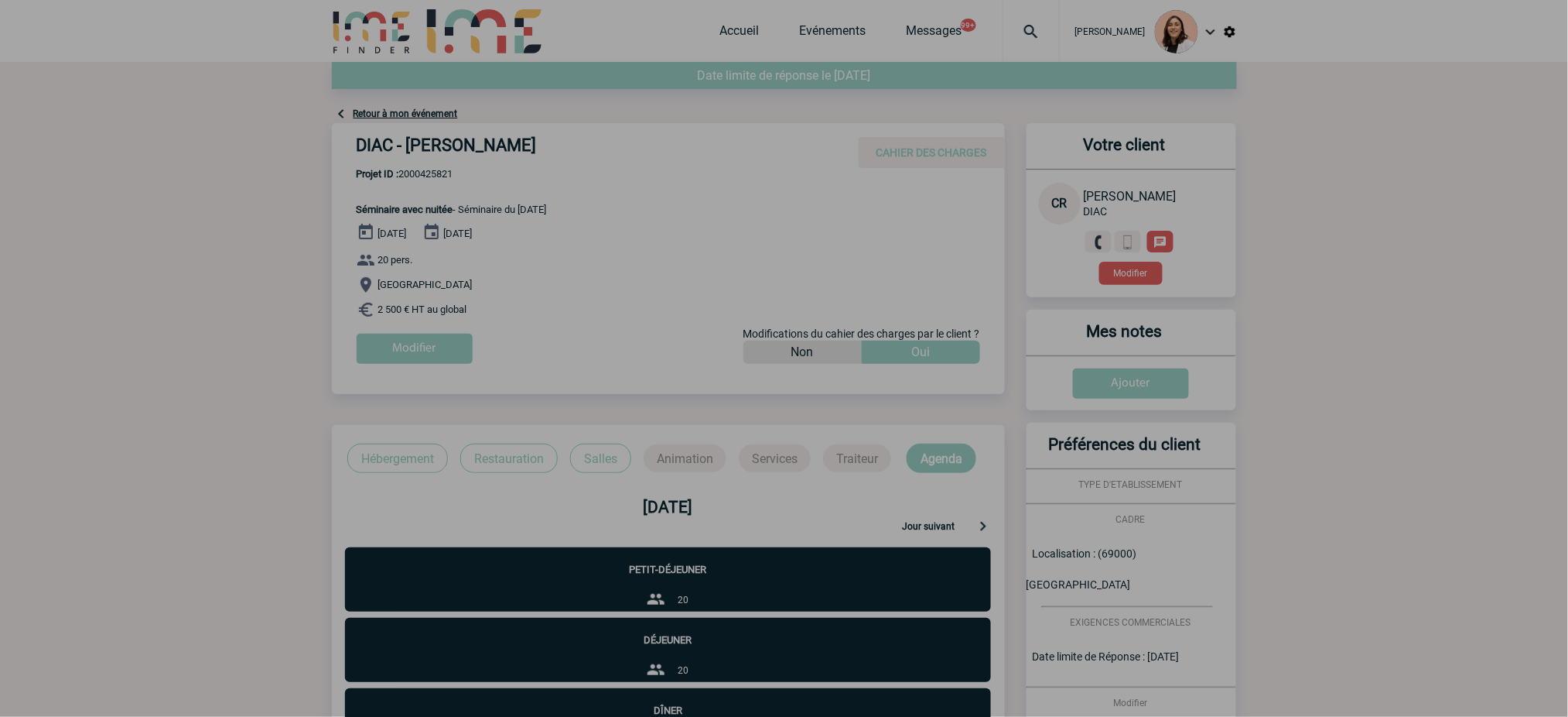
click at [513, 327] on div at bounding box center [784, 358] width 1568 height 717
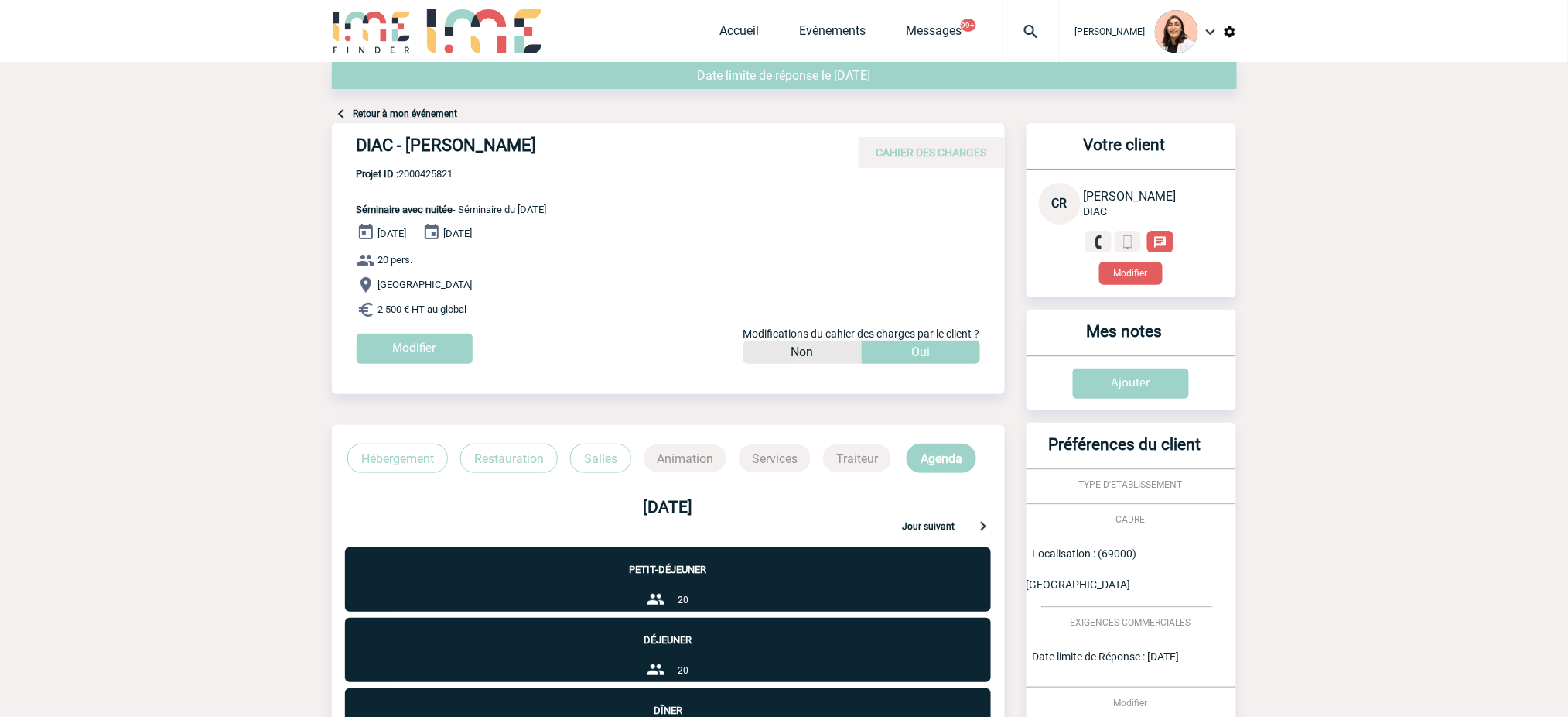
drag, startPoint x: 480, startPoint y: 313, endPoint x: 460, endPoint y: 212, distance: 103.0
click at [460, 212] on div "DIAC - [PERSON_NAME] CAHIER DES CHARGES DIAC - [PERSON_NAME] - Séminaire avec n…" at bounding box center [668, 249] width 673 height 252
copy div "Séminaire du [DATE] [DATE] [DATE] 20 pers. Lyon 2 500 € HT au global"
